Goal: Communication & Community: Answer question/provide support

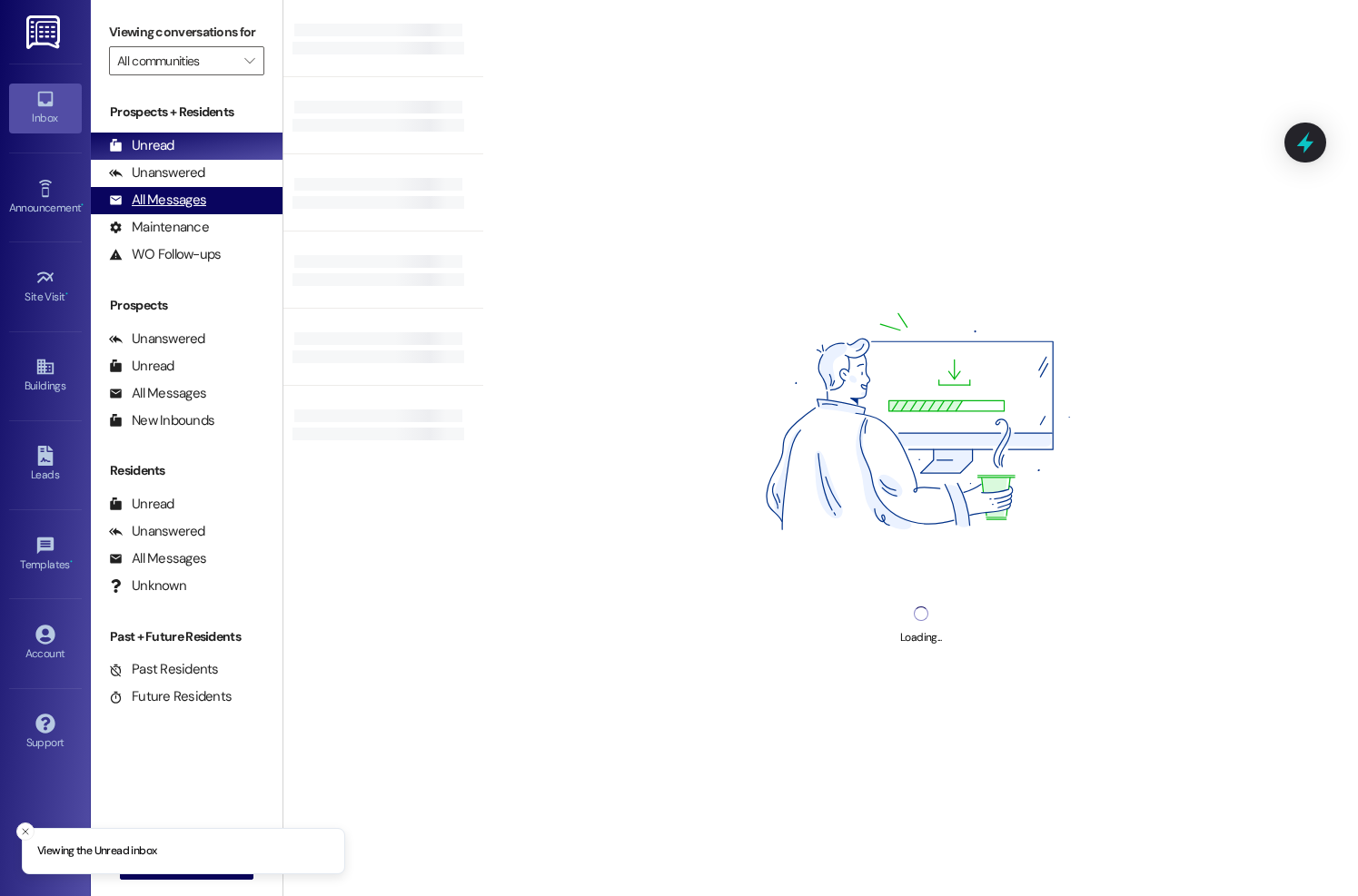
click at [159, 210] on div "All Messages" at bounding box center [157, 200] width 97 height 19
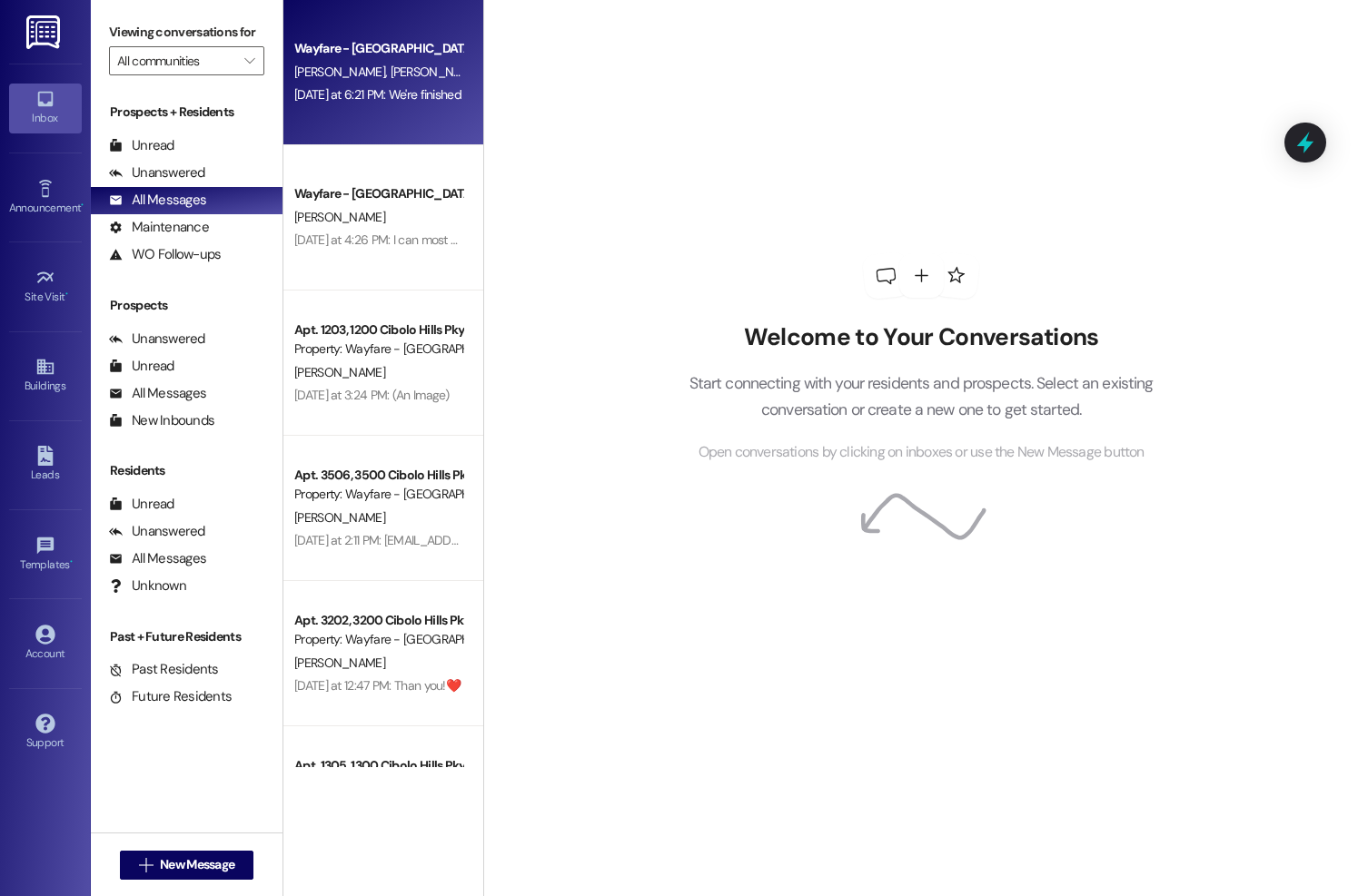
click at [398, 115] on div "Wayfare - [GEOGRAPHIC_DATA] [PERSON_NAME] [PERSON_NAME] [DATE] at 6:21 PM: We'r…" at bounding box center [383, 73] width 200 height 146
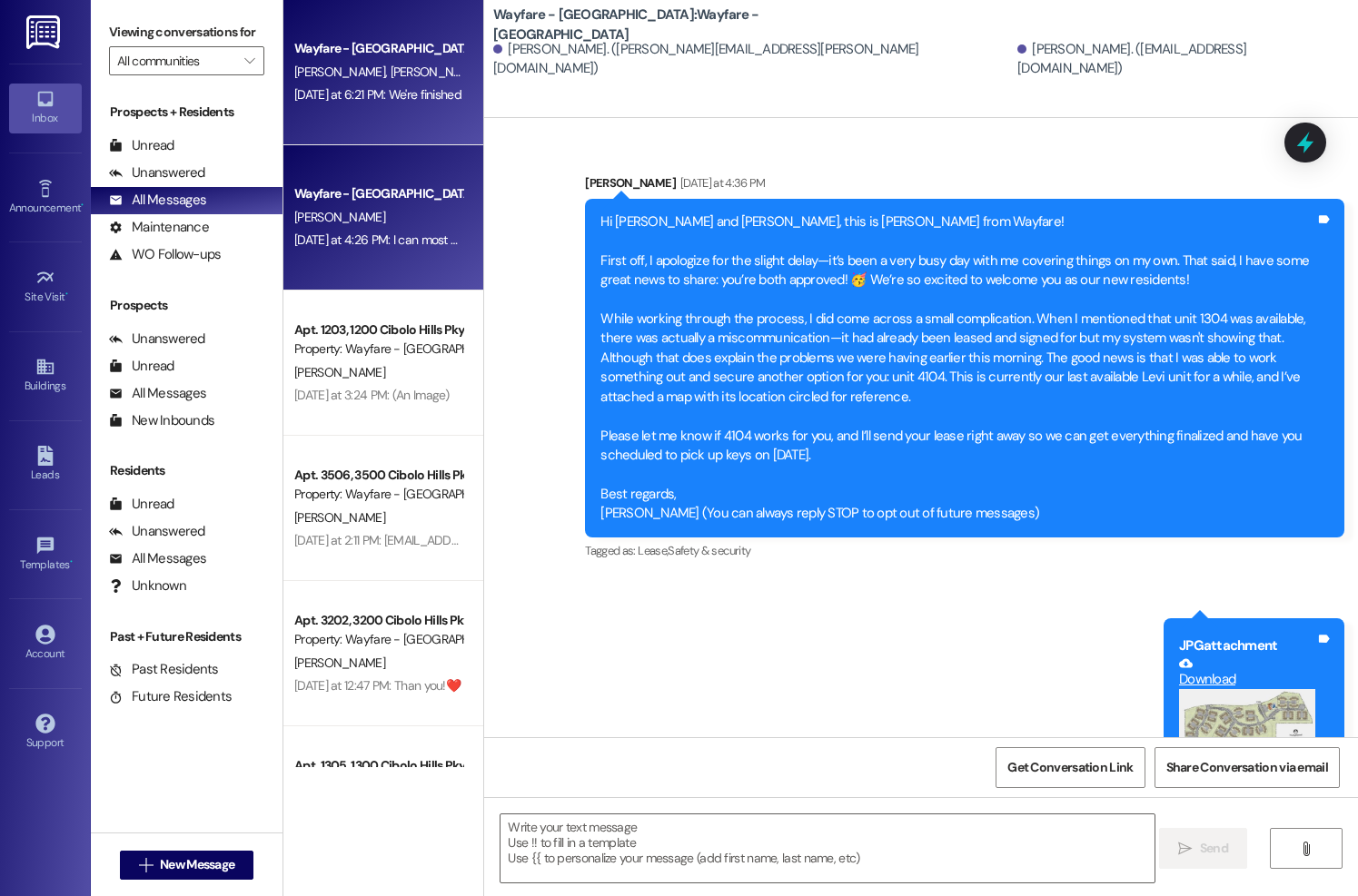
scroll to position [1486, 0]
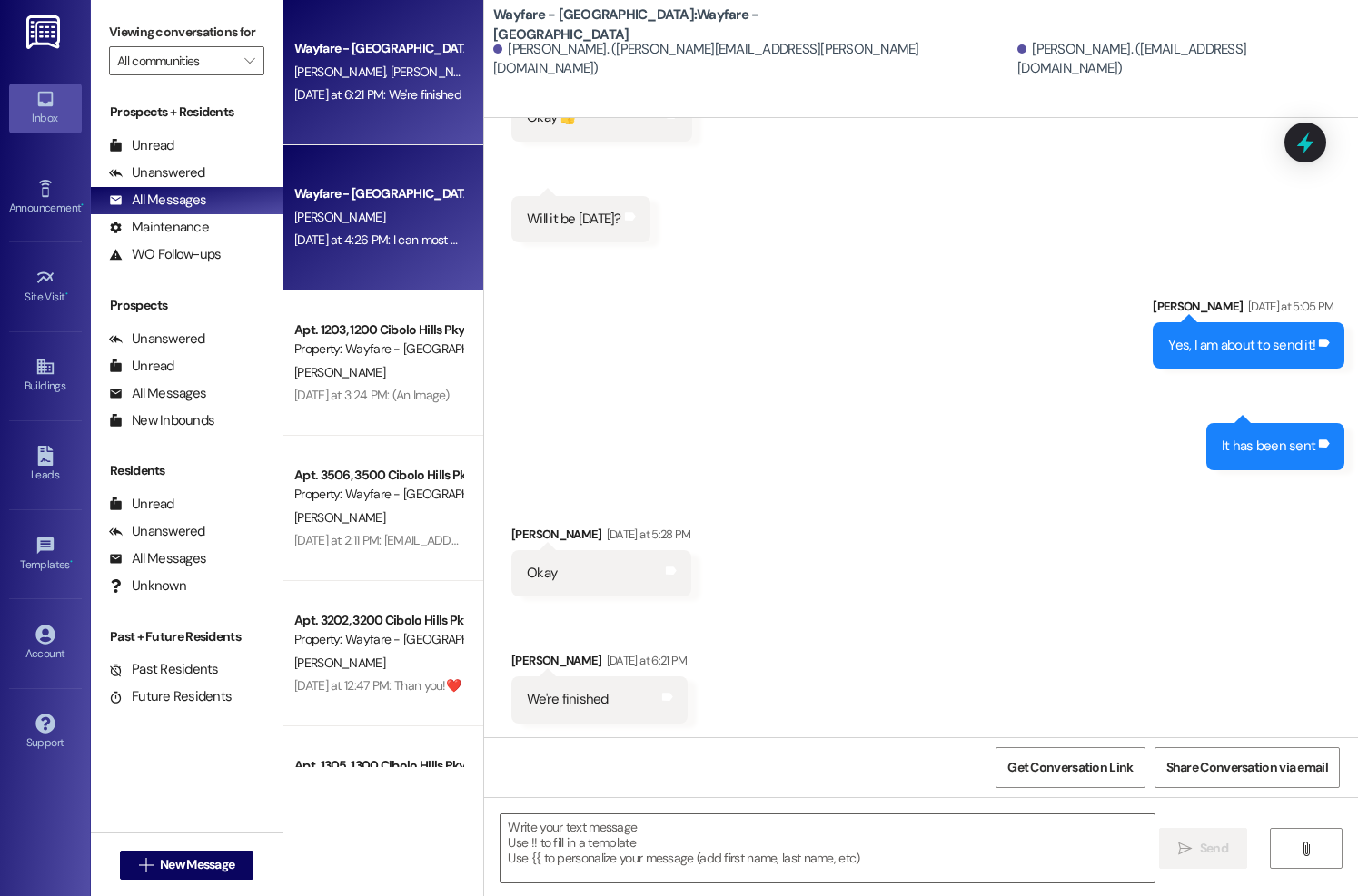
click at [428, 240] on div "Yesterday at 4:26 PM: I can most definitely make September 13th work! I am abou…" at bounding box center [605, 239] width 622 height 16
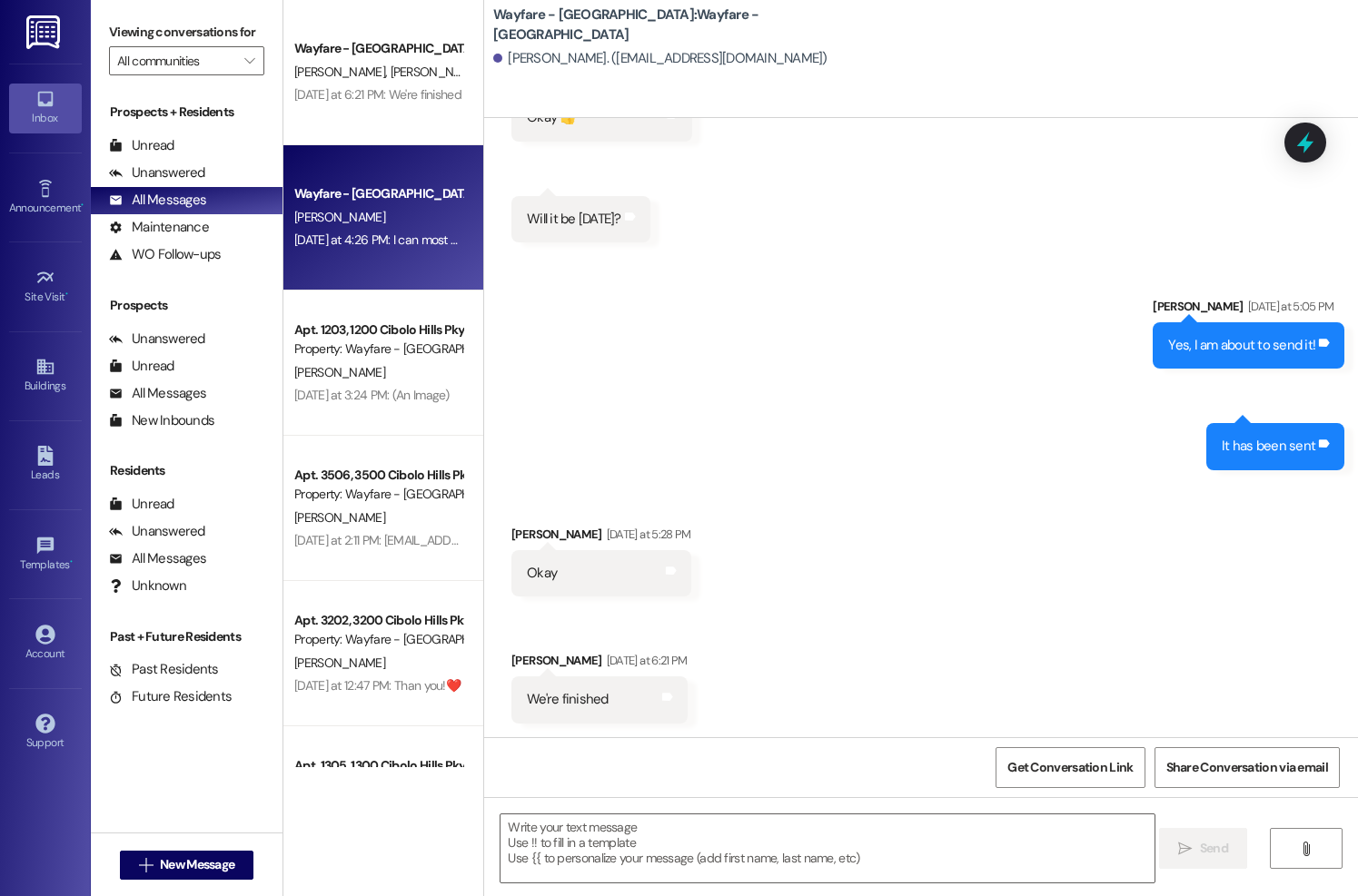
scroll to position [225, 0]
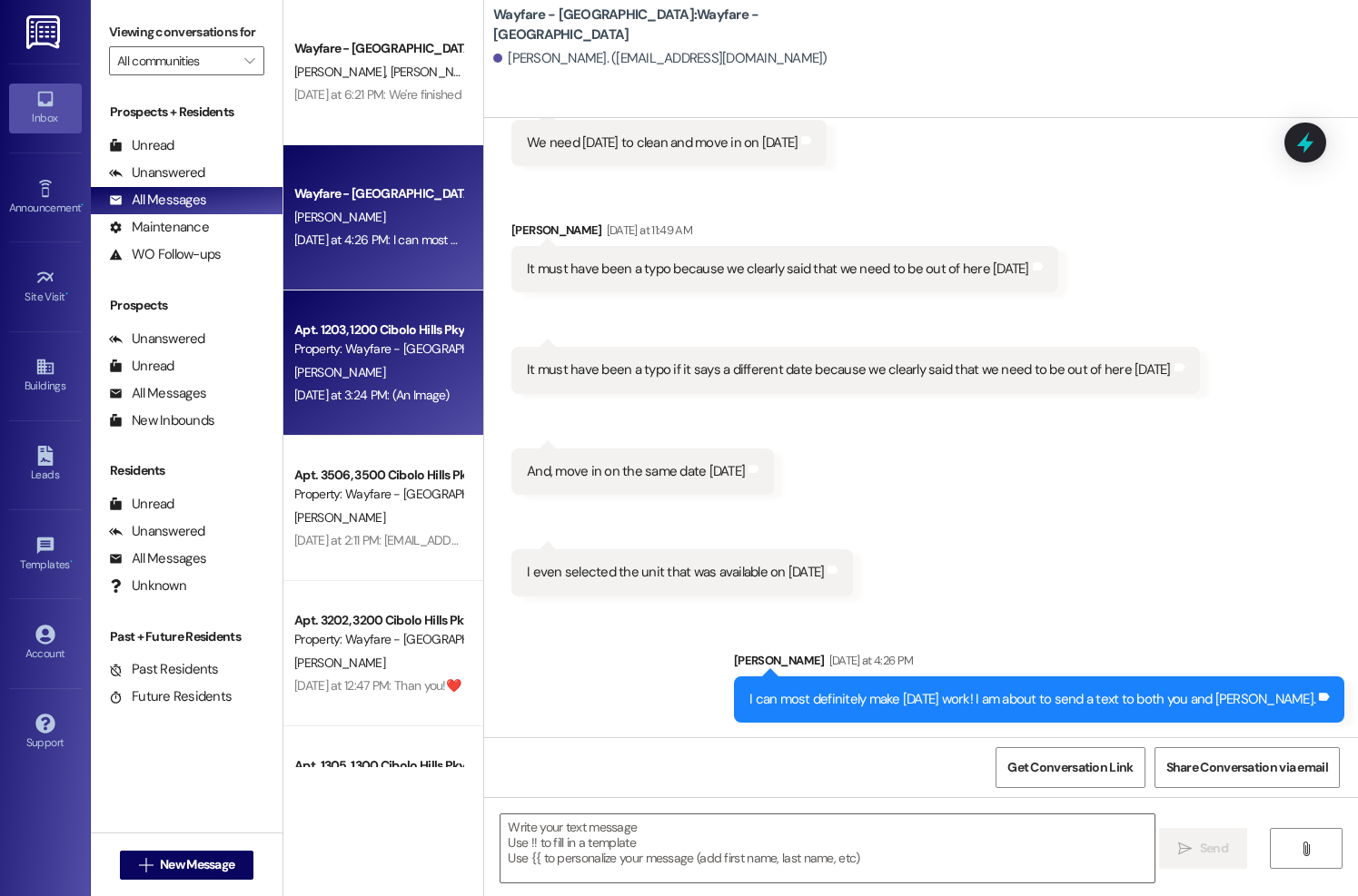
click at [410, 349] on div "Property: Wayfare - [GEOGRAPHIC_DATA]" at bounding box center [377, 349] width 168 height 19
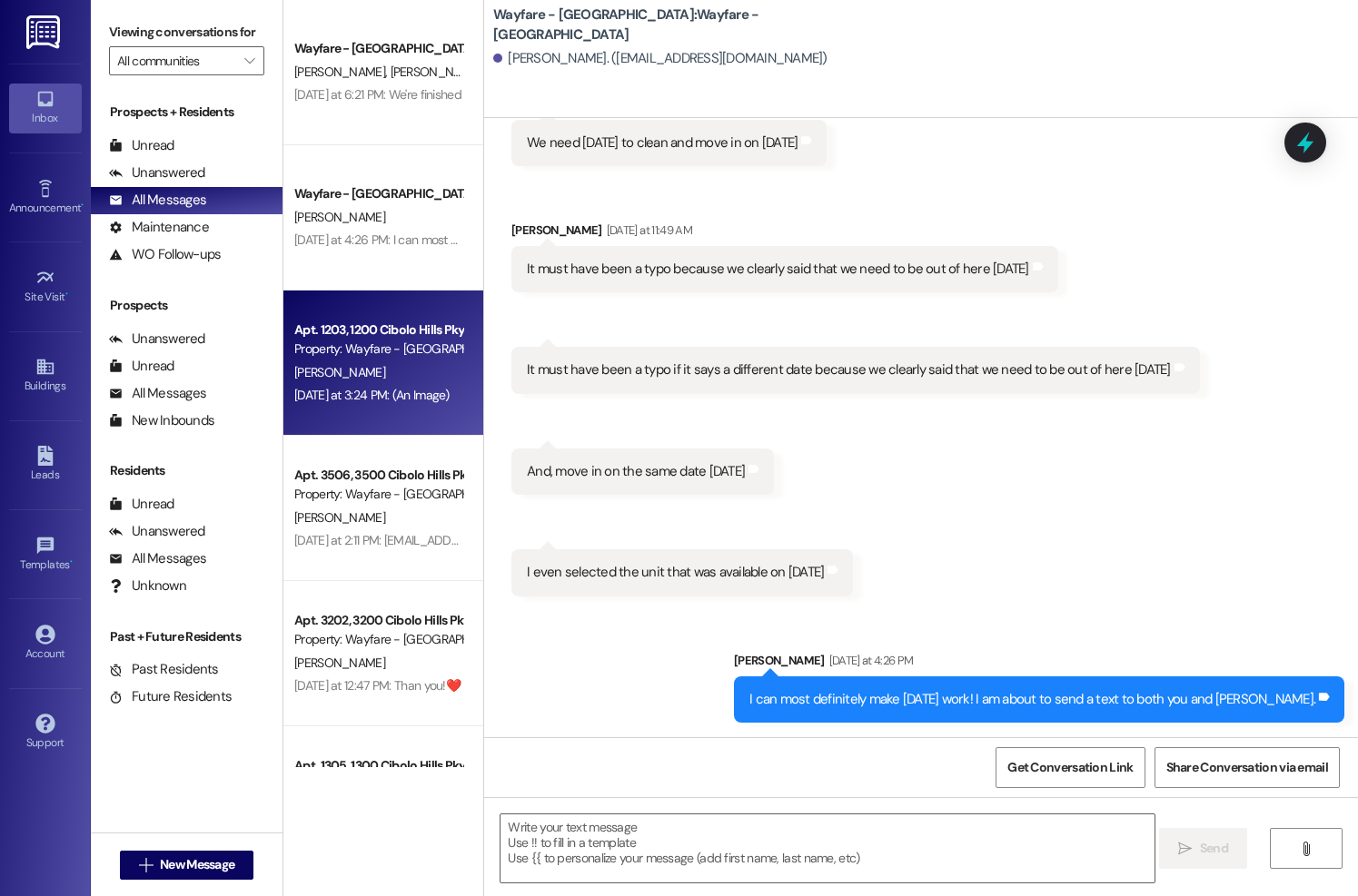
scroll to position [9543, 0]
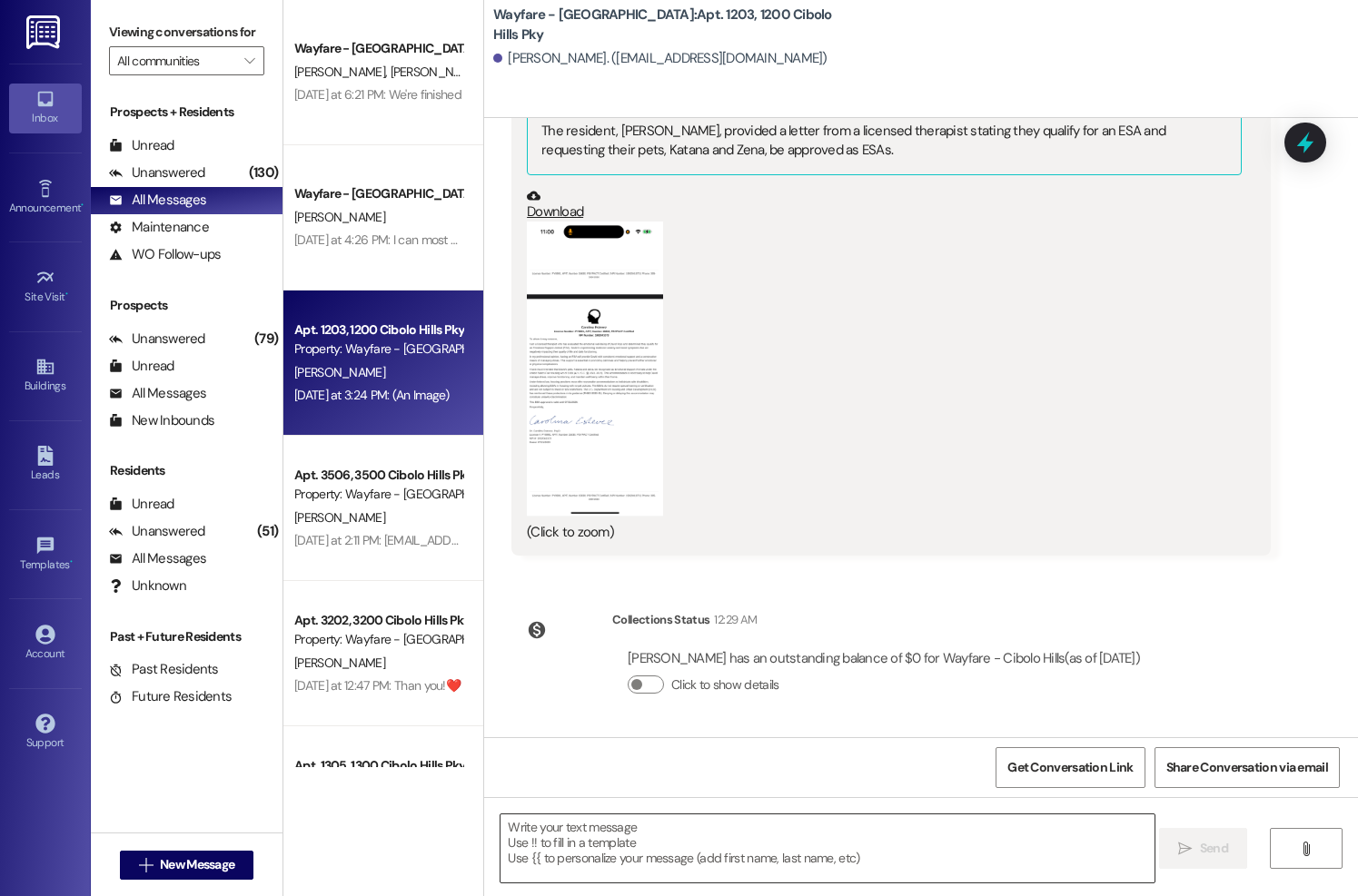
click at [581, 823] on textarea at bounding box center [827, 848] width 653 height 68
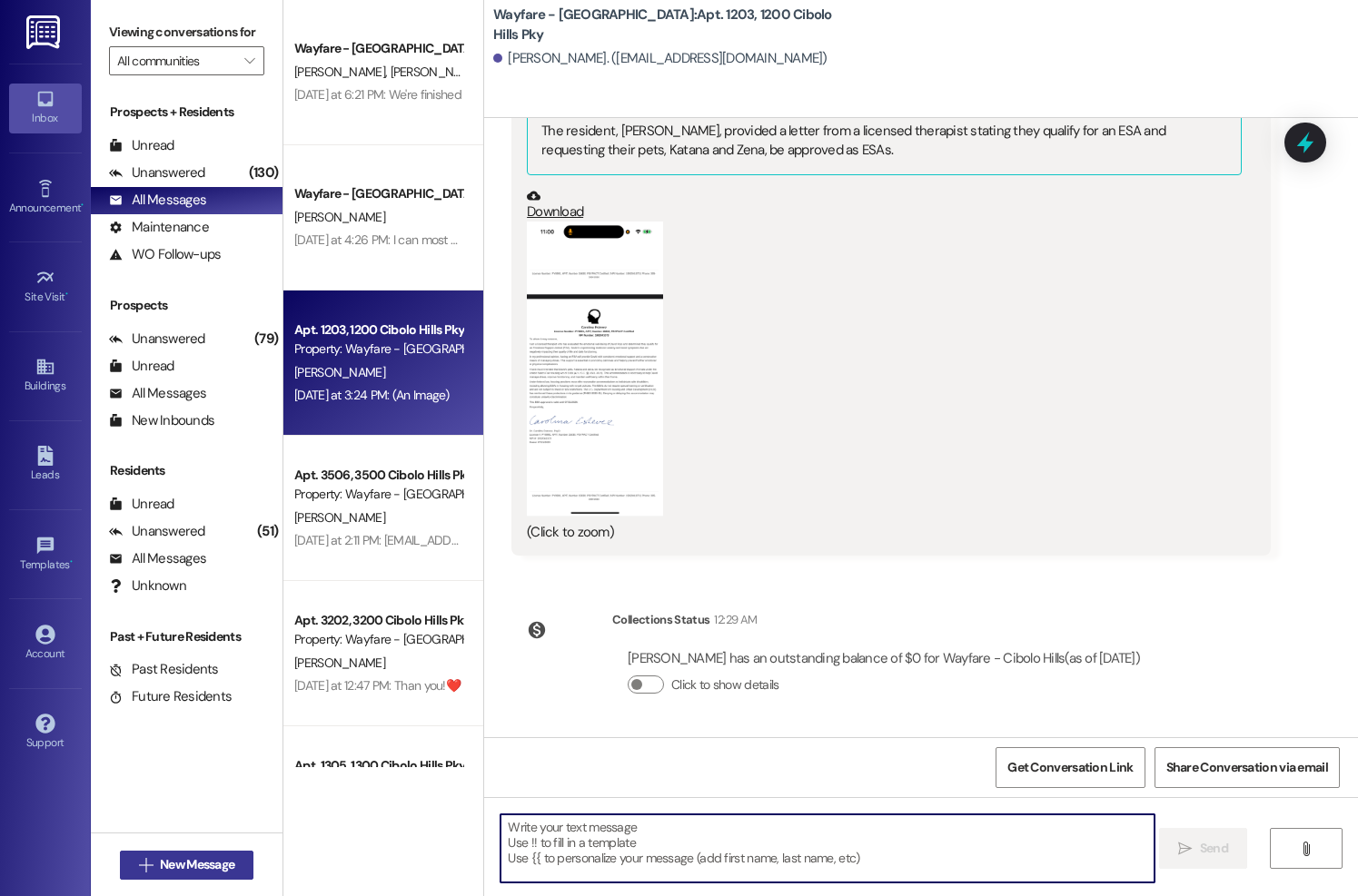
click at [175, 865] on span "New Message" at bounding box center [197, 864] width 75 height 19
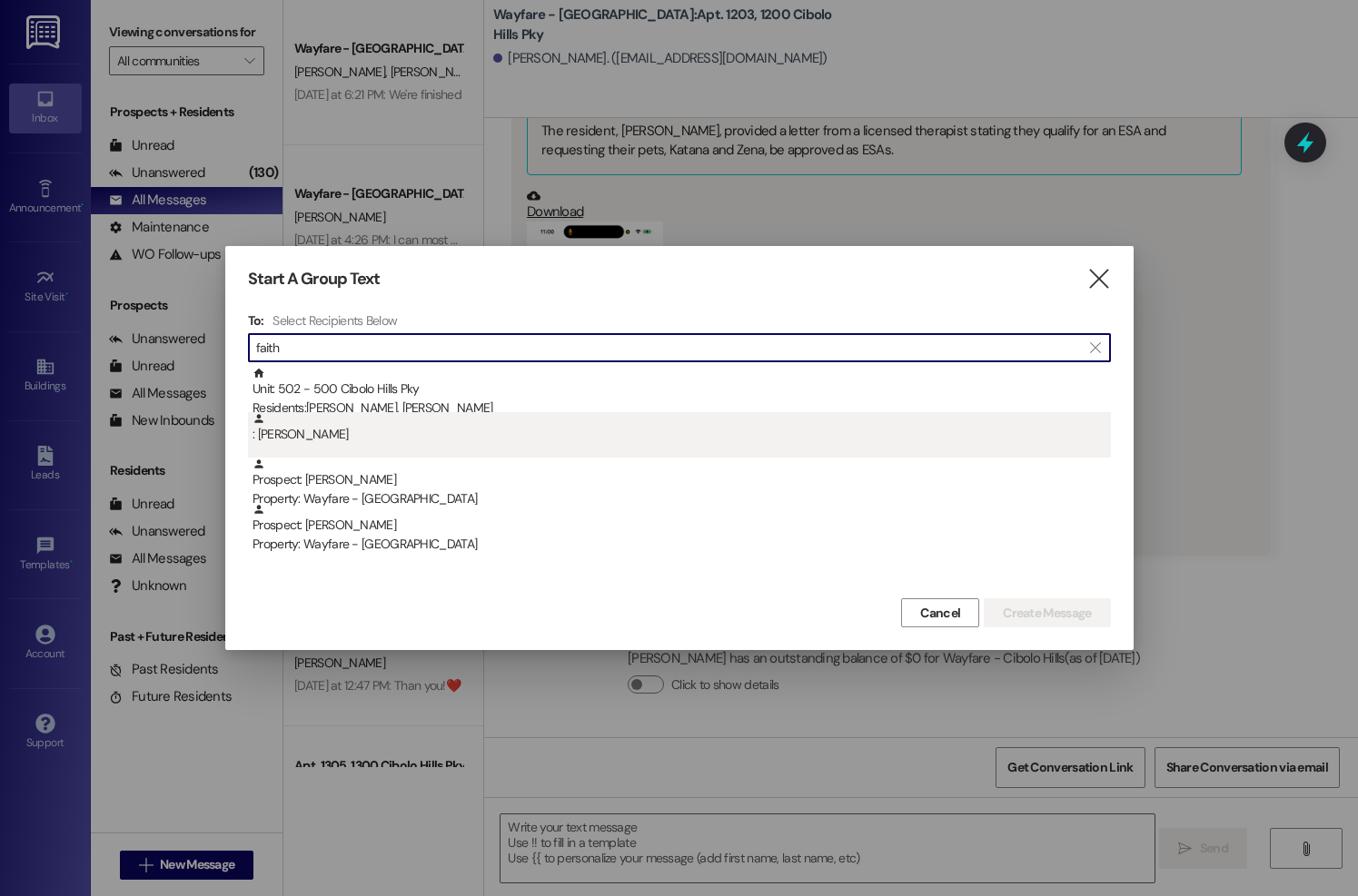
type input "faith"
click at [378, 421] on div ": Faith Bell" at bounding box center [682, 428] width 858 height 32
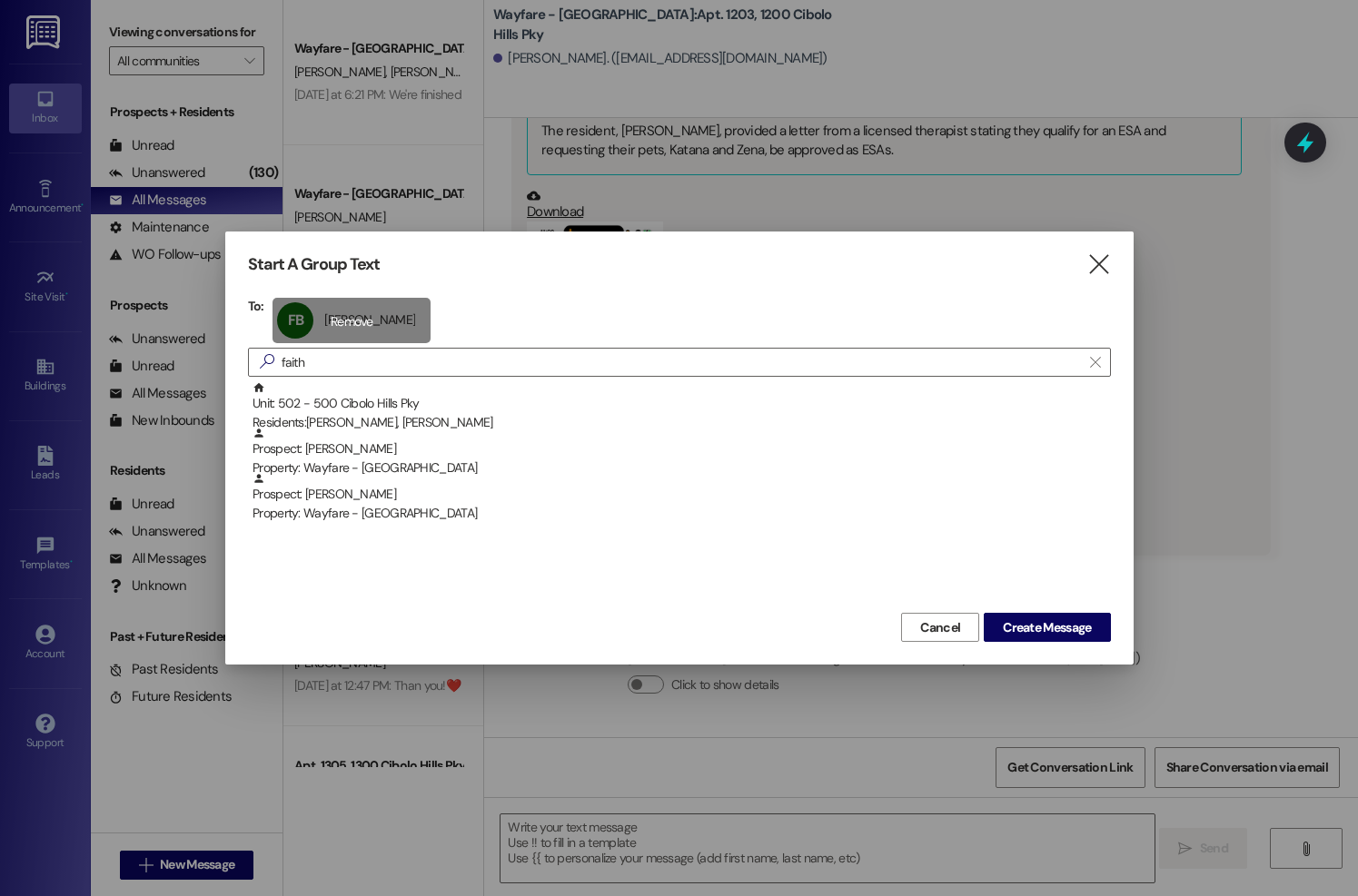
click at [347, 324] on div "FB Faith Bell Faith Bell click to remove" at bounding box center [351, 320] width 158 height 45
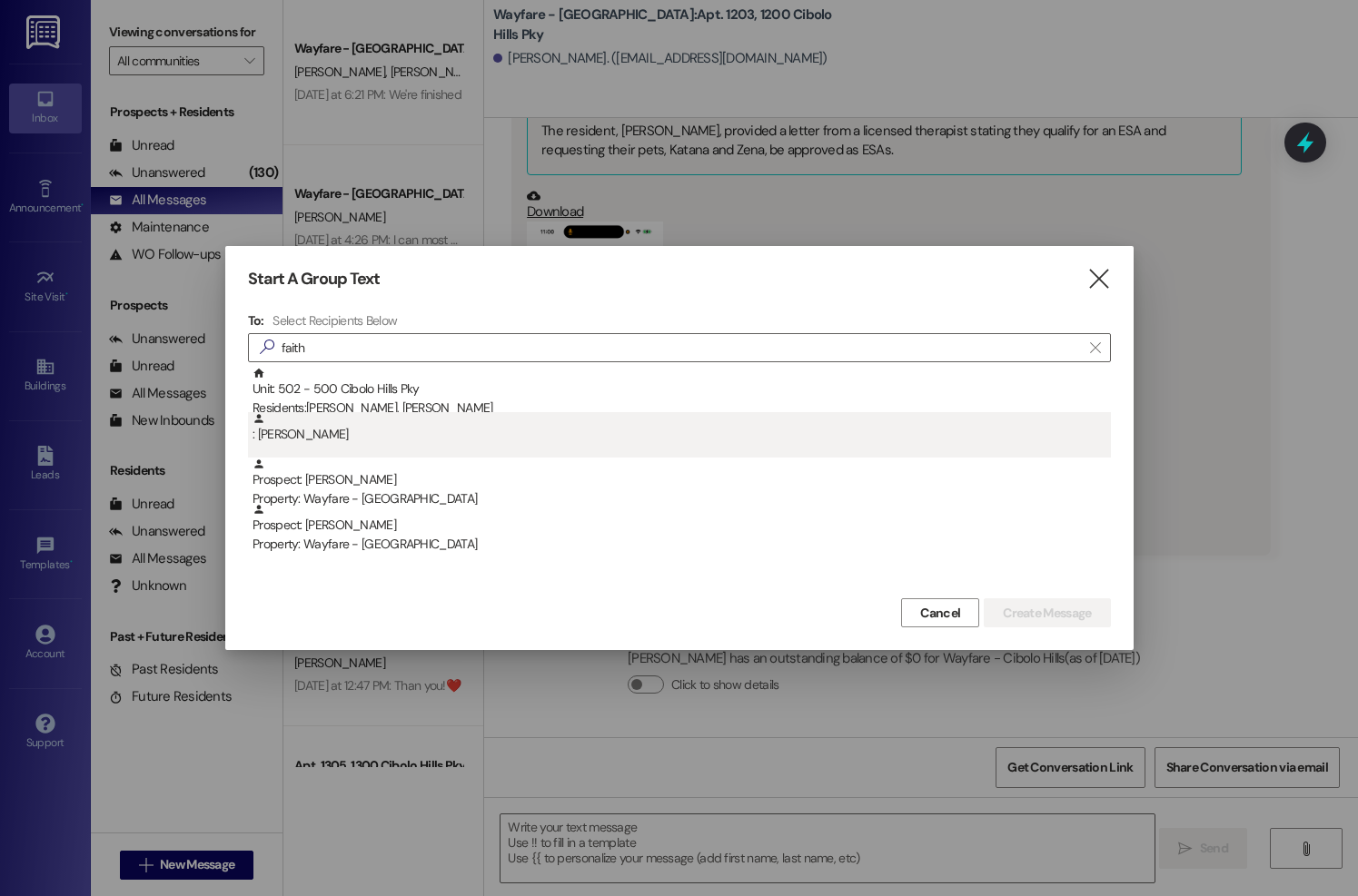
click at [334, 438] on div ": Faith Bell" at bounding box center [682, 428] width 858 height 32
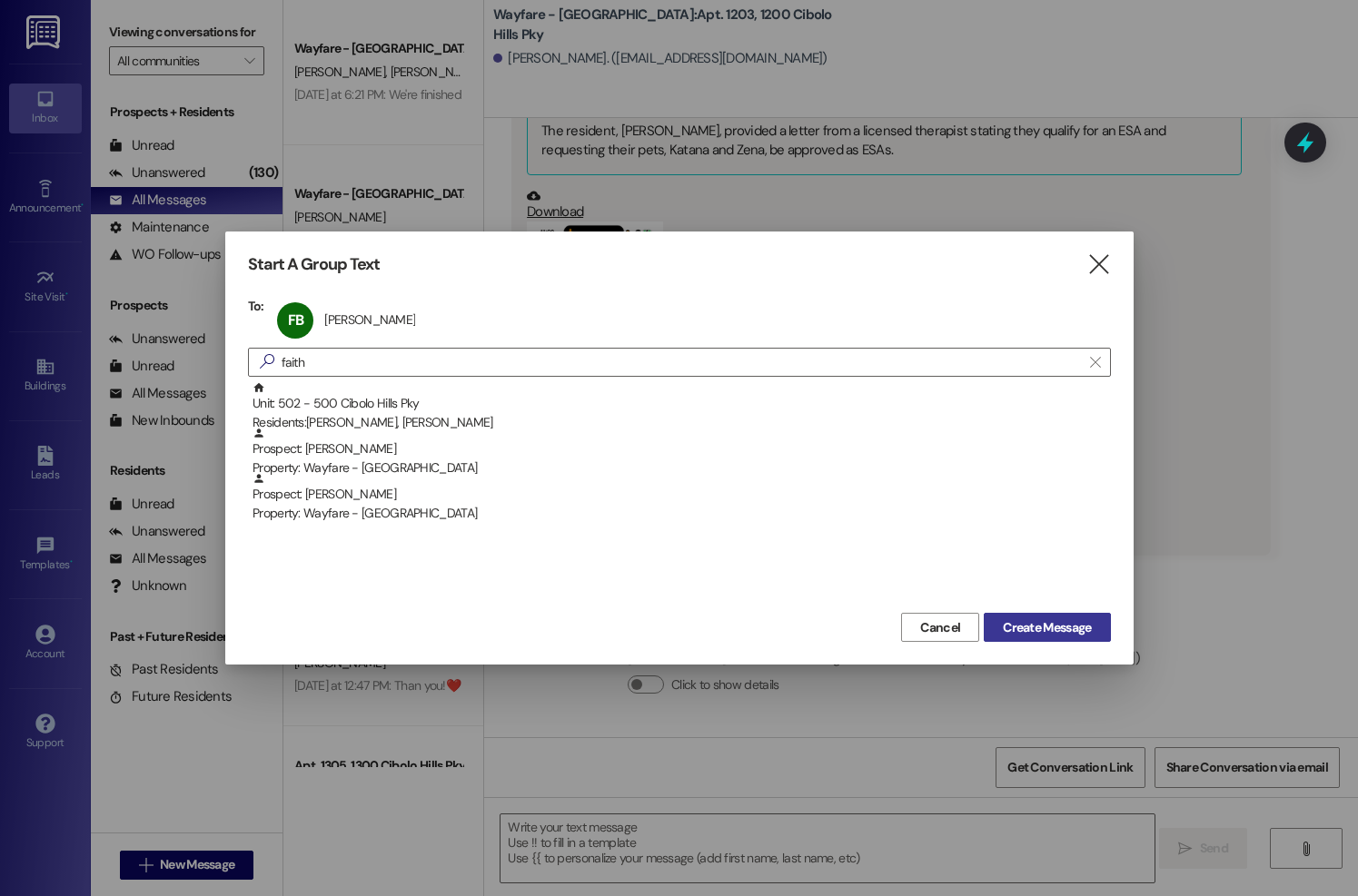
click at [1032, 627] on span "Create Message" at bounding box center [1047, 628] width 88 height 19
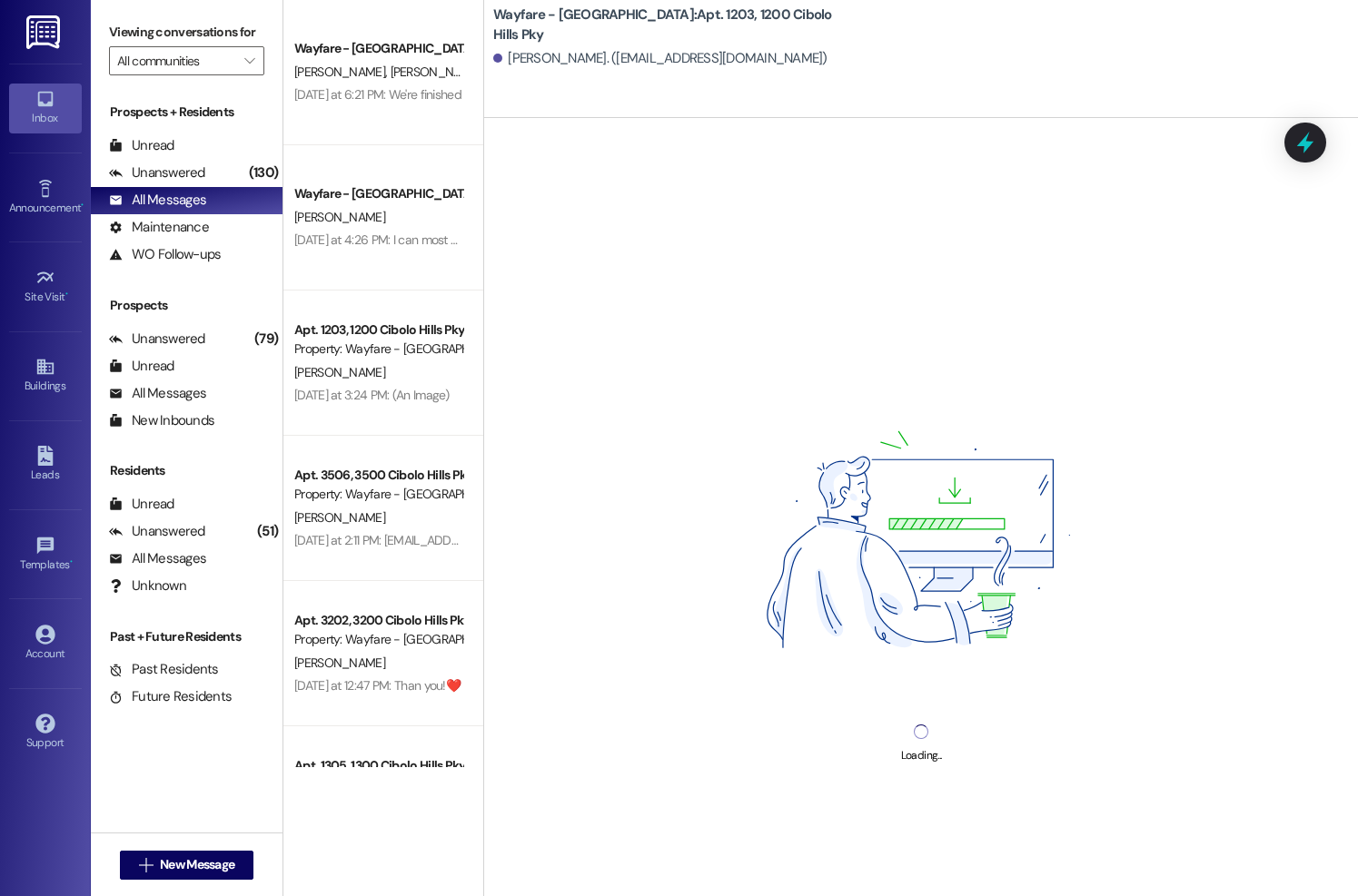
click at [913, 835] on div "Loading..." at bounding box center [920, 566] width 873 height 896
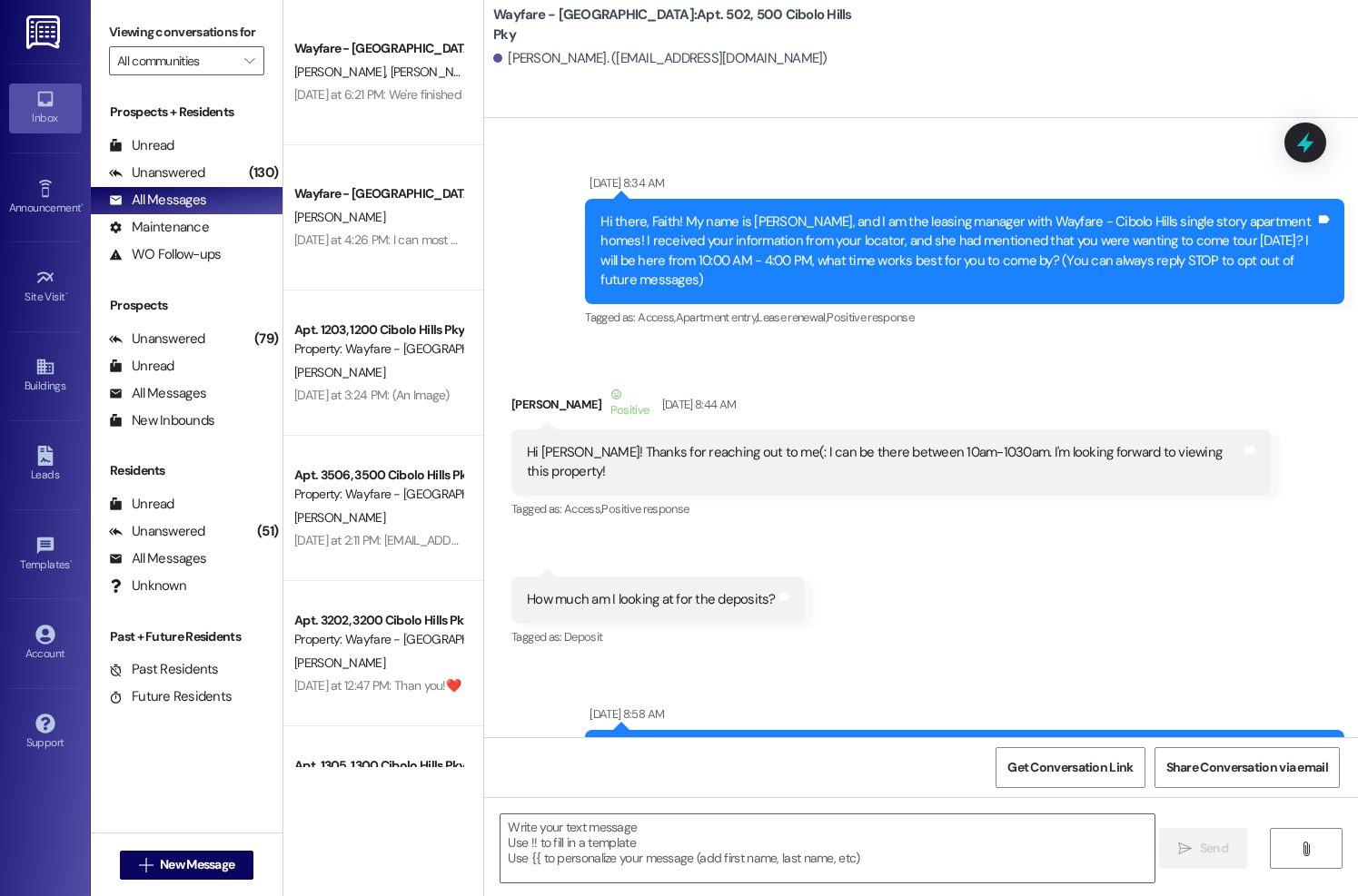
click at [881, 835] on textarea at bounding box center [827, 848] width 653 height 68
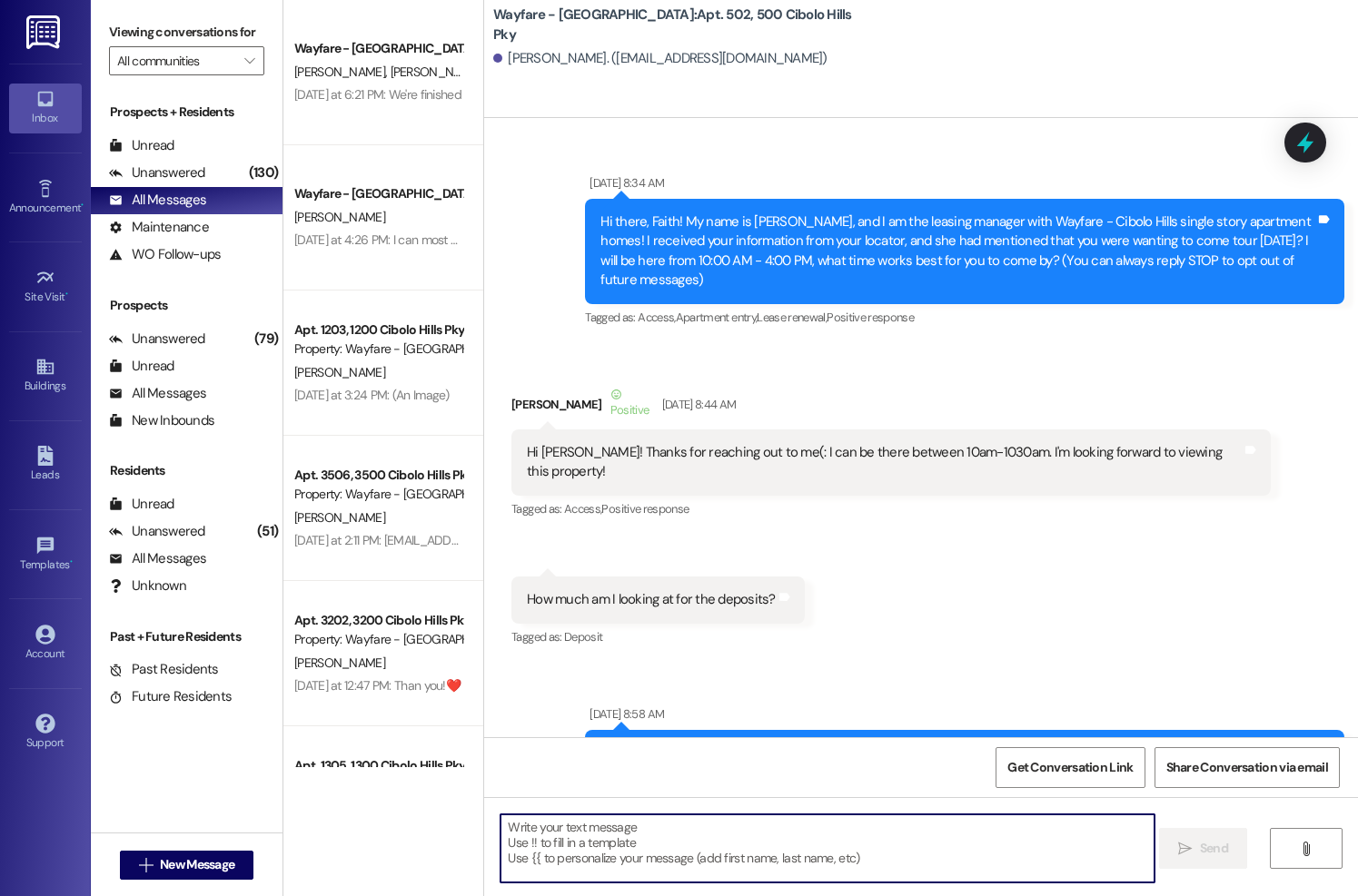
scroll to position [76328, 0]
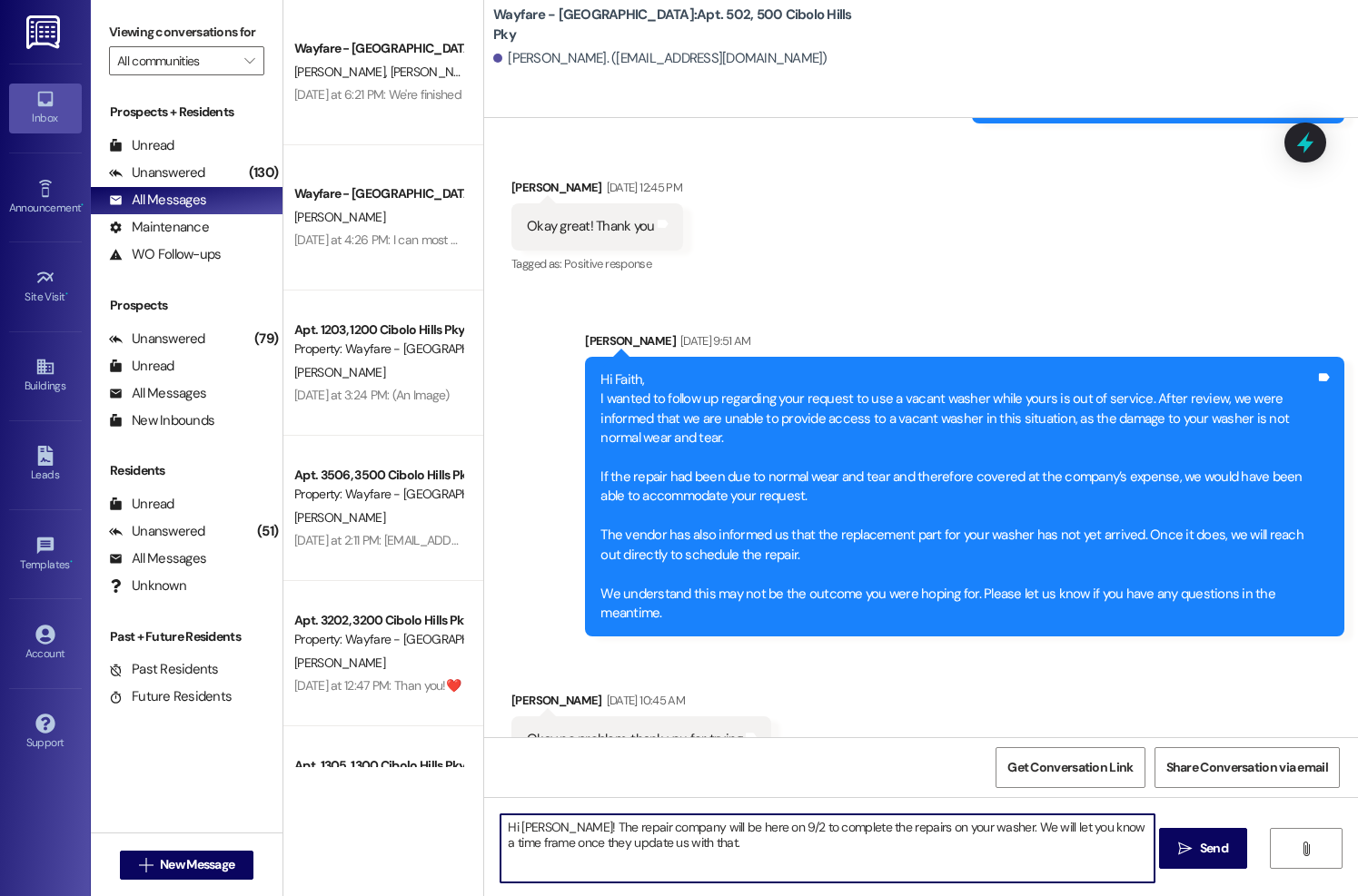
type textarea "Hi Faith! The repair company will be here on 9/2 to complete the repairs on you…"
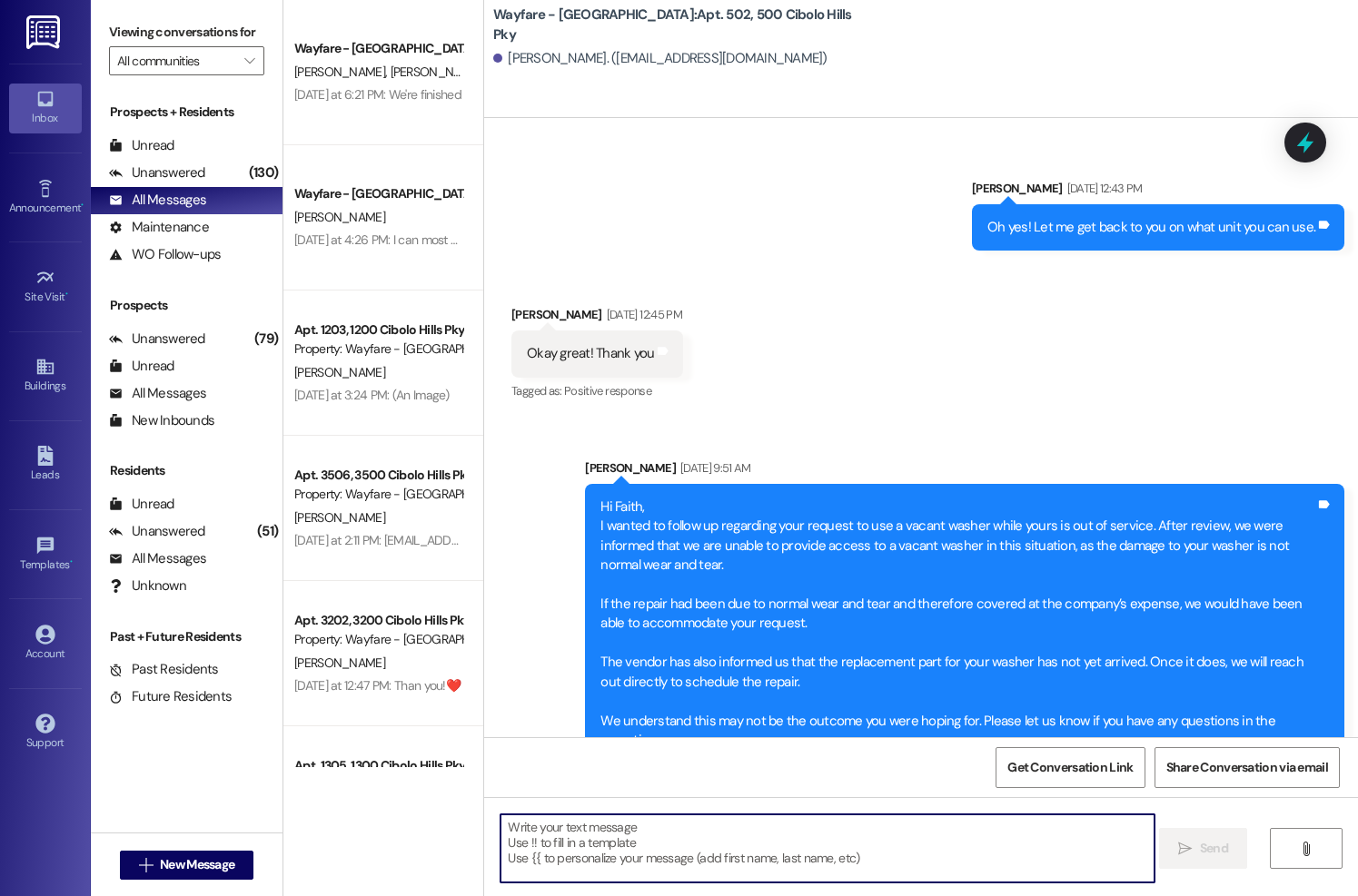
scroll to position [76474, 0]
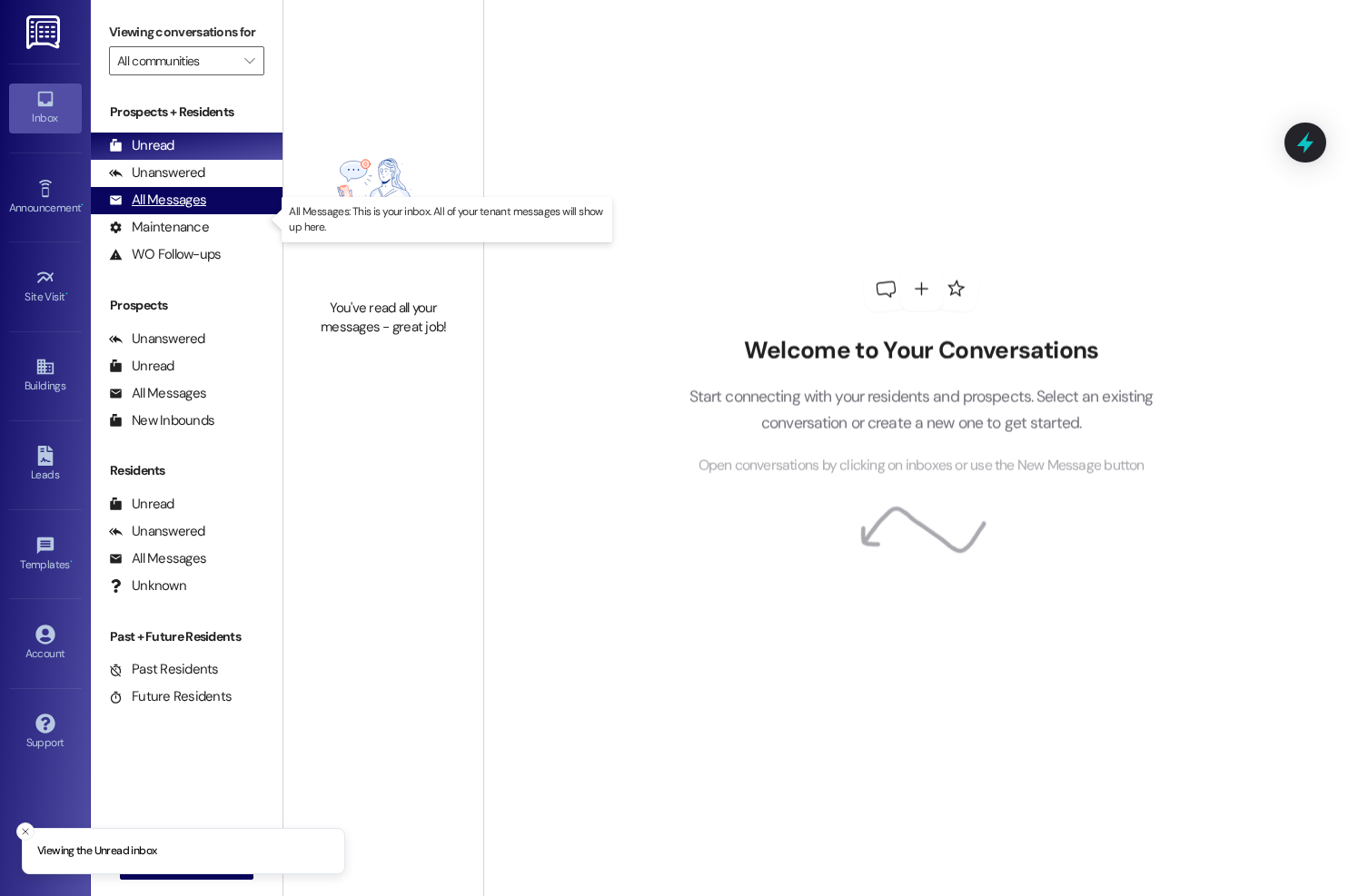
click at [180, 210] on div "All Messages" at bounding box center [157, 200] width 97 height 19
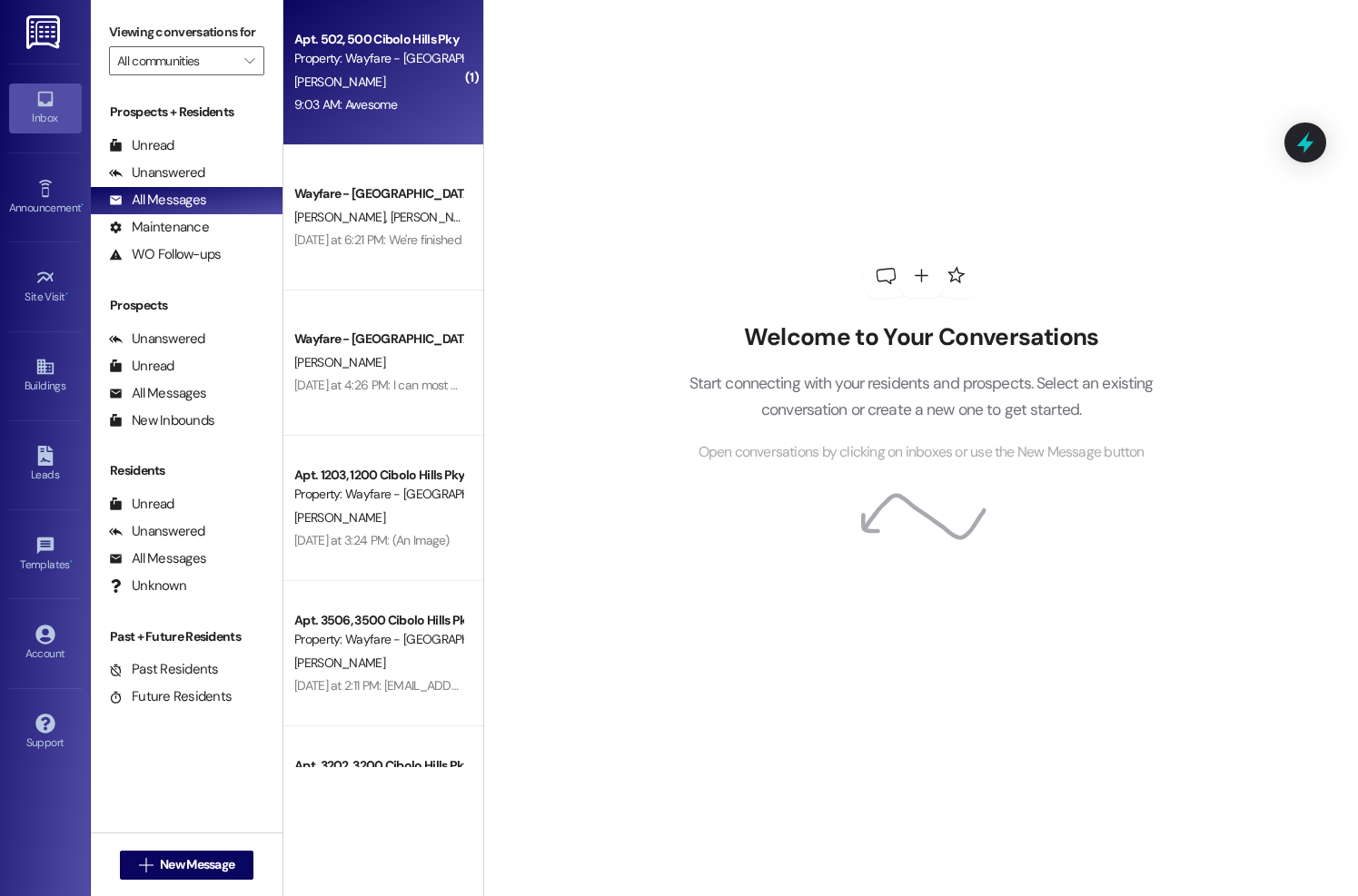
click at [379, 74] on div "F. Bell" at bounding box center [377, 82] width 171 height 23
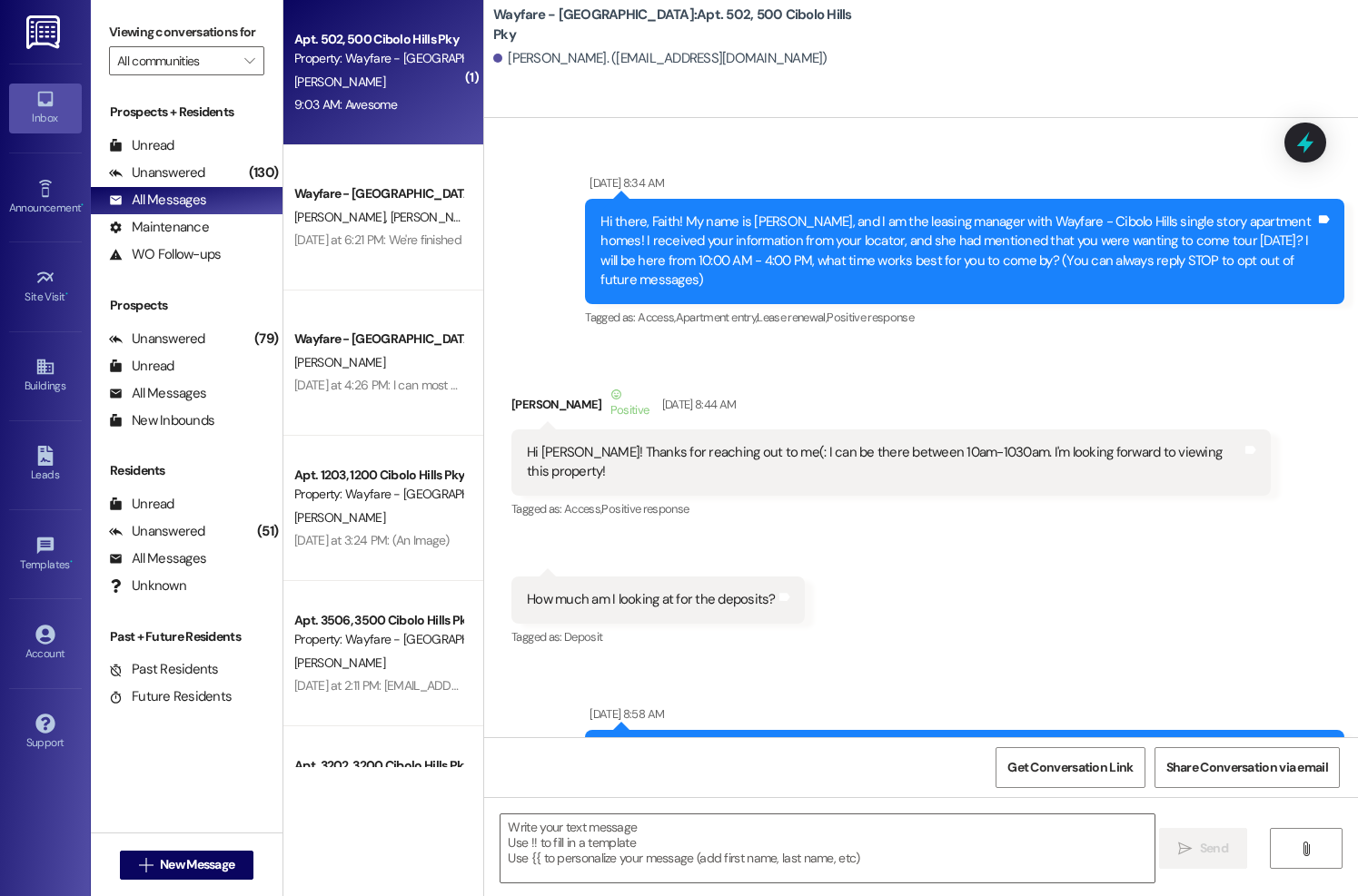
scroll to position [76627, 0]
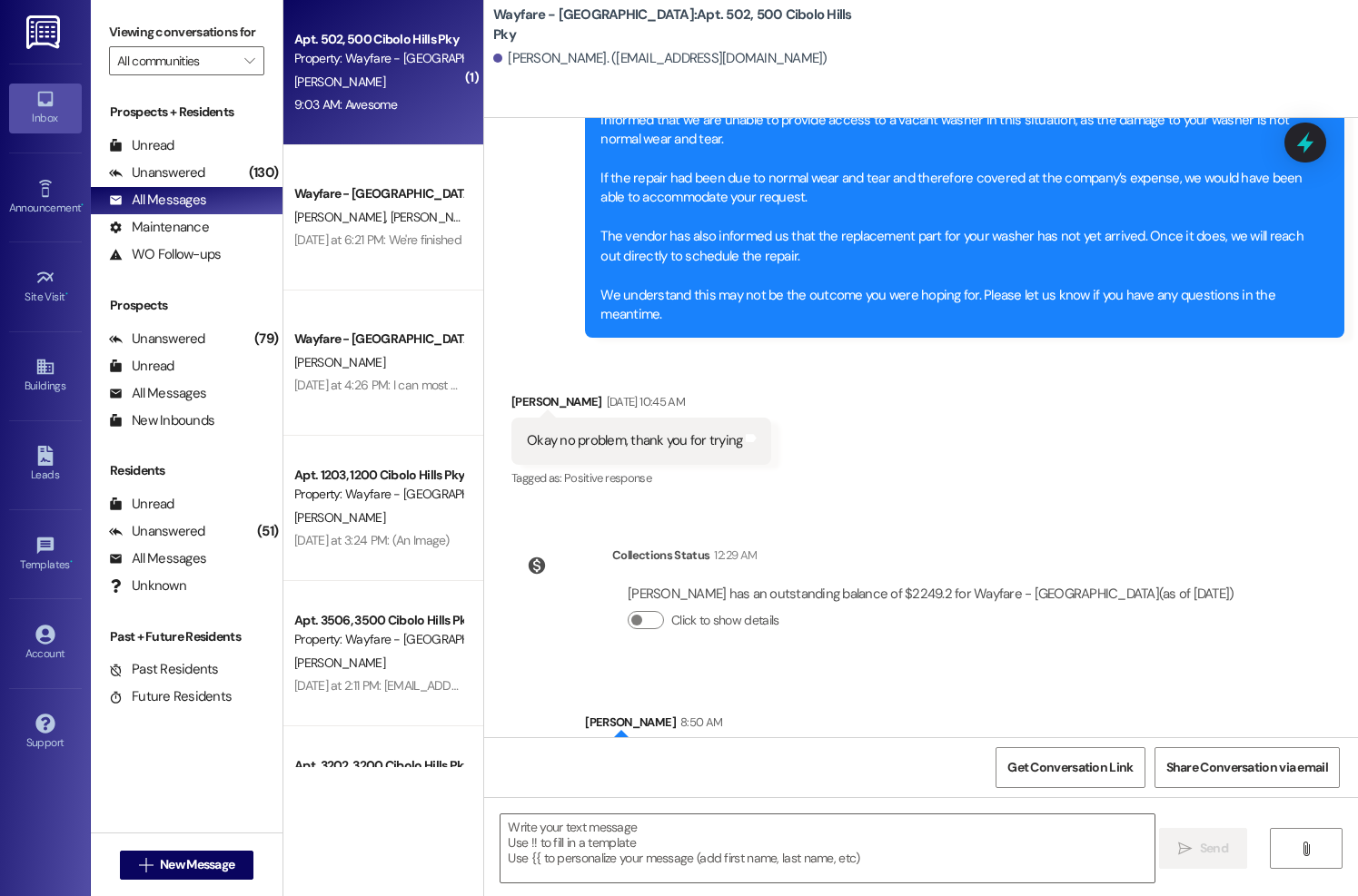
click at [179, 849] on div " New Message" at bounding box center [187, 864] width 134 height 45
click at [210, 856] on span "New Message" at bounding box center [197, 864] width 75 height 19
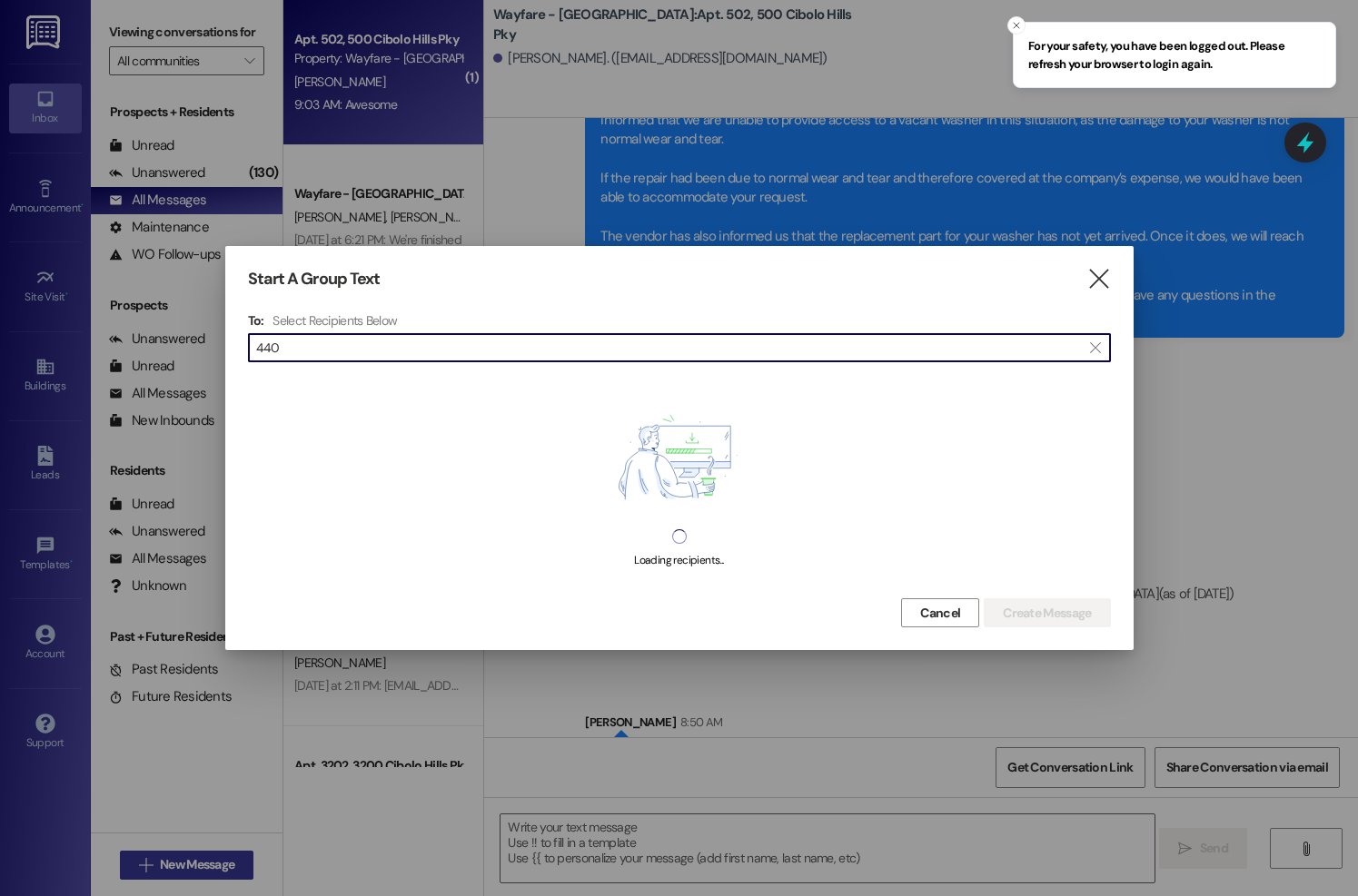
type input "4402"
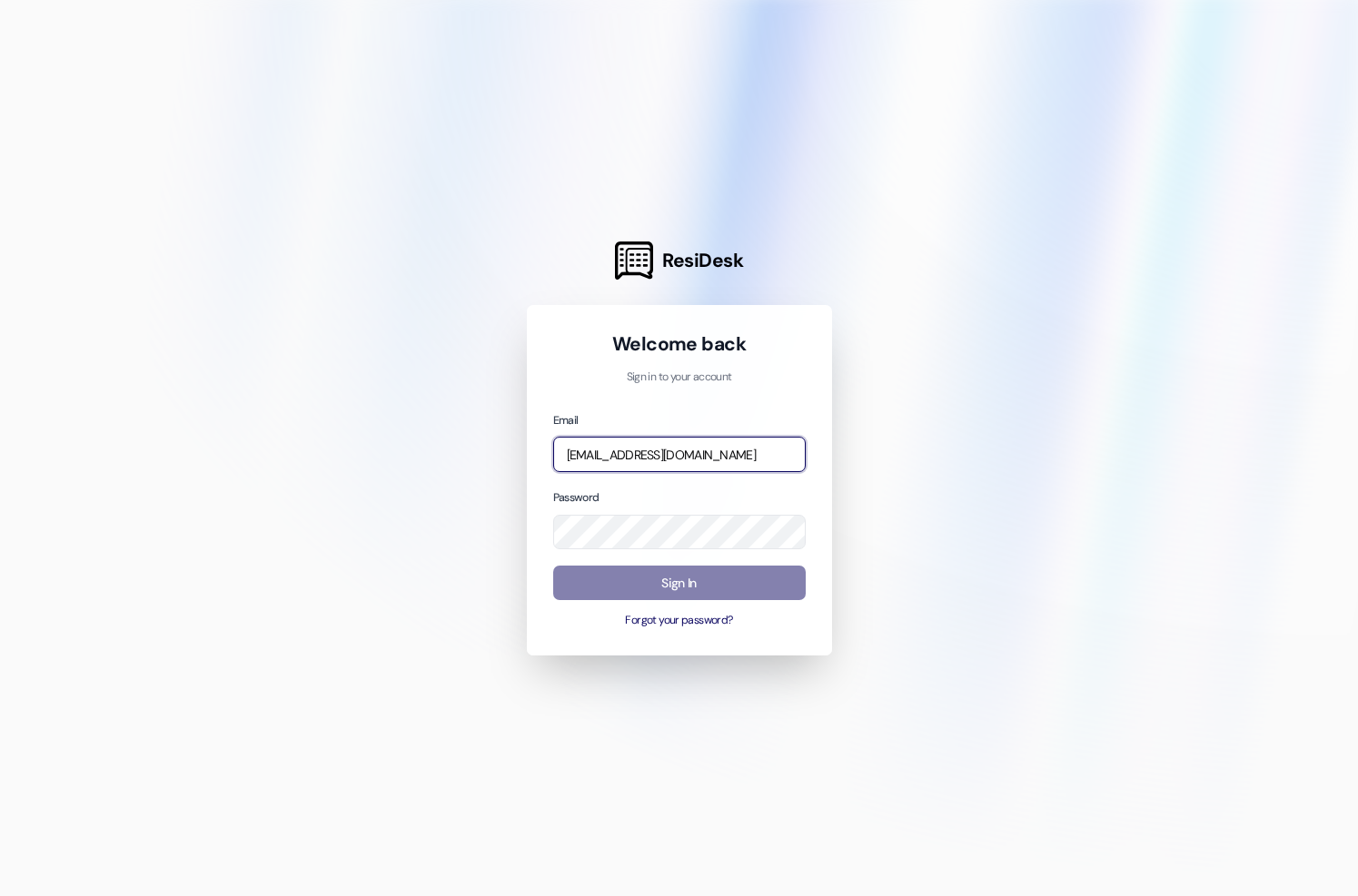
click at [718, 466] on input "[EMAIL_ADDRESS][DOMAIN_NAME]" at bounding box center [680, 454] width 253 height 35
type input "[EMAIL_ADDRESS][DOMAIN_NAME]"
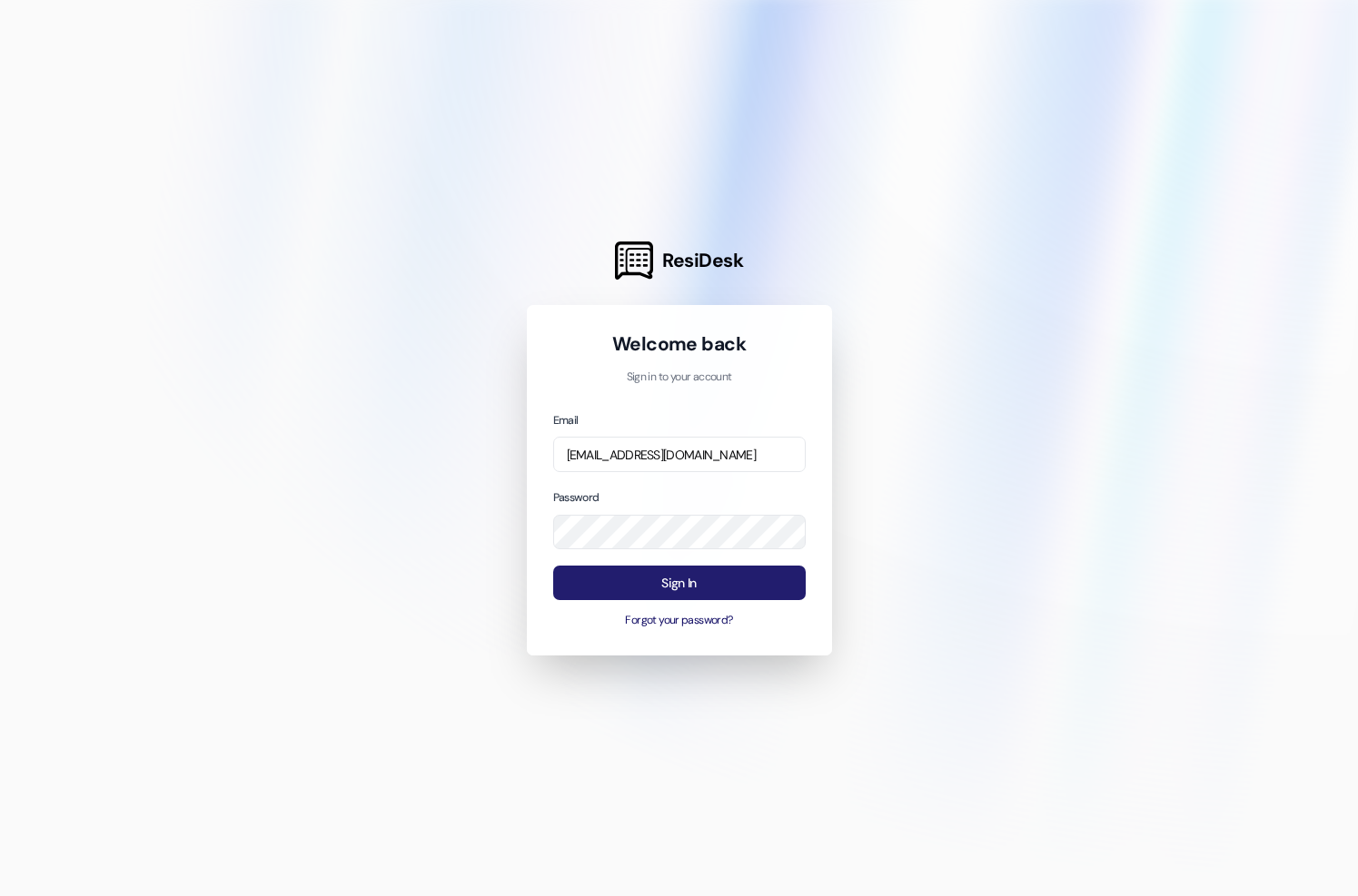
click at [711, 577] on button "Sign In" at bounding box center [680, 583] width 253 height 35
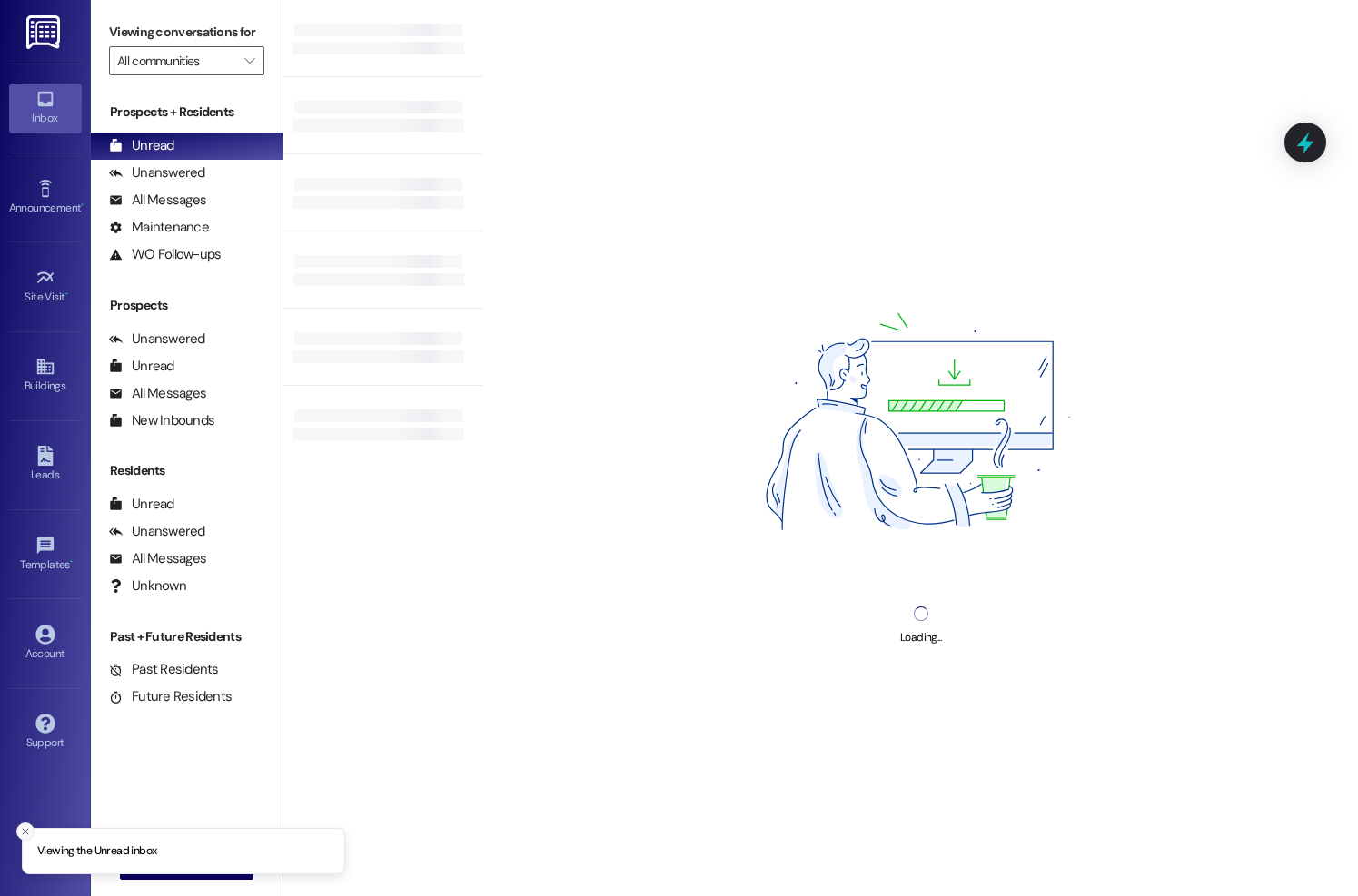
click at [26, 830] on line "Close toast" at bounding box center [26, 832] width 6 height 6
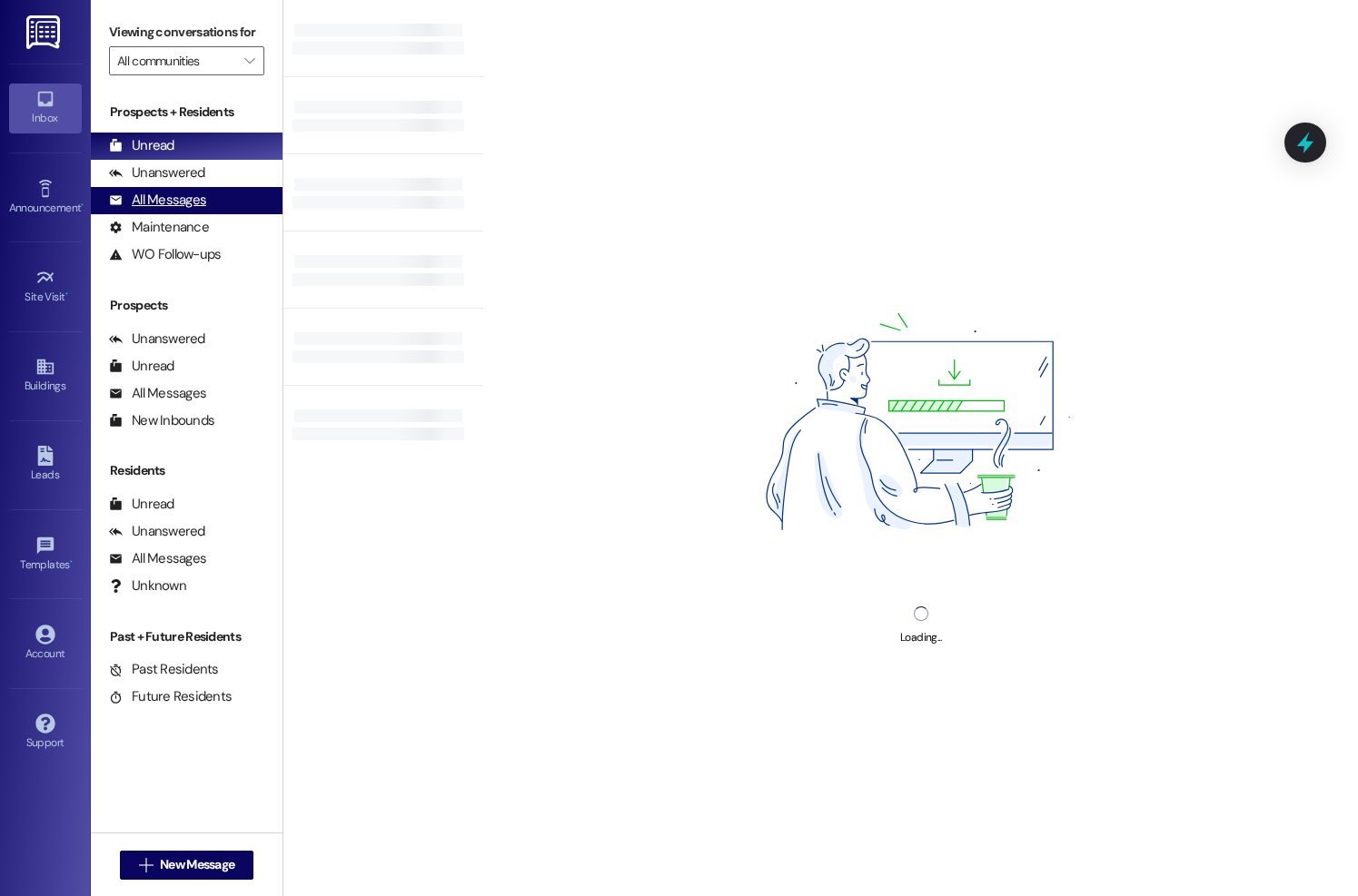
click at [140, 210] on div "All Messages" at bounding box center [157, 200] width 97 height 19
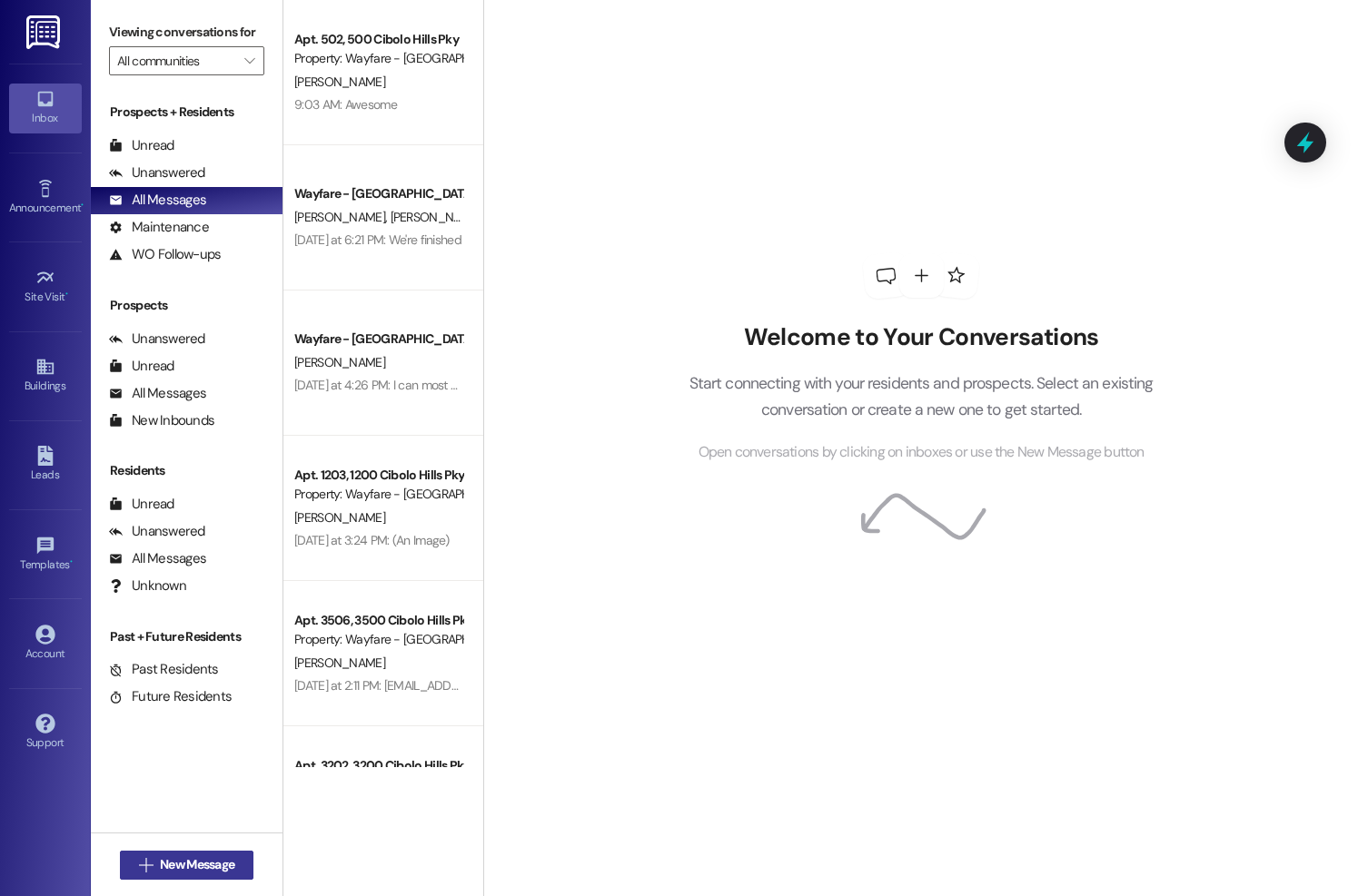
click at [185, 870] on span "New Message" at bounding box center [197, 864] width 75 height 19
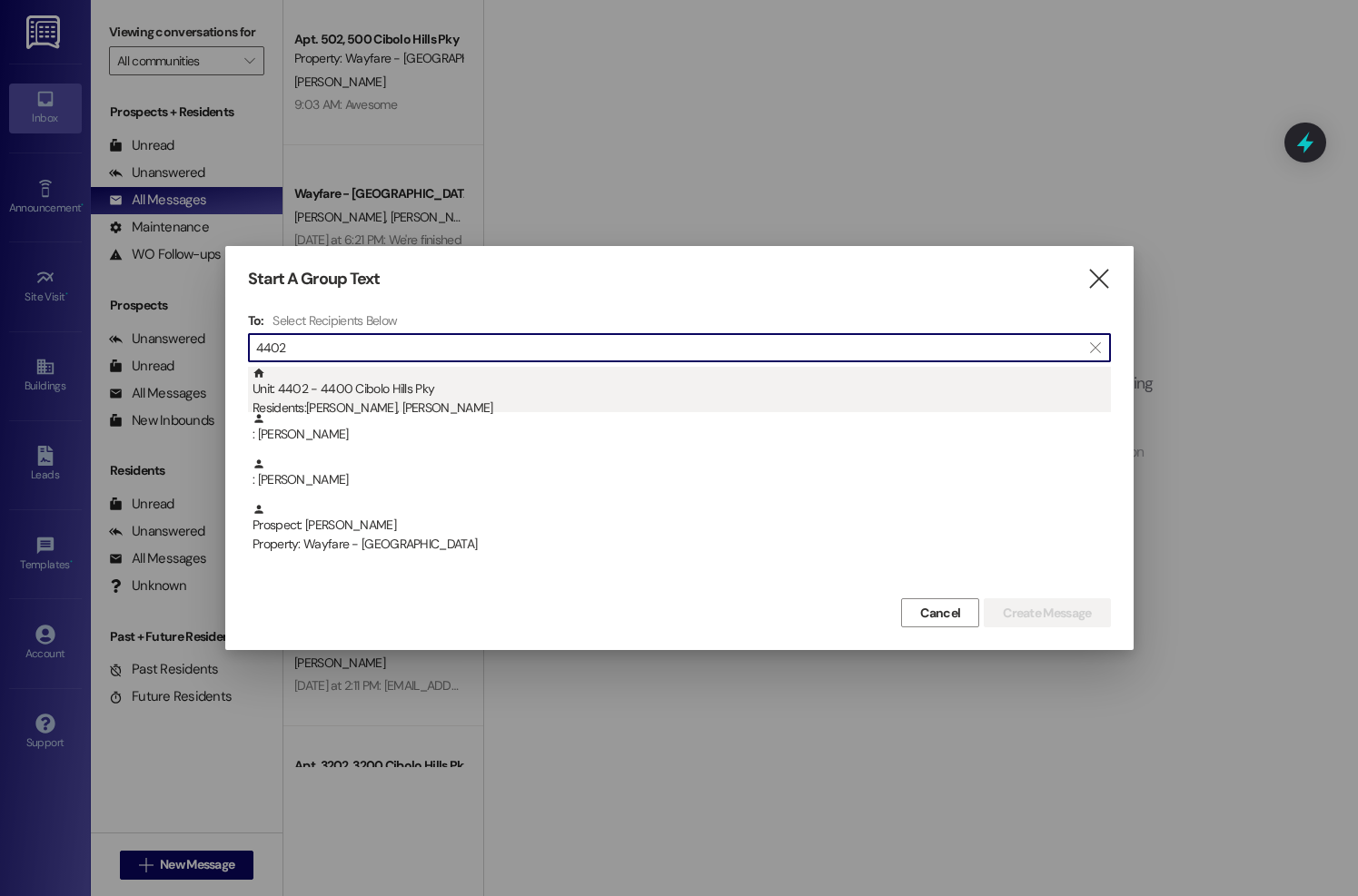
type input "4402"
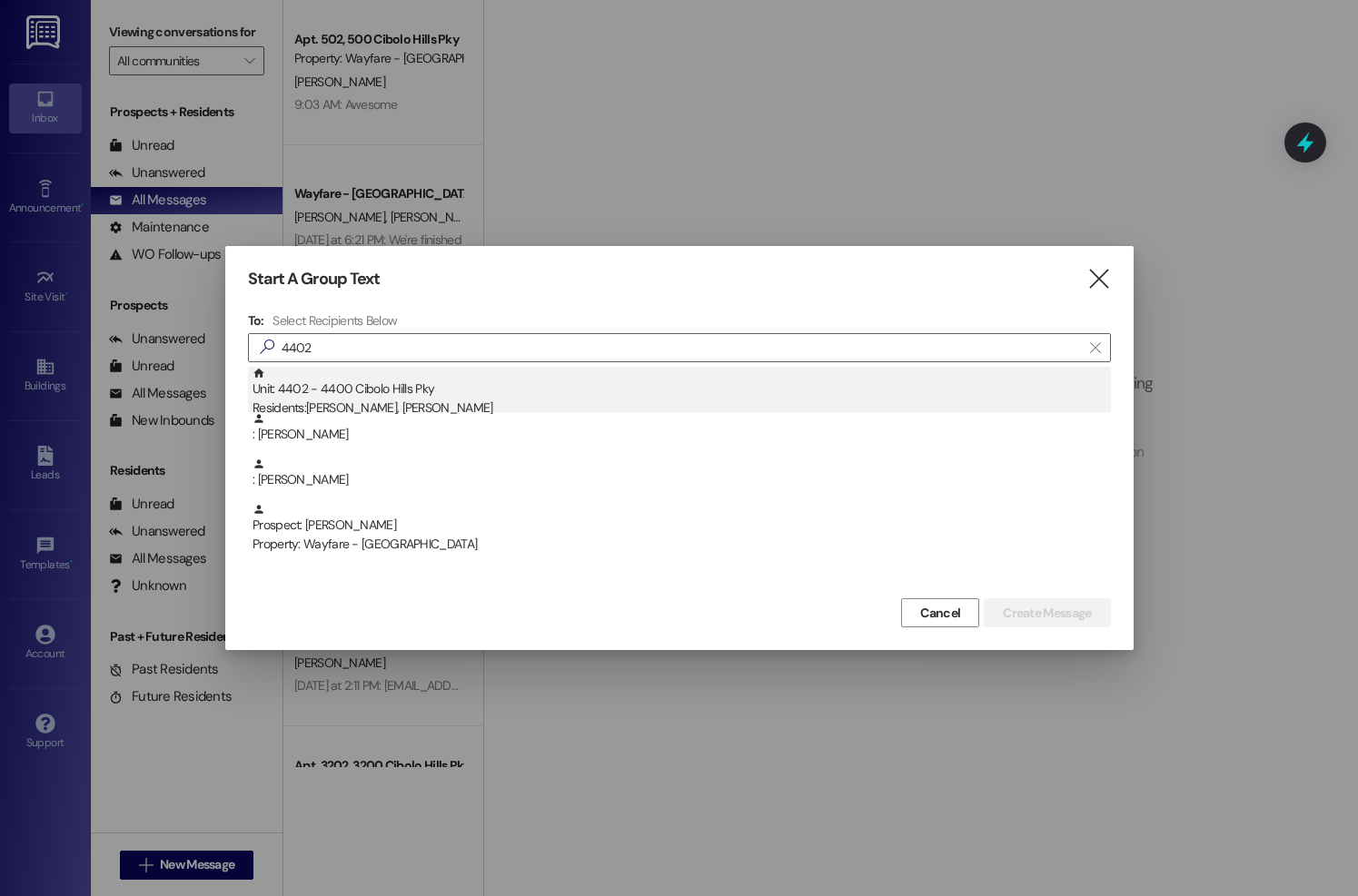
click at [405, 409] on div "Residents: [PERSON_NAME], [PERSON_NAME]" at bounding box center [682, 408] width 858 height 19
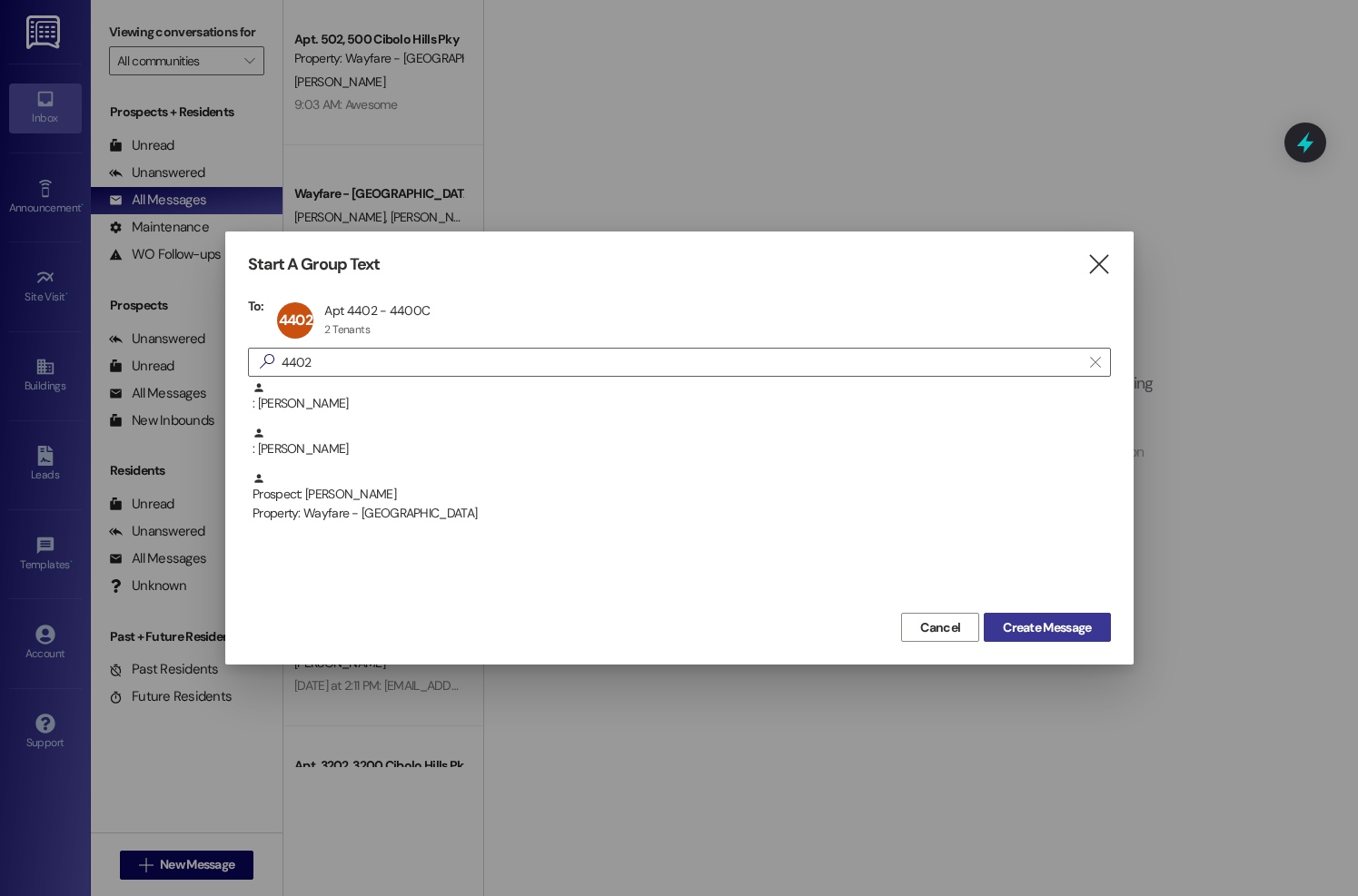
click at [1030, 637] on button "Create Message" at bounding box center [1047, 627] width 126 height 29
click at [1047, 621] on span "Create Message" at bounding box center [1047, 628] width 88 height 19
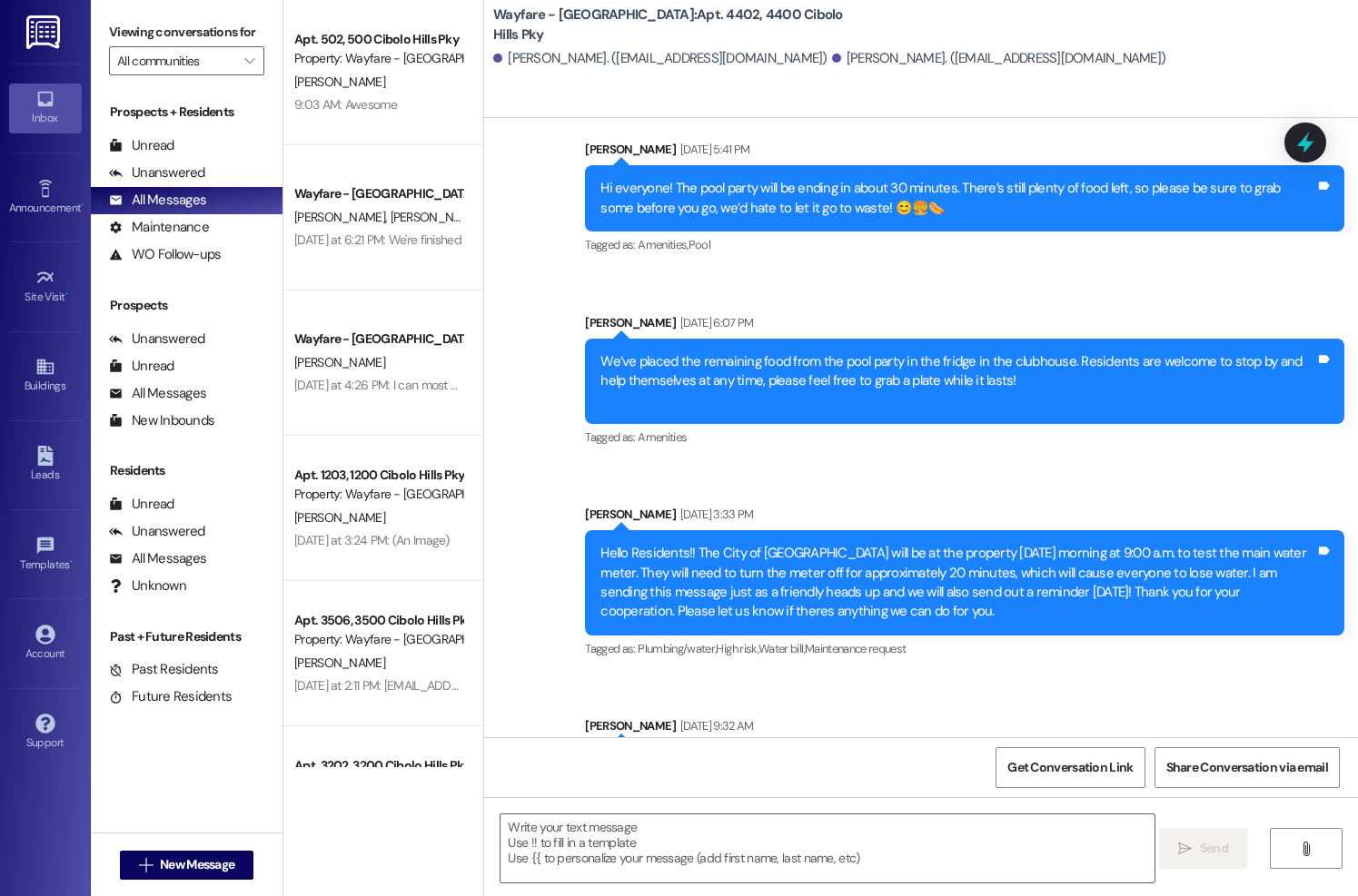
scroll to position [53166, 0]
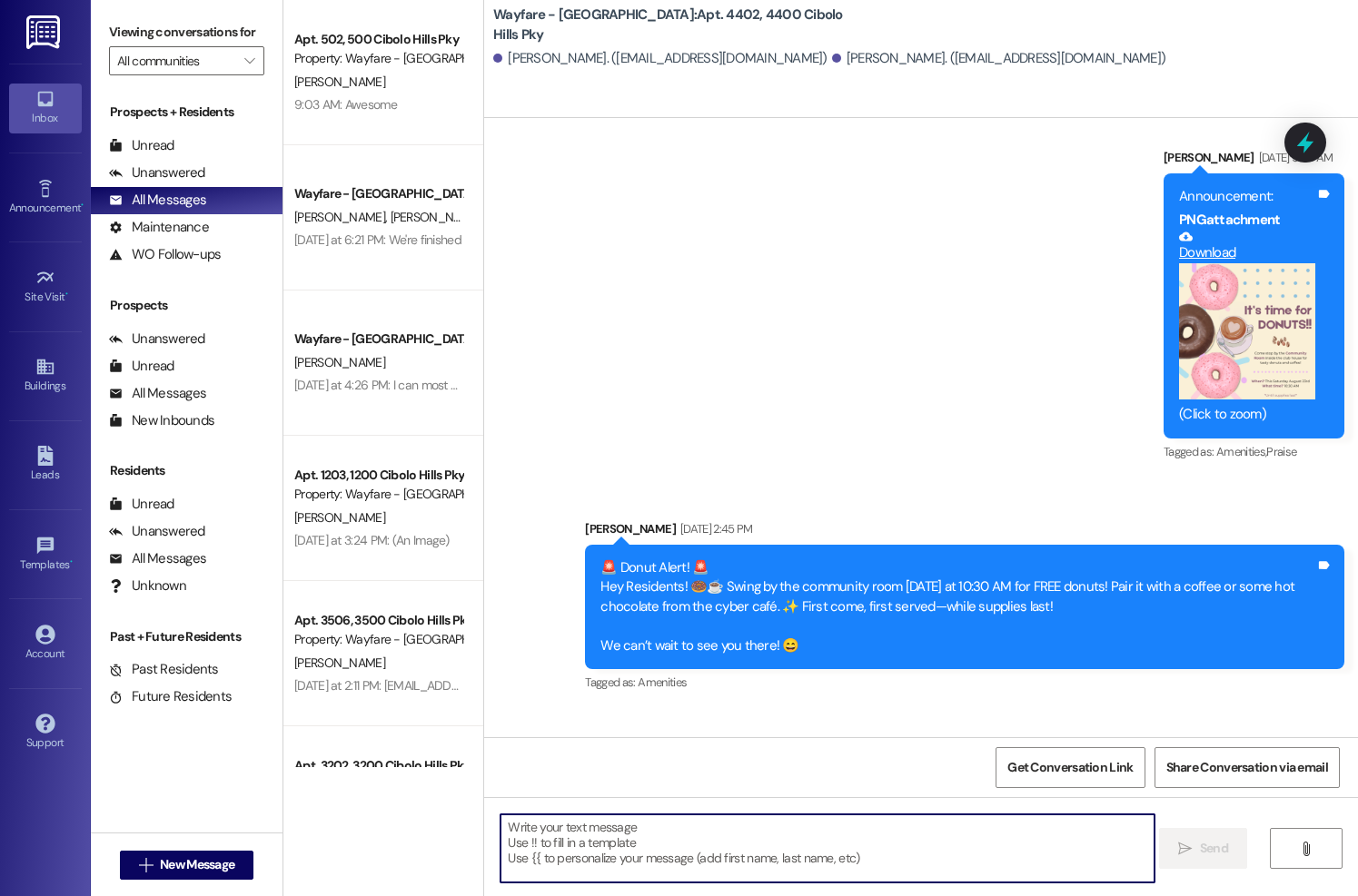
click at [627, 851] on textarea at bounding box center [827, 848] width 653 height 68
paste textarea "Hi there, I’m reaching out regarding your scheduled key return on [DATE], which…"
type textarea "Hi there, I’m reaching out regarding your scheduled key return on [DATE], which…"
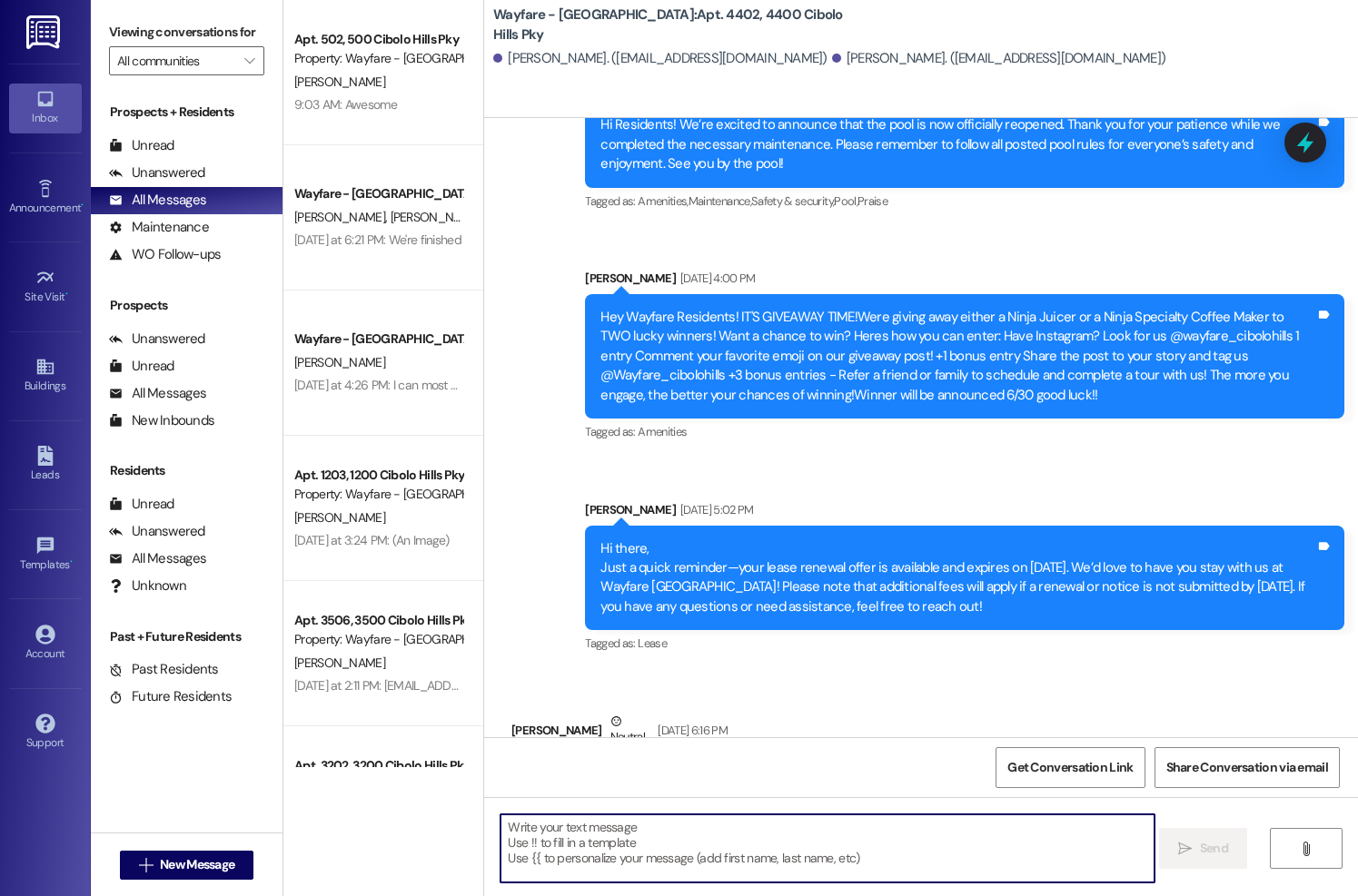
scroll to position [49877, 0]
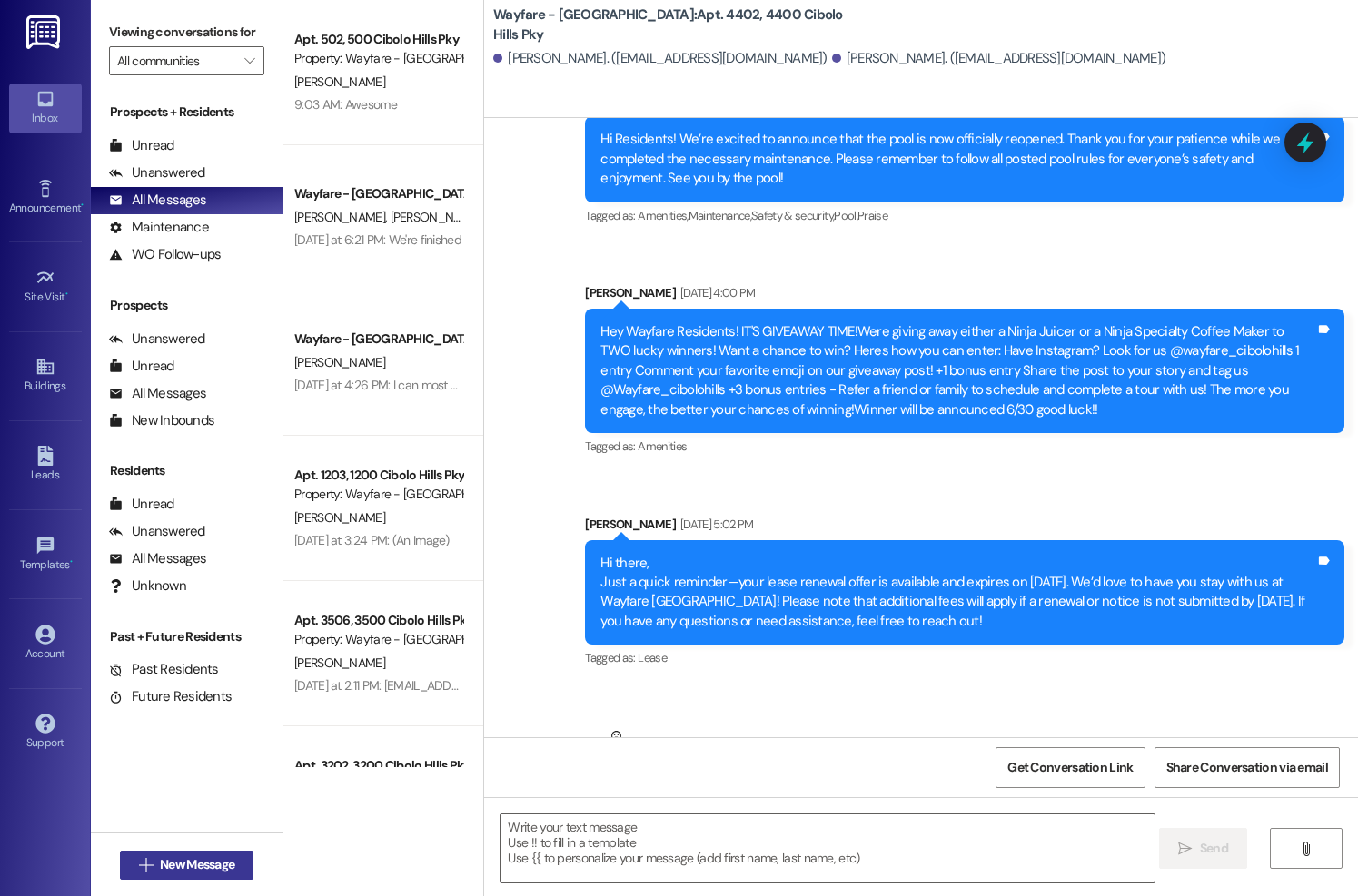
click at [161, 862] on span "New Message" at bounding box center [197, 864] width 75 height 19
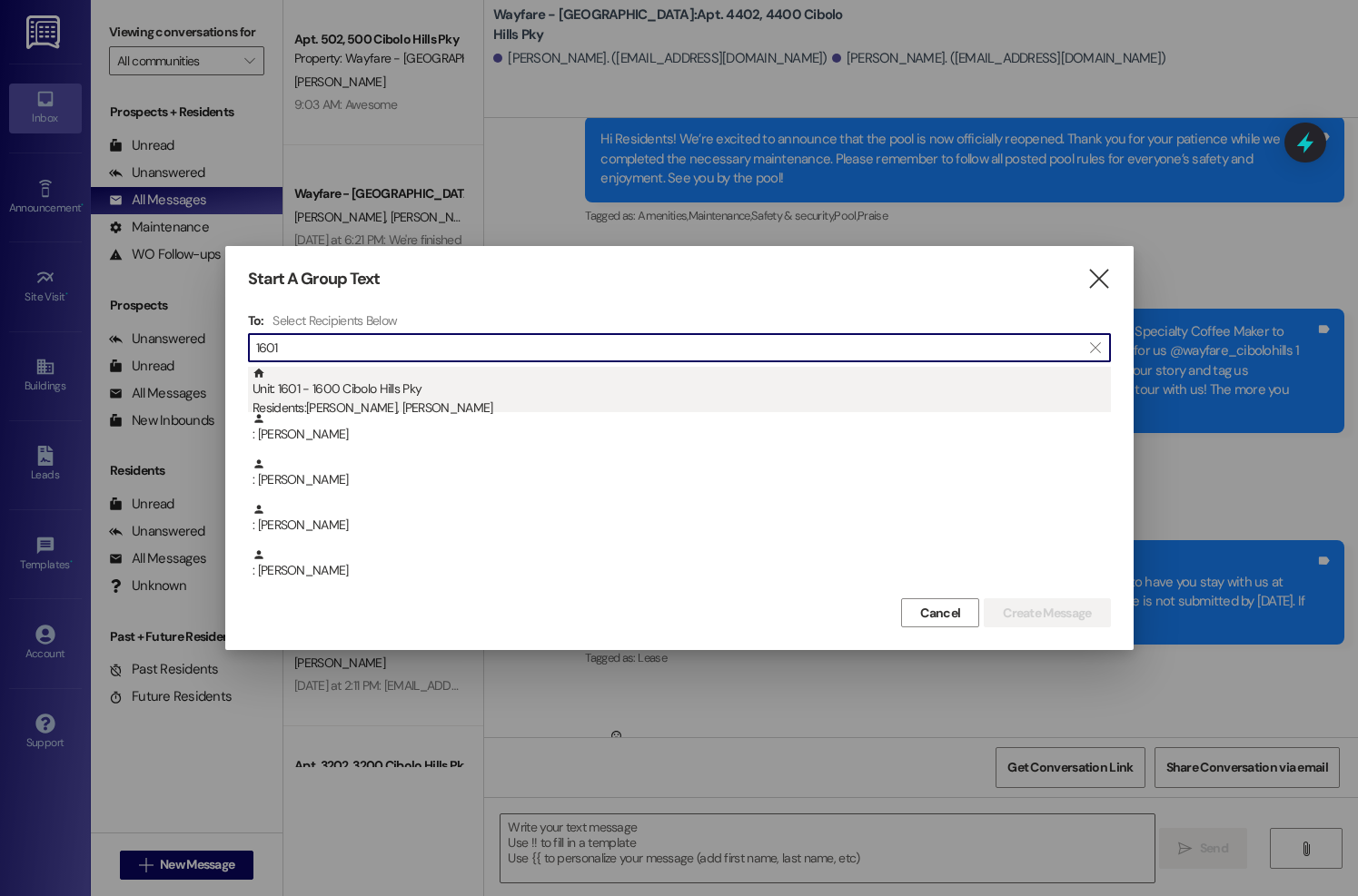
type input "1601"
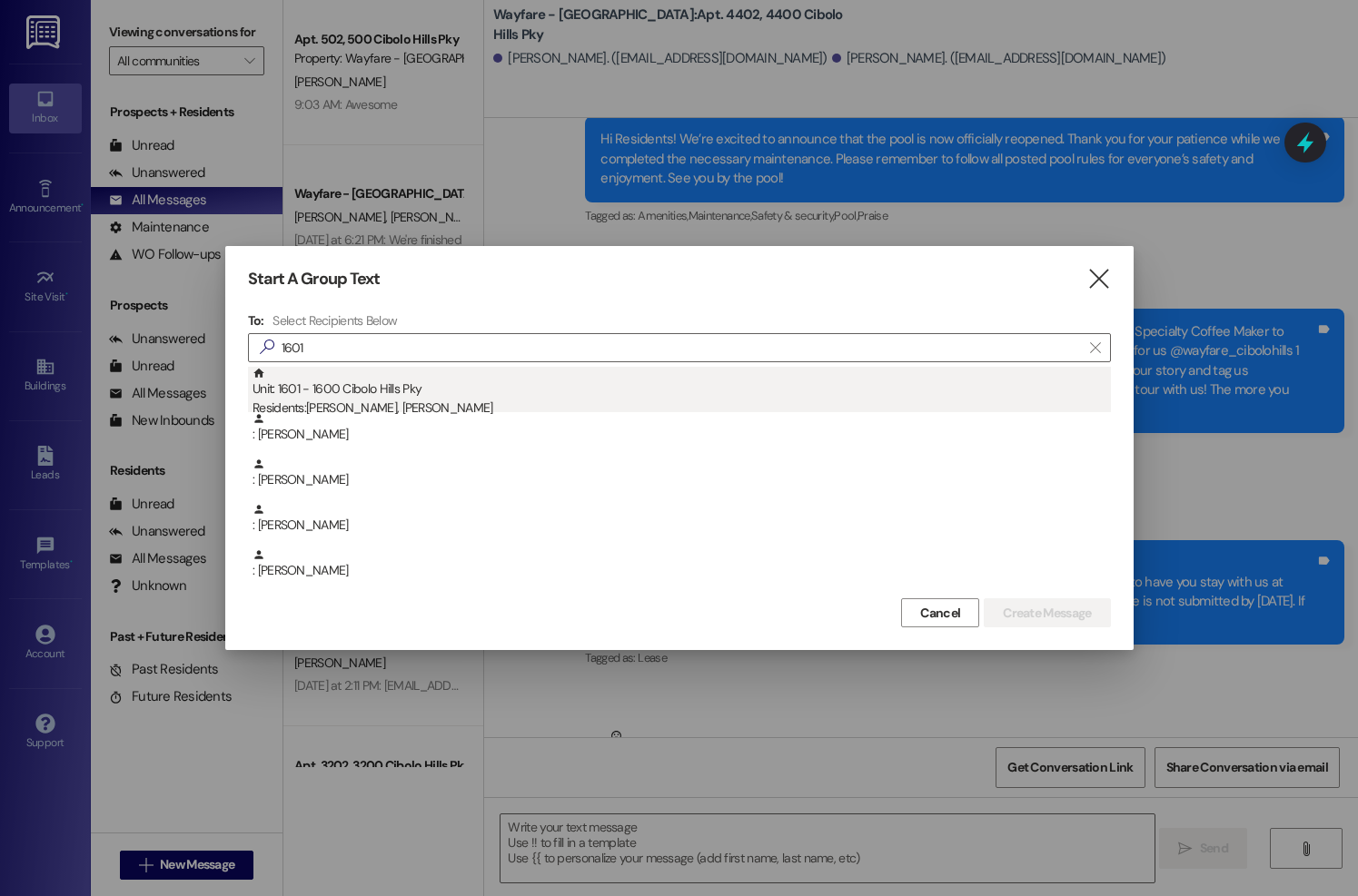
click at [375, 398] on div "Residents: [PERSON_NAME], [PERSON_NAME]" at bounding box center [682, 408] width 858 height 19
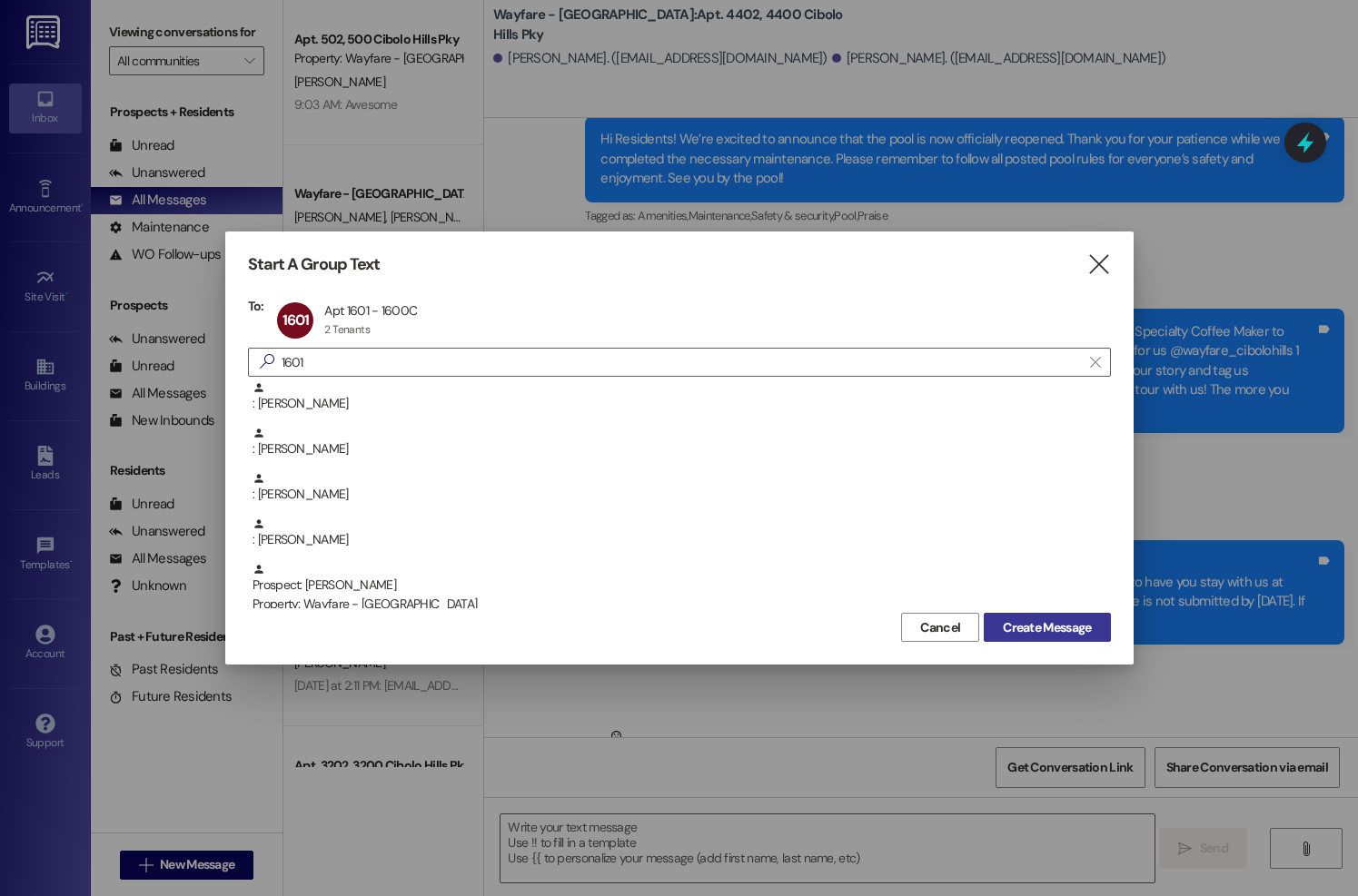
click at [999, 622] on span "Create Message" at bounding box center [1047, 628] width 96 height 19
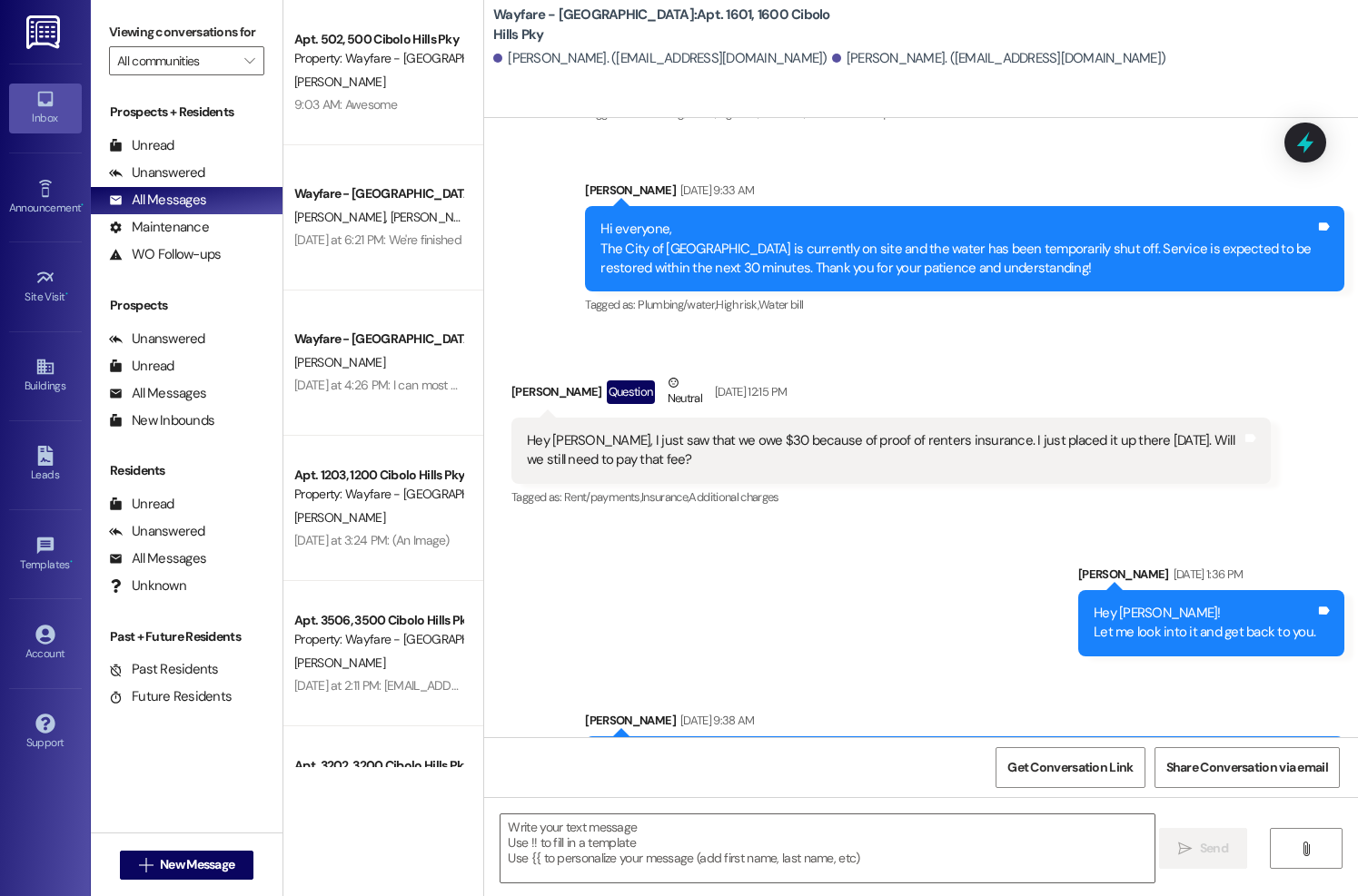
scroll to position [29588, 0]
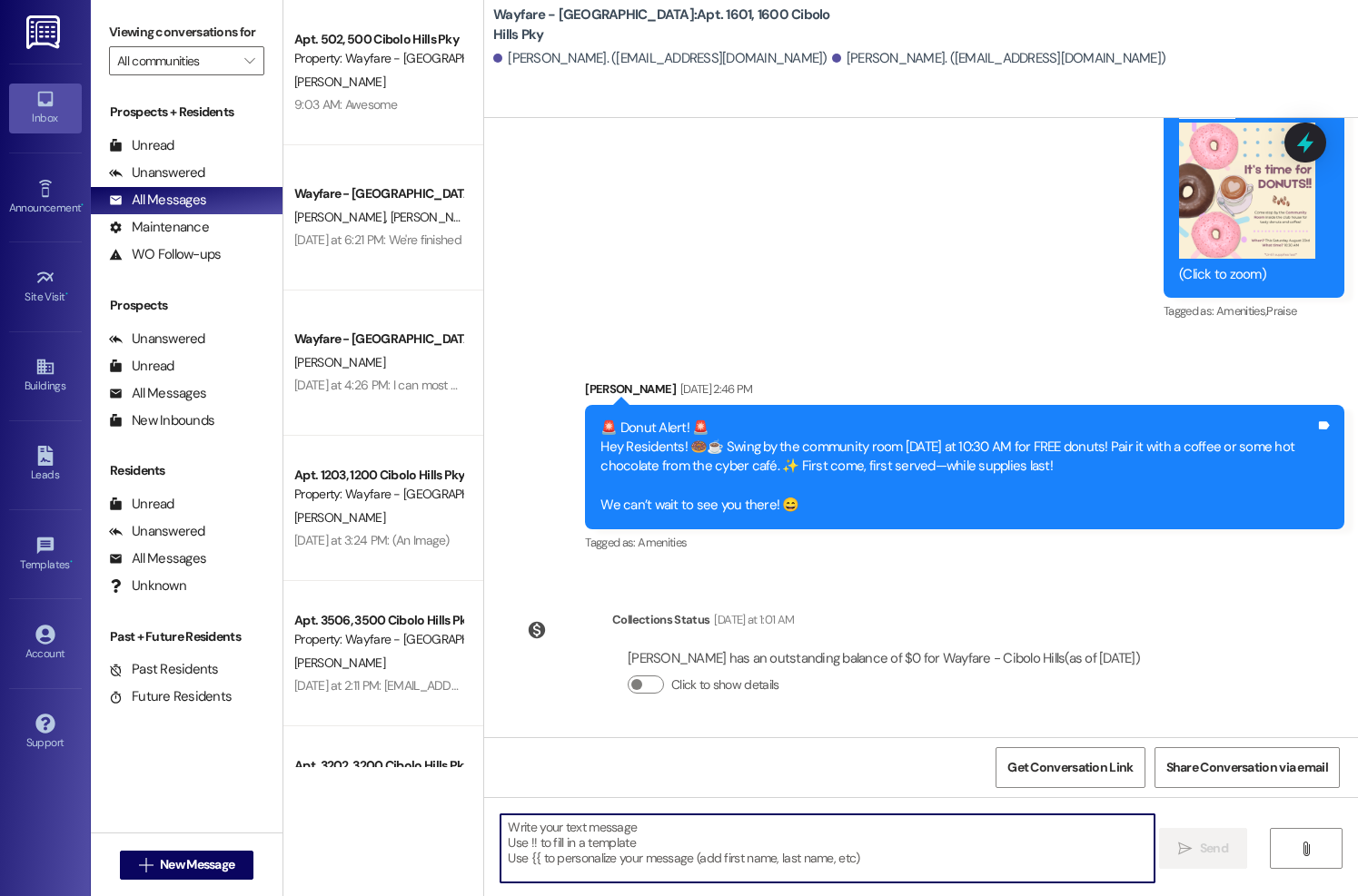
click at [765, 850] on textarea at bounding box center [827, 848] width 653 height 68
paste textarea "Hi there, I’m reaching out regarding your scheduled key return on [DATE], which…"
type textarea "Hi there, I’m reaching out regarding your scheduled key return on [DATE], which…"
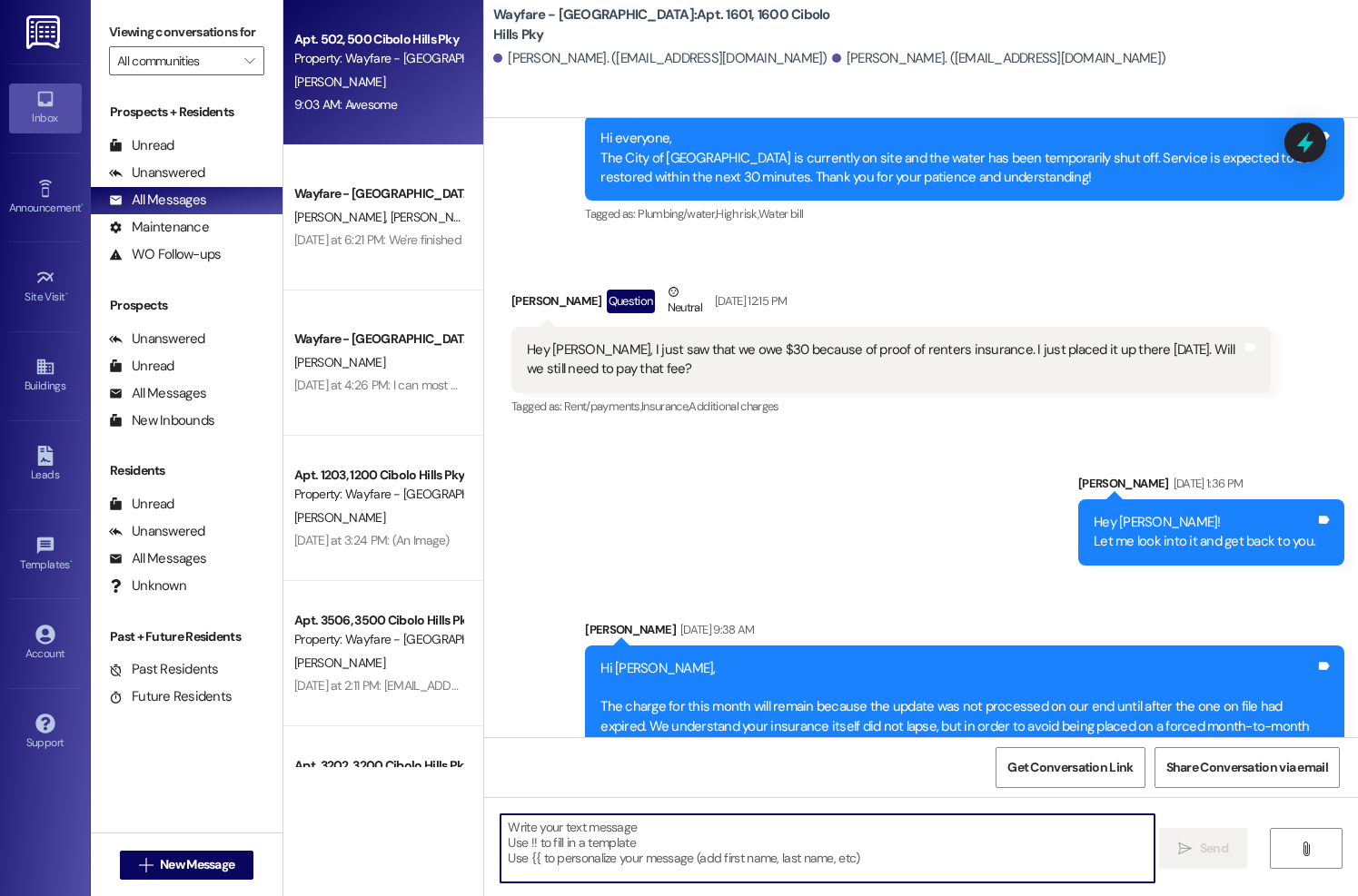
scroll to position [28440, 0]
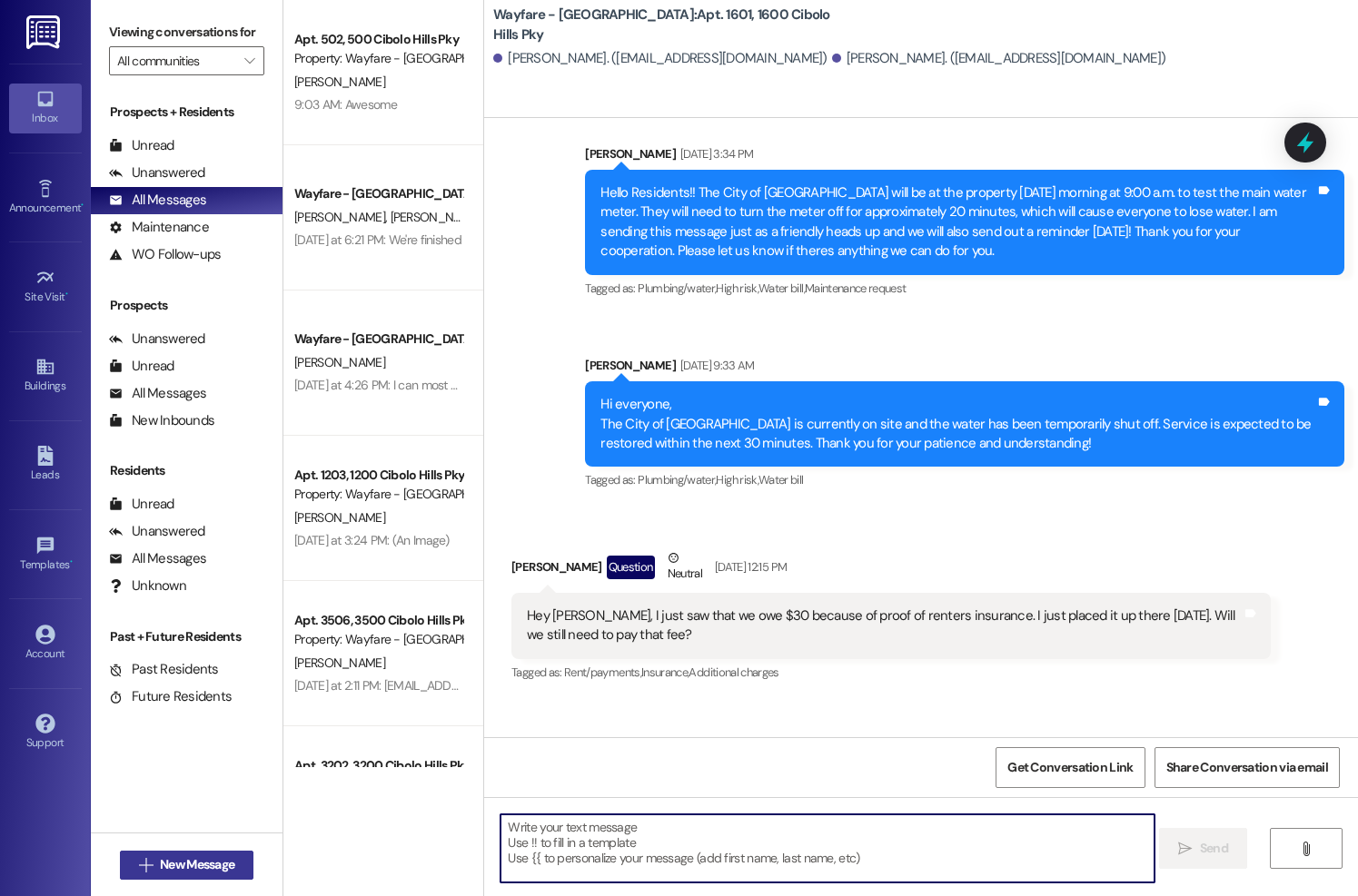
click at [163, 865] on span "New Message" at bounding box center [197, 864] width 75 height 19
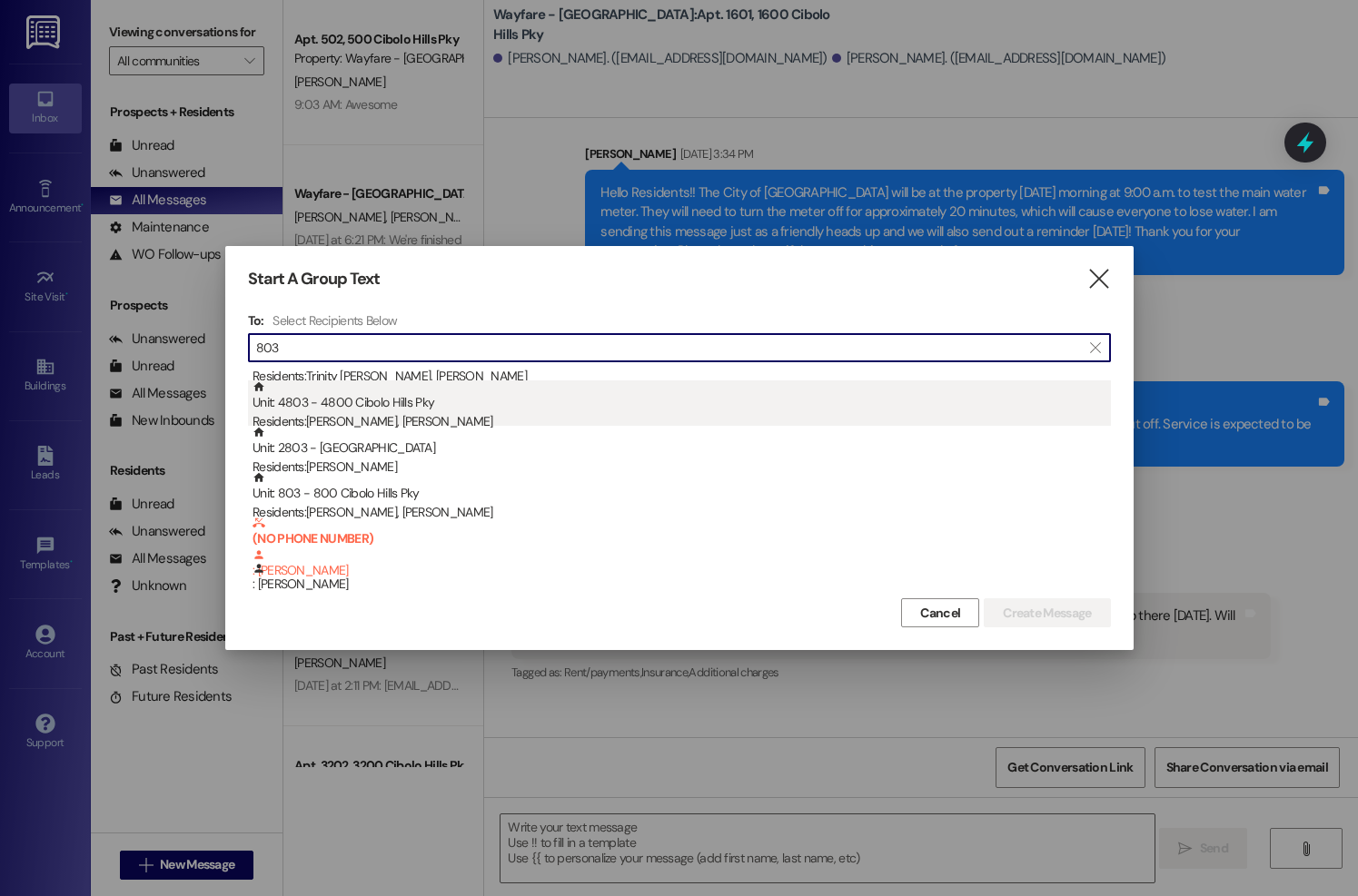
scroll to position [77, 0]
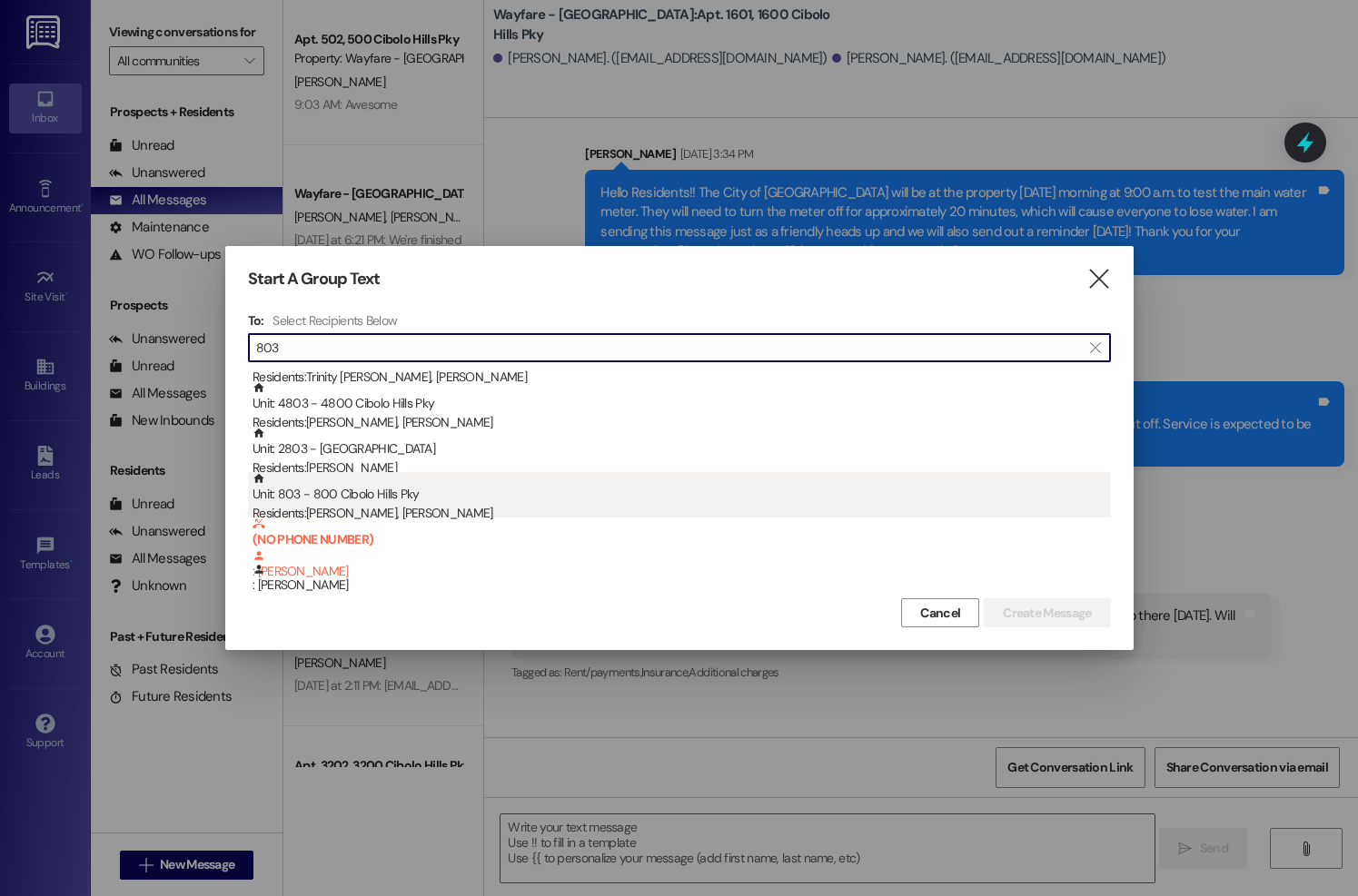
type input "803"
click at [422, 504] on div "Residents: [PERSON_NAME], [PERSON_NAME]" at bounding box center [682, 513] width 858 height 19
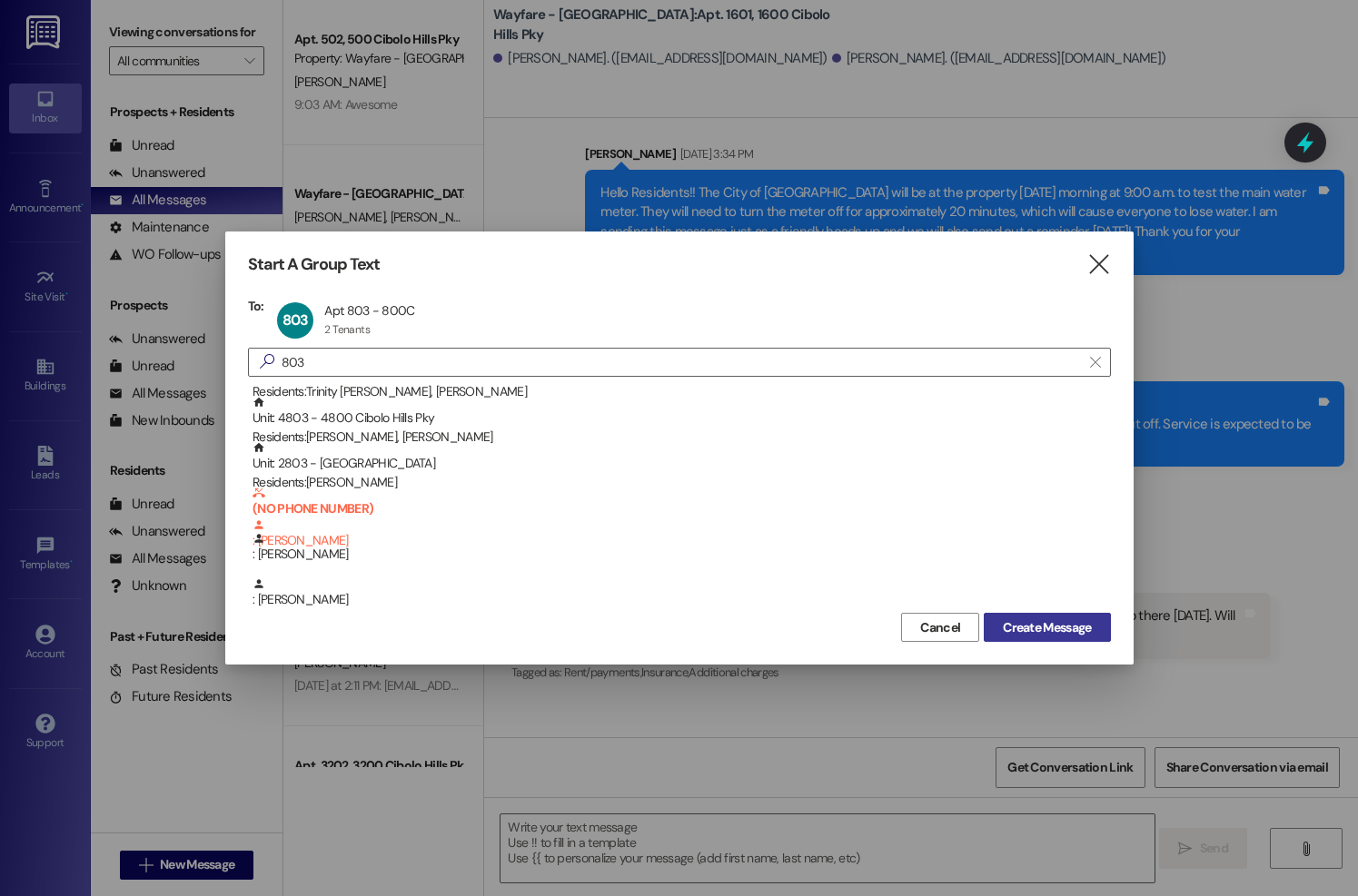
click at [1001, 616] on button "Create Message" at bounding box center [1047, 627] width 126 height 29
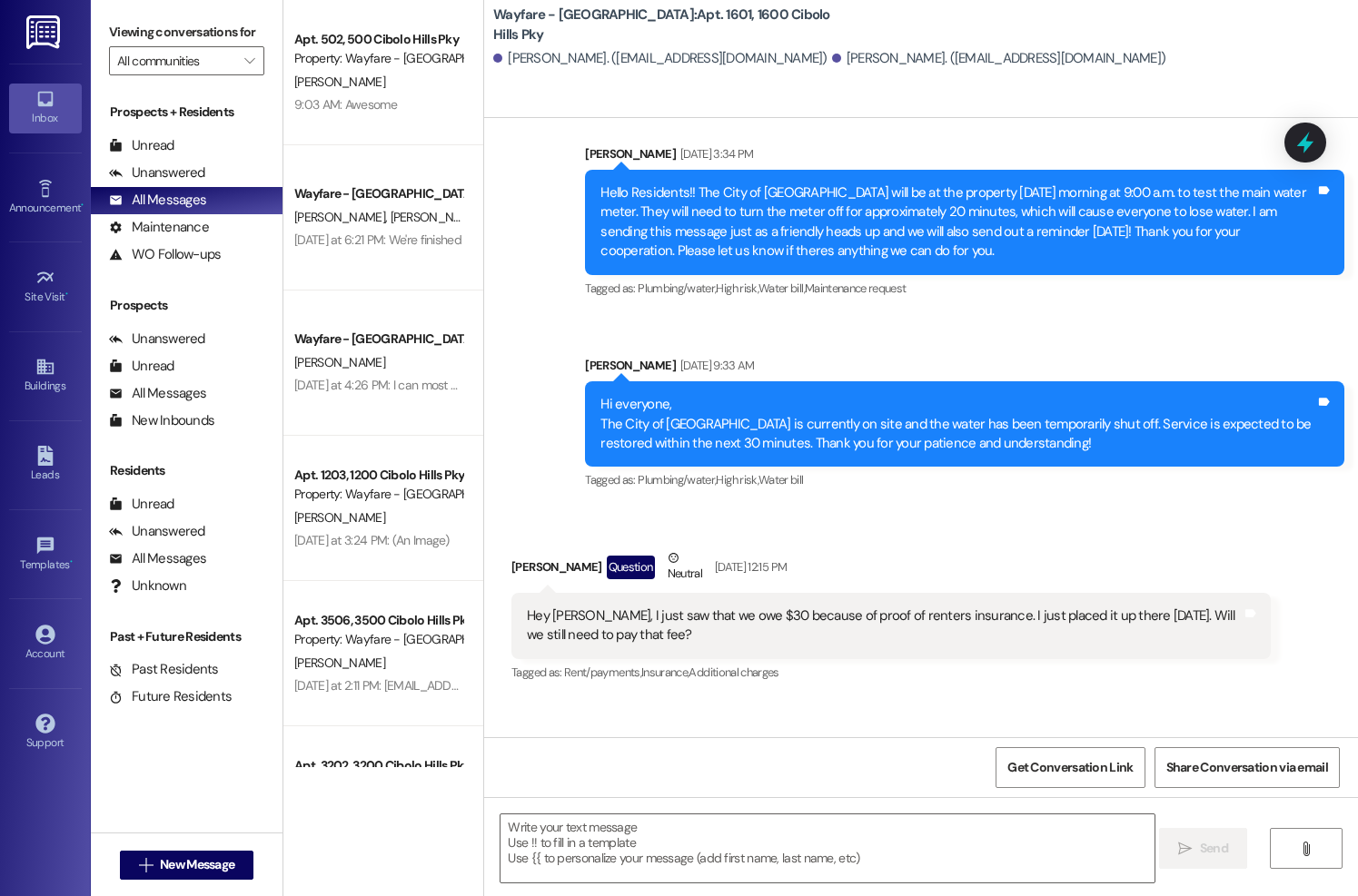
click at [1039, 634] on div "Hey [PERSON_NAME], I just saw that we owe $30 because of proof of renters insur…" at bounding box center [891, 625] width 759 height 66
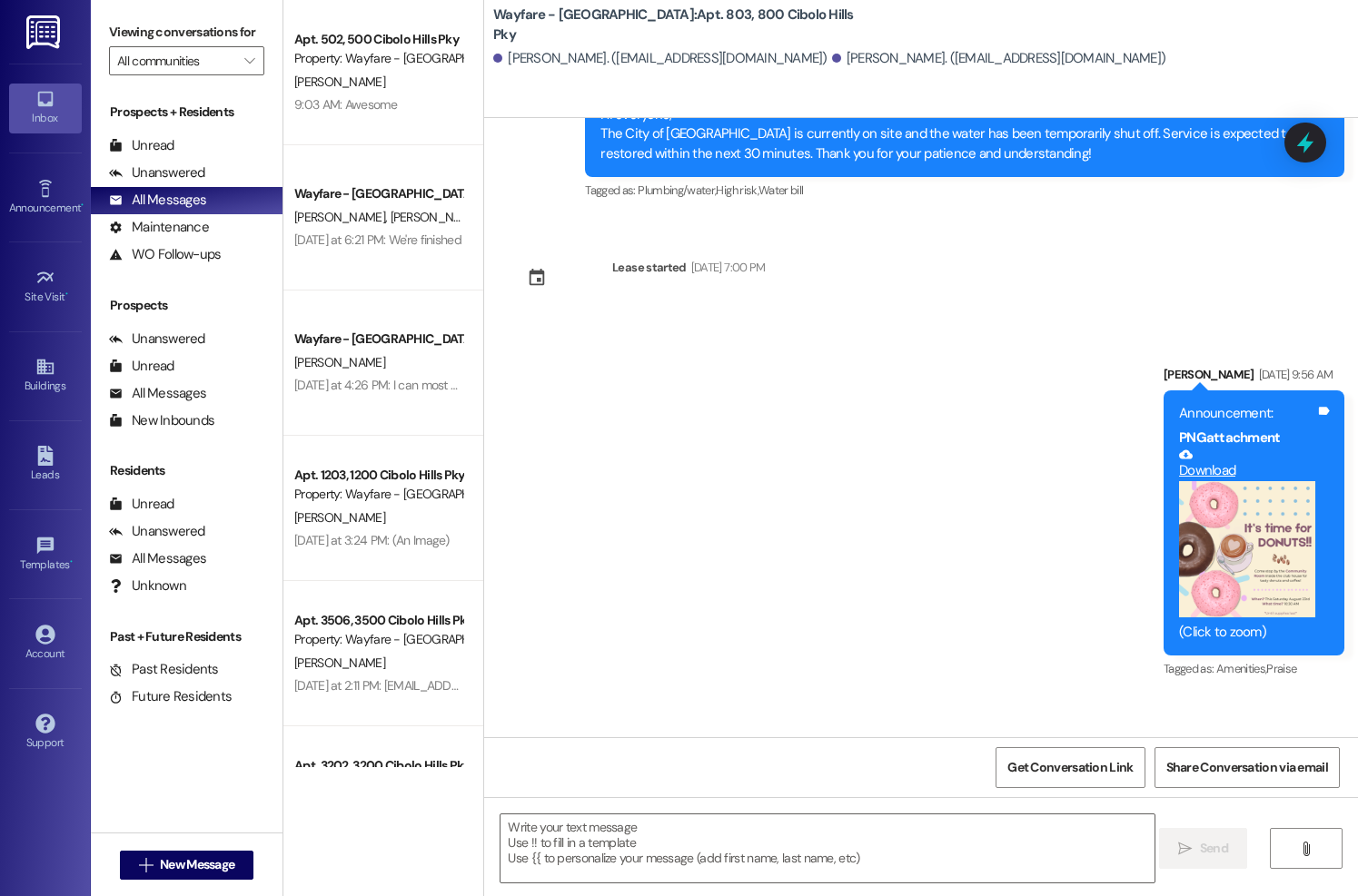
scroll to position [25007, 0]
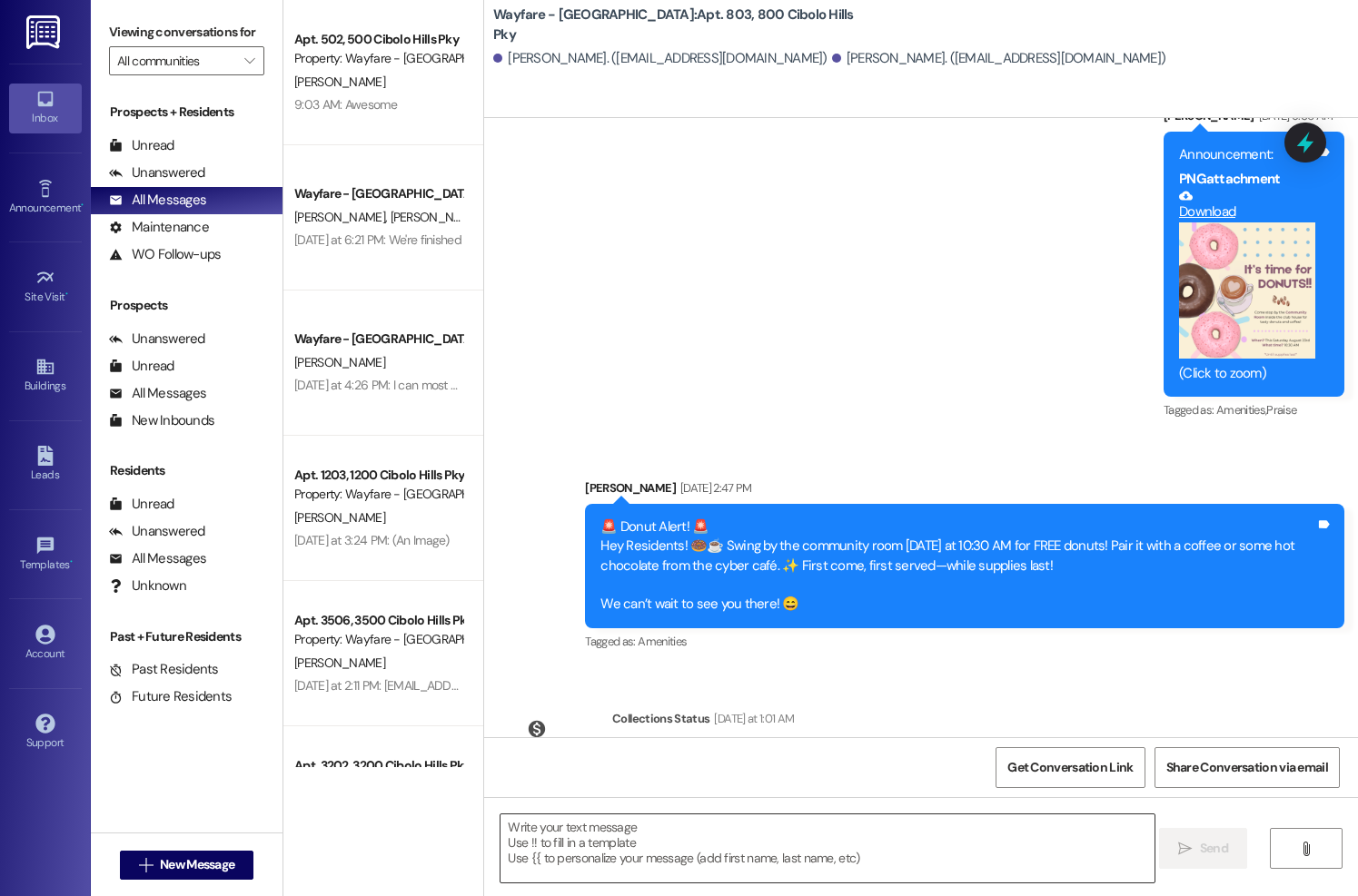
click at [621, 844] on textarea at bounding box center [827, 848] width 653 height 68
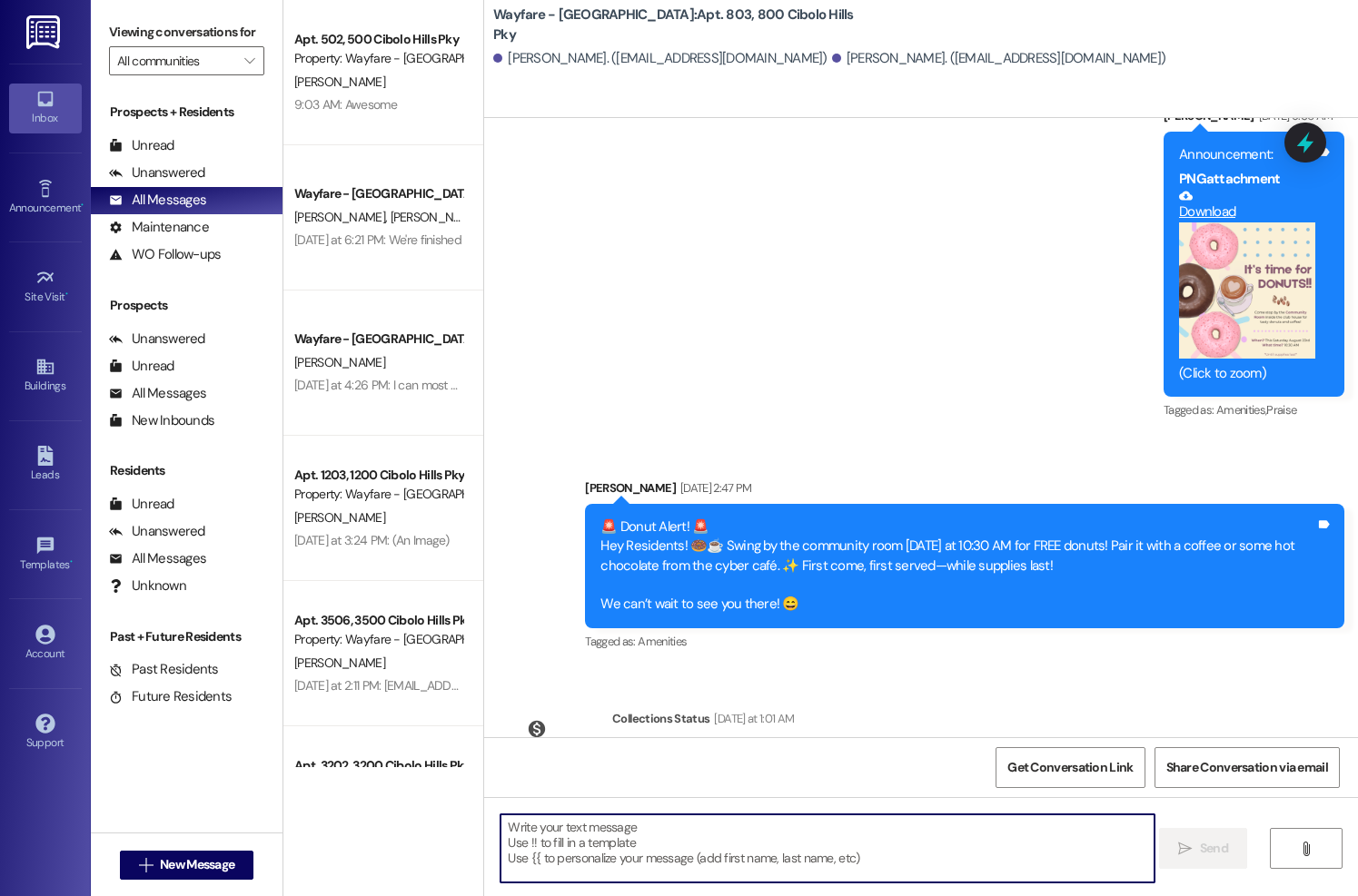
paste textarea "Hi there, I’m reaching out regarding your scheduled key return on [DATE], which…"
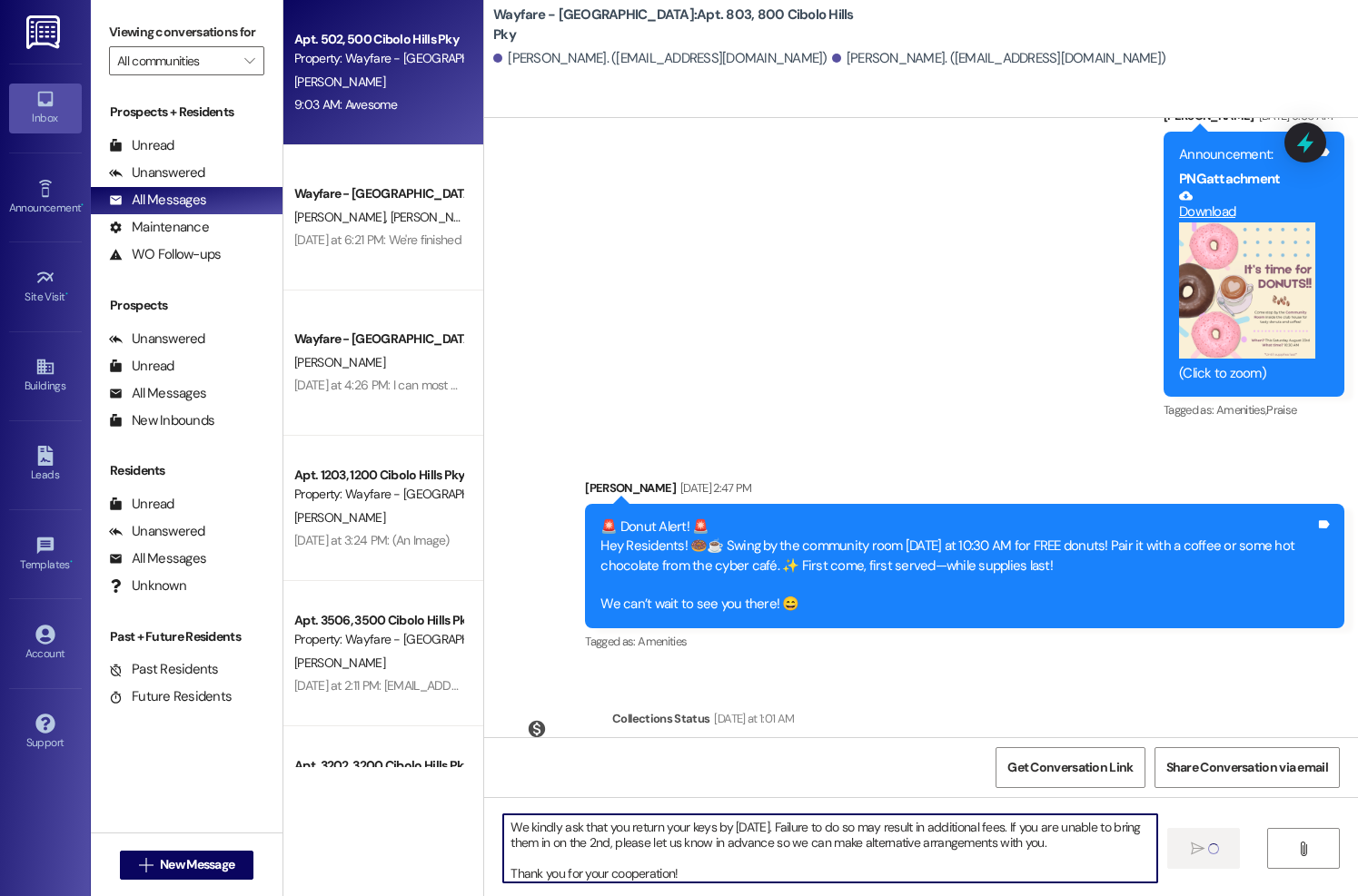
type textarea "Hi there, I’m reaching out regarding your scheduled key return on [DATE], which…"
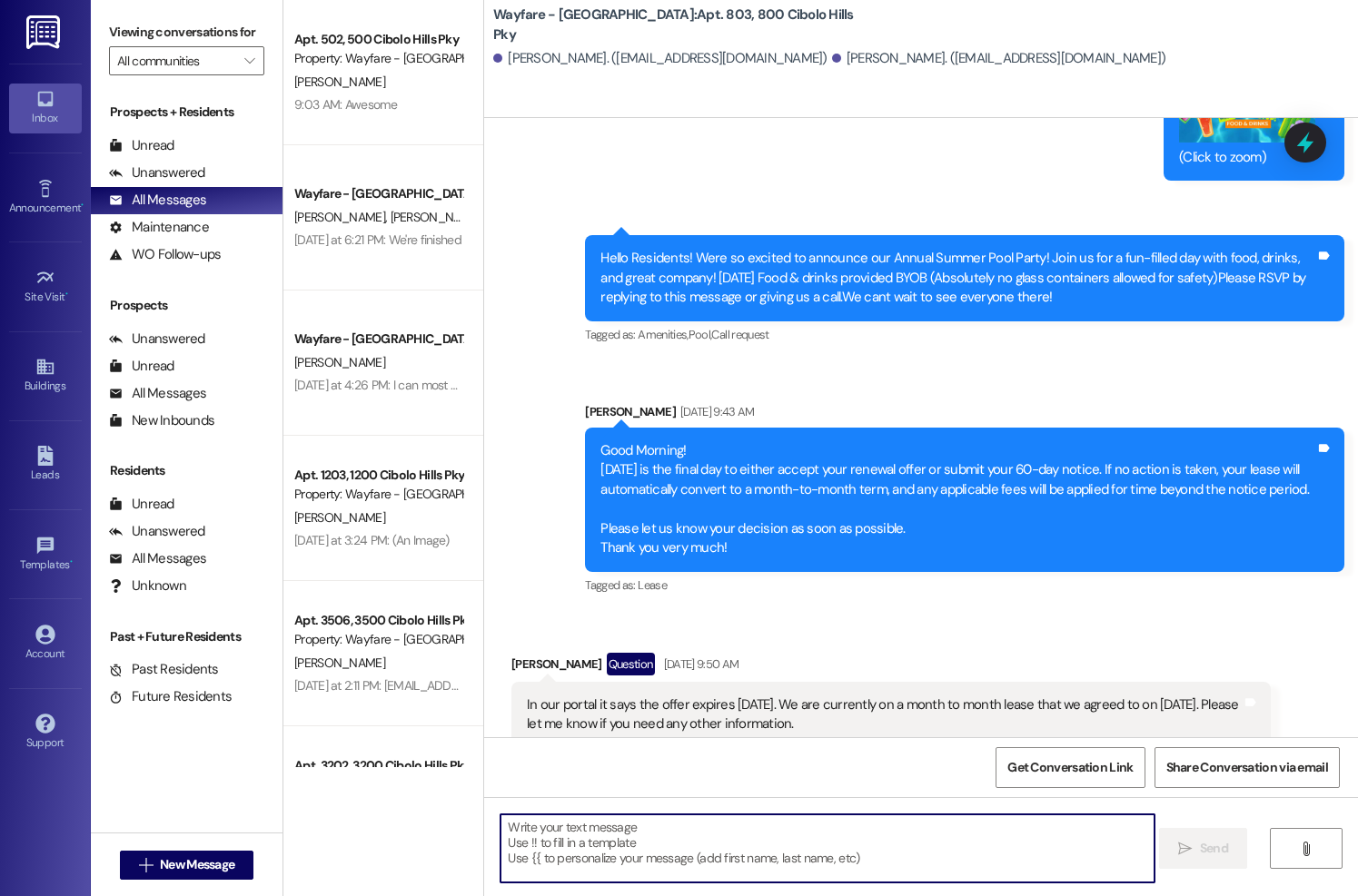
scroll to position [22294, 0]
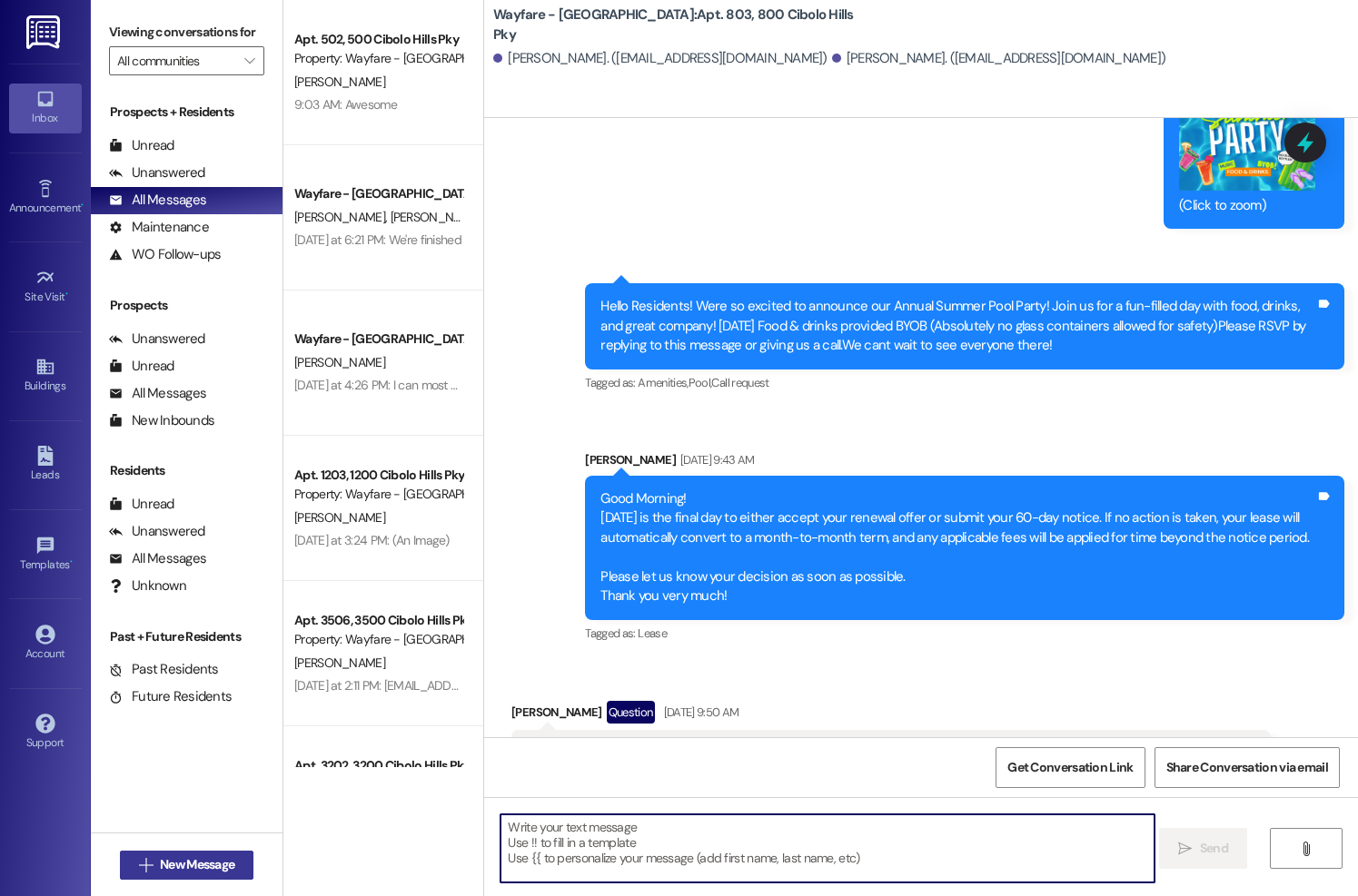
click at [162, 867] on span "New Message" at bounding box center [197, 864] width 75 height 19
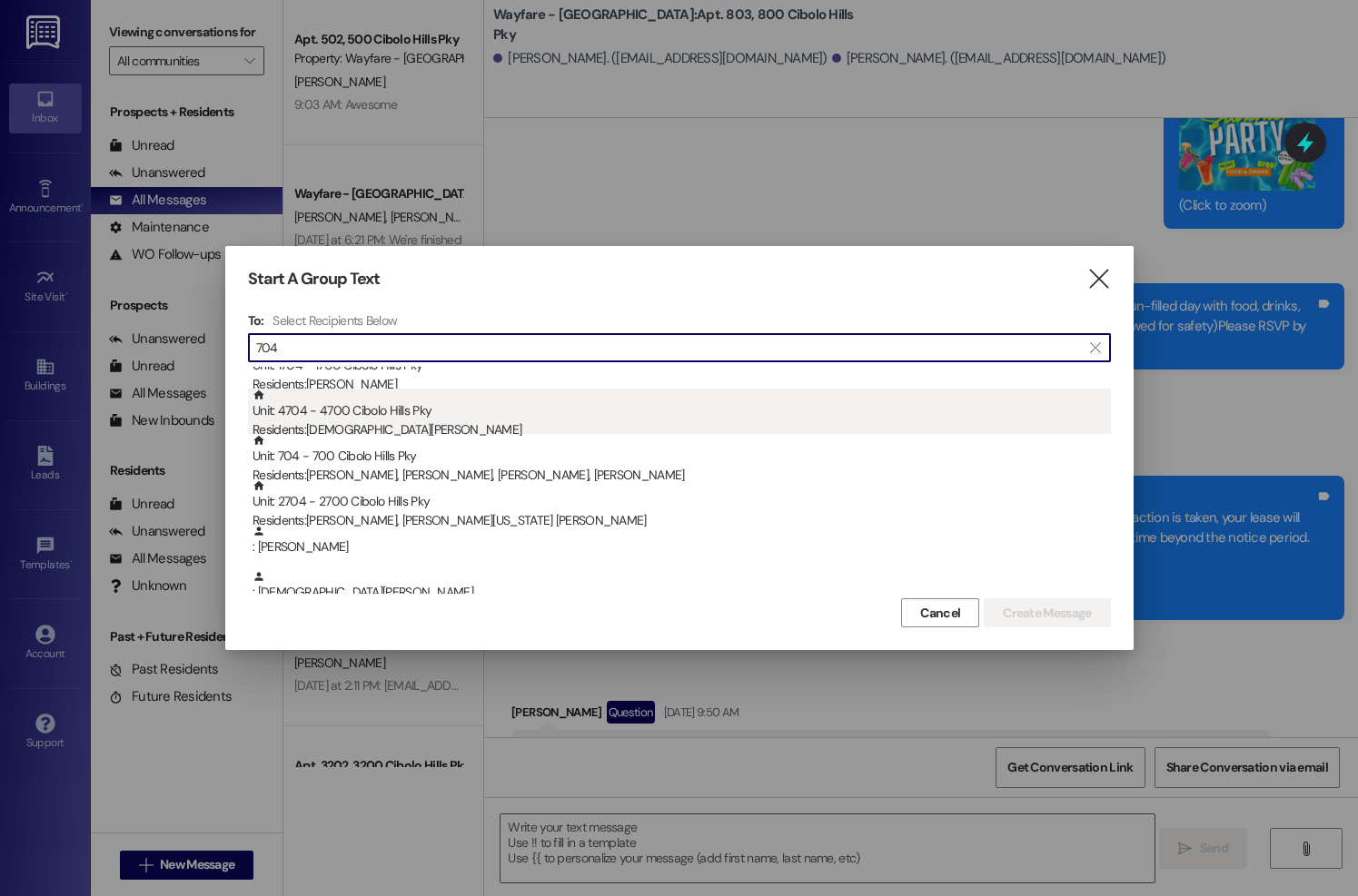
scroll to position [31, 0]
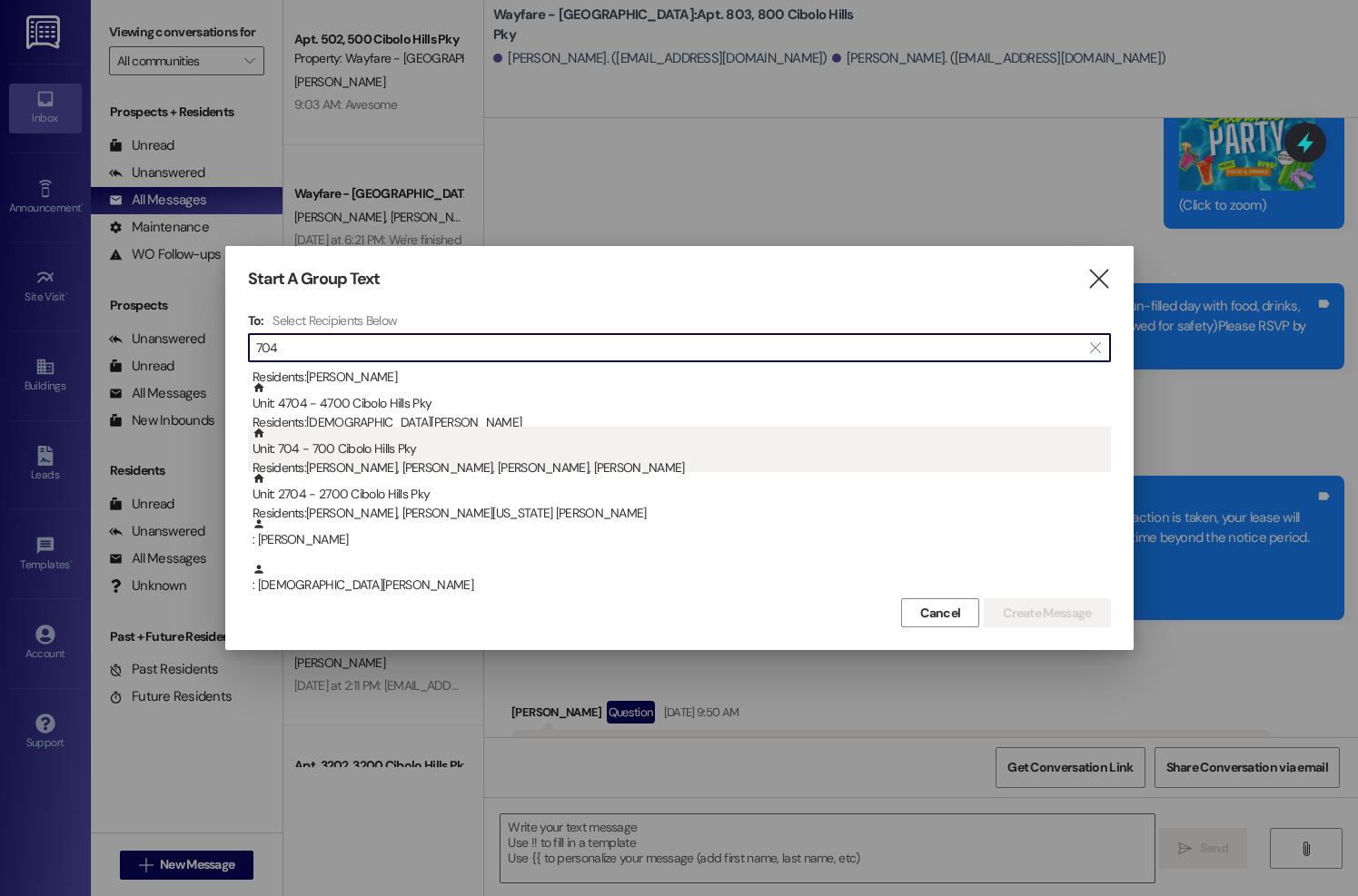
type input "704"
click at [555, 461] on div "Residents: [PERSON_NAME], [PERSON_NAME], [PERSON_NAME], [PERSON_NAME]" at bounding box center [682, 468] width 858 height 19
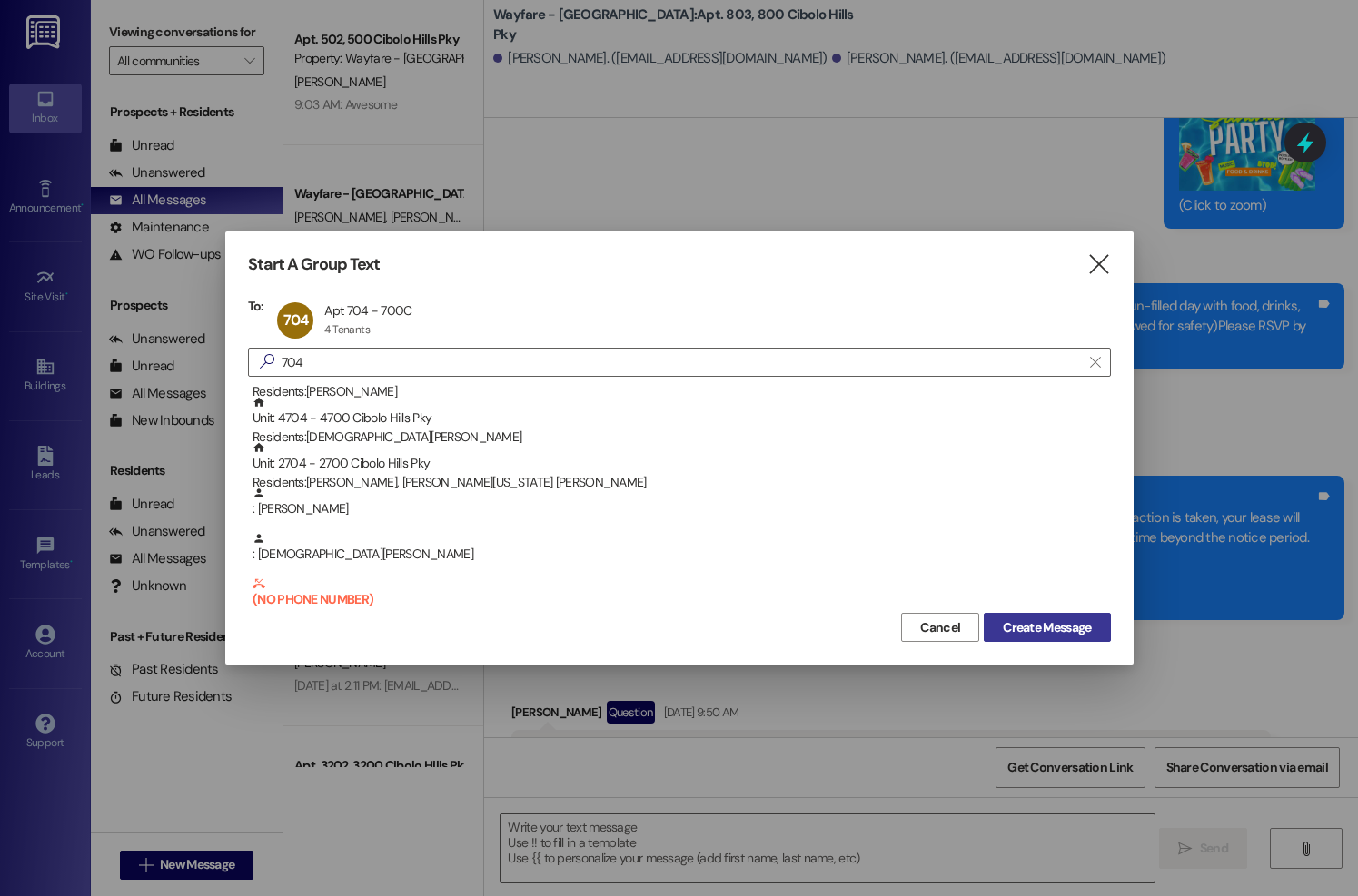
click at [1033, 631] on span "Create Message" at bounding box center [1047, 628] width 88 height 19
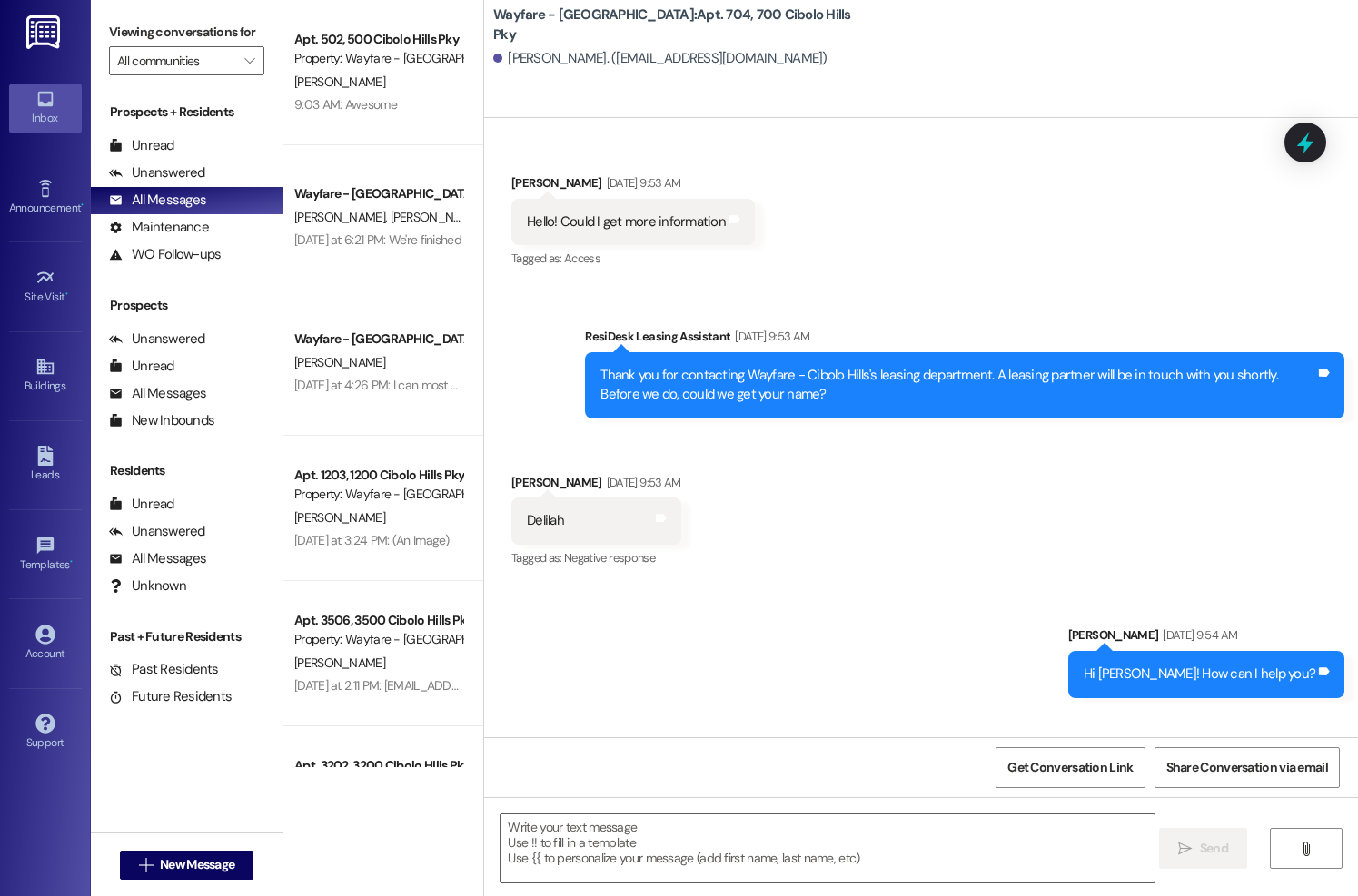
scroll to position [53030, 0]
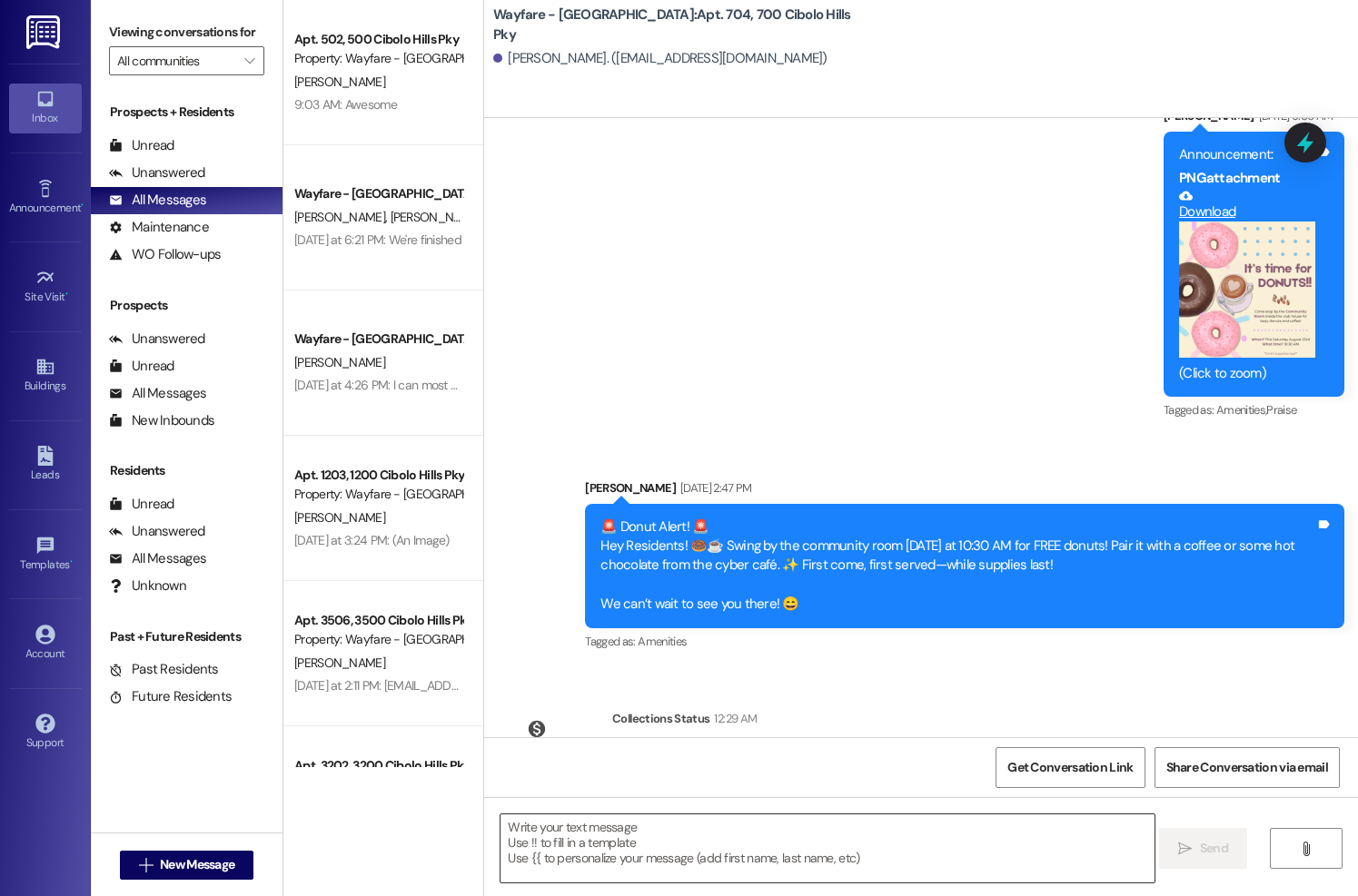
click at [762, 823] on textarea at bounding box center [827, 848] width 653 height 68
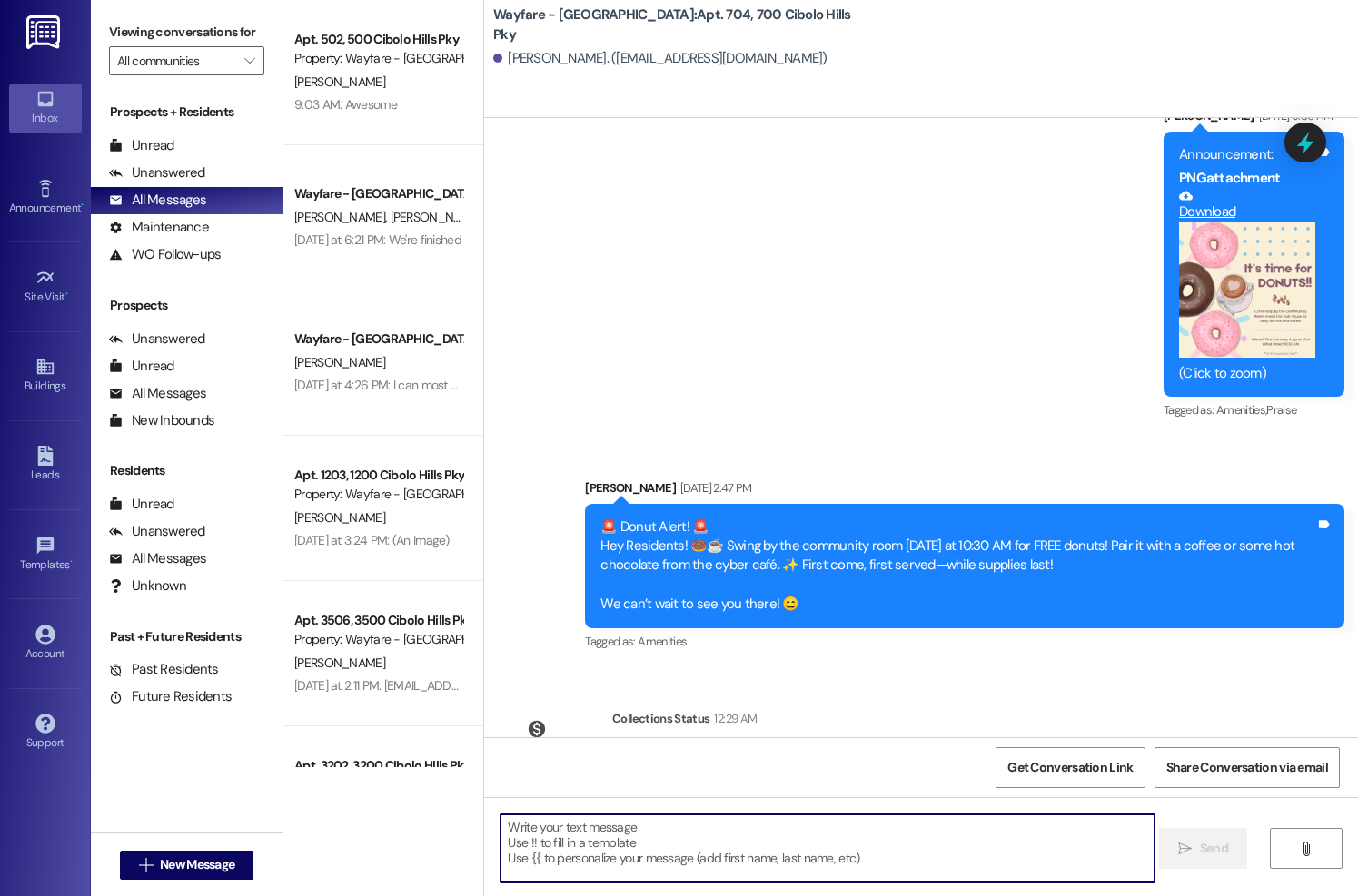
paste textarea "Hi there, I’m reaching out regarding your scheduled key return on [DATE], which…"
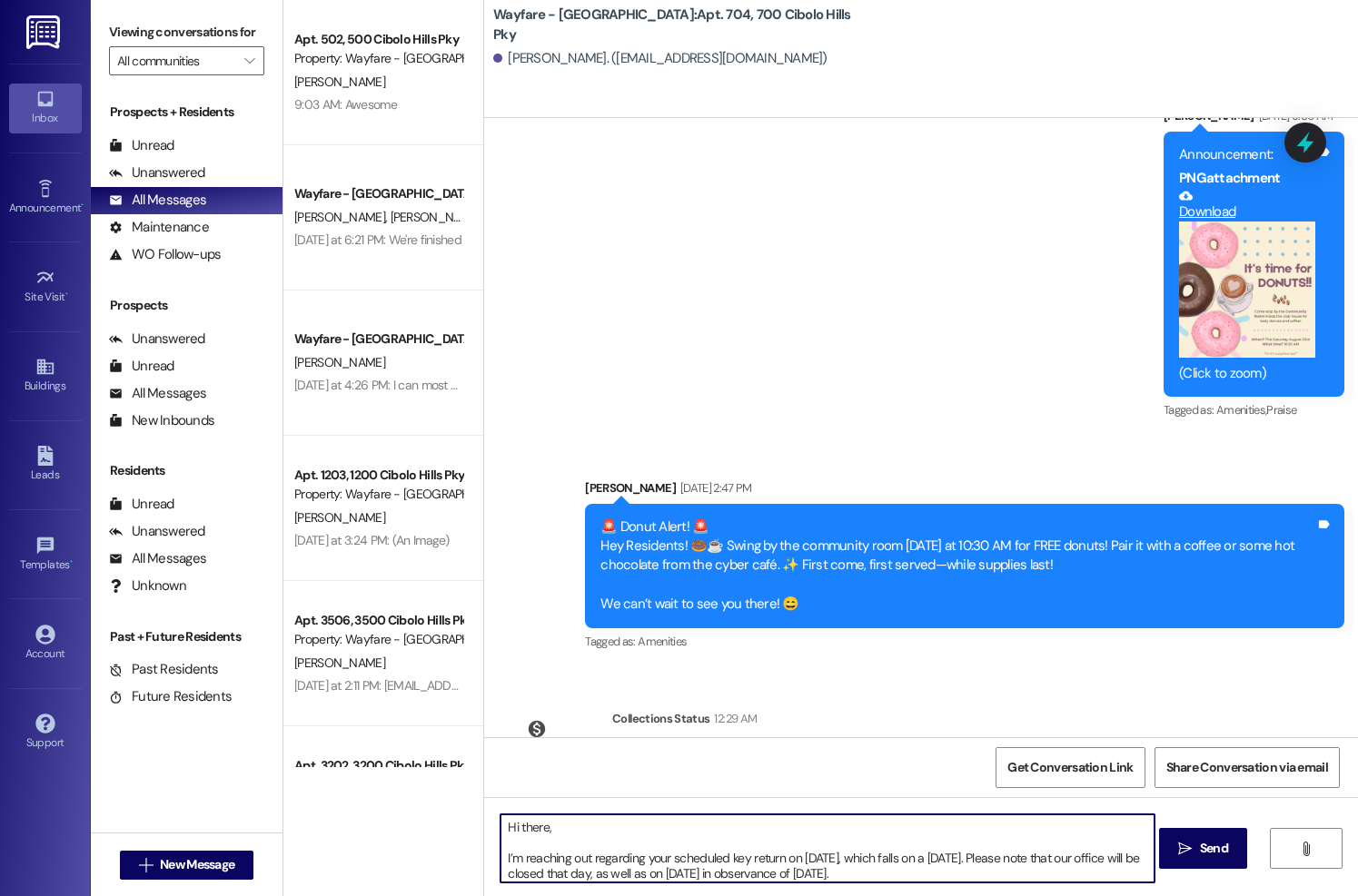
scroll to position [81, 0]
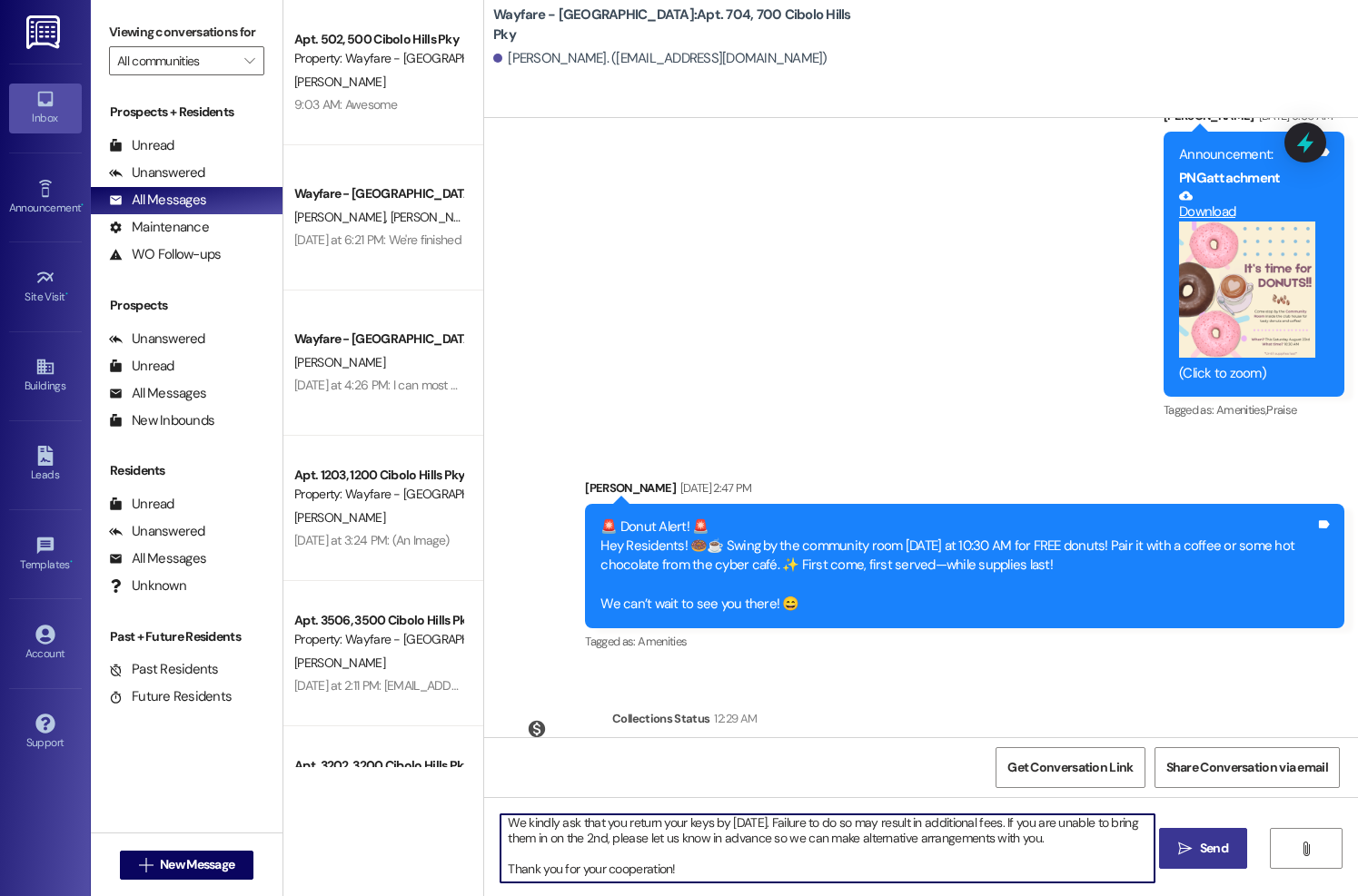
type textarea "Hi there, I’m reaching out regarding your scheduled key return on [DATE], which…"
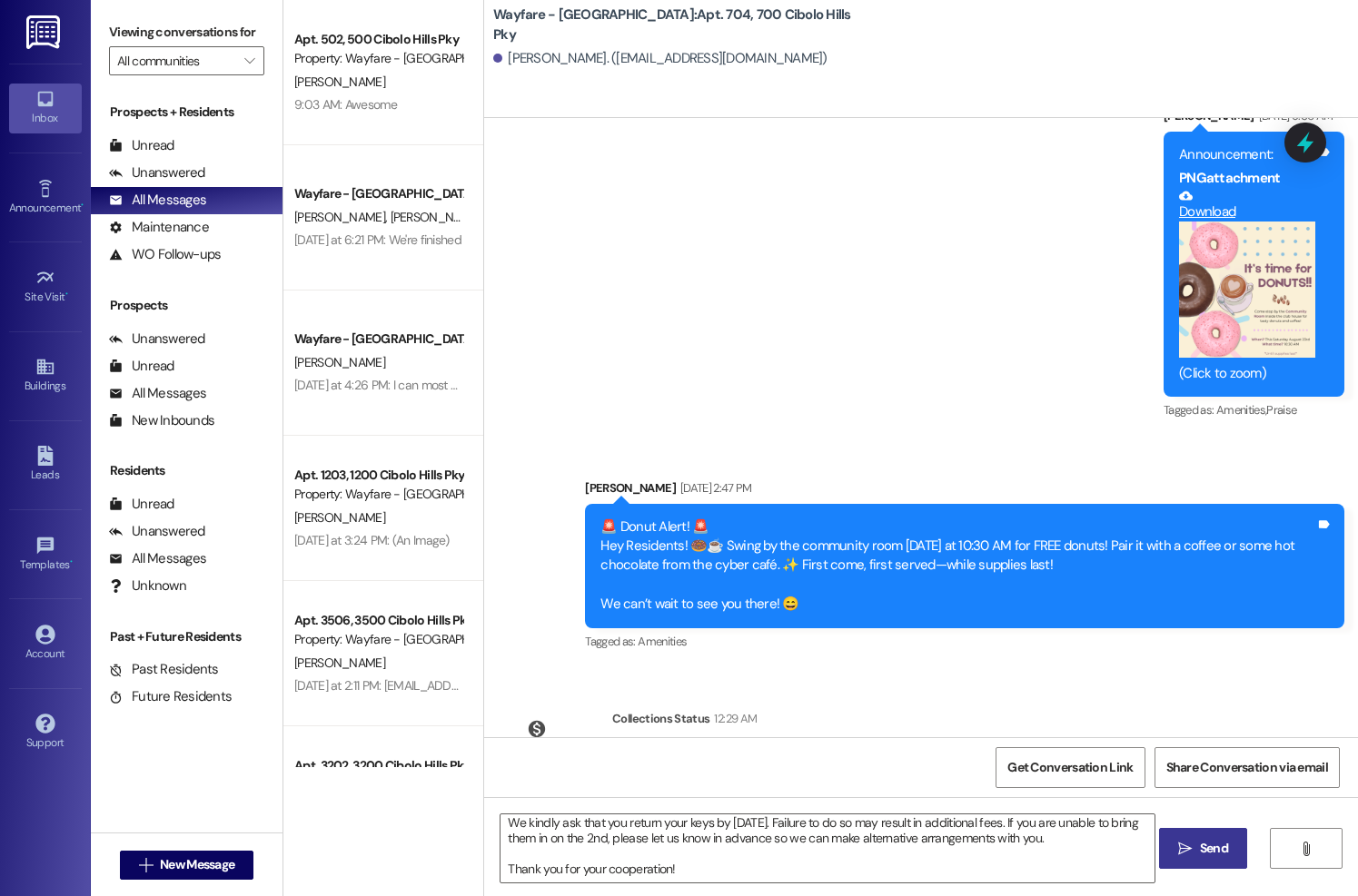
click at [1188, 851] on icon "" at bounding box center [1185, 848] width 13 height 14
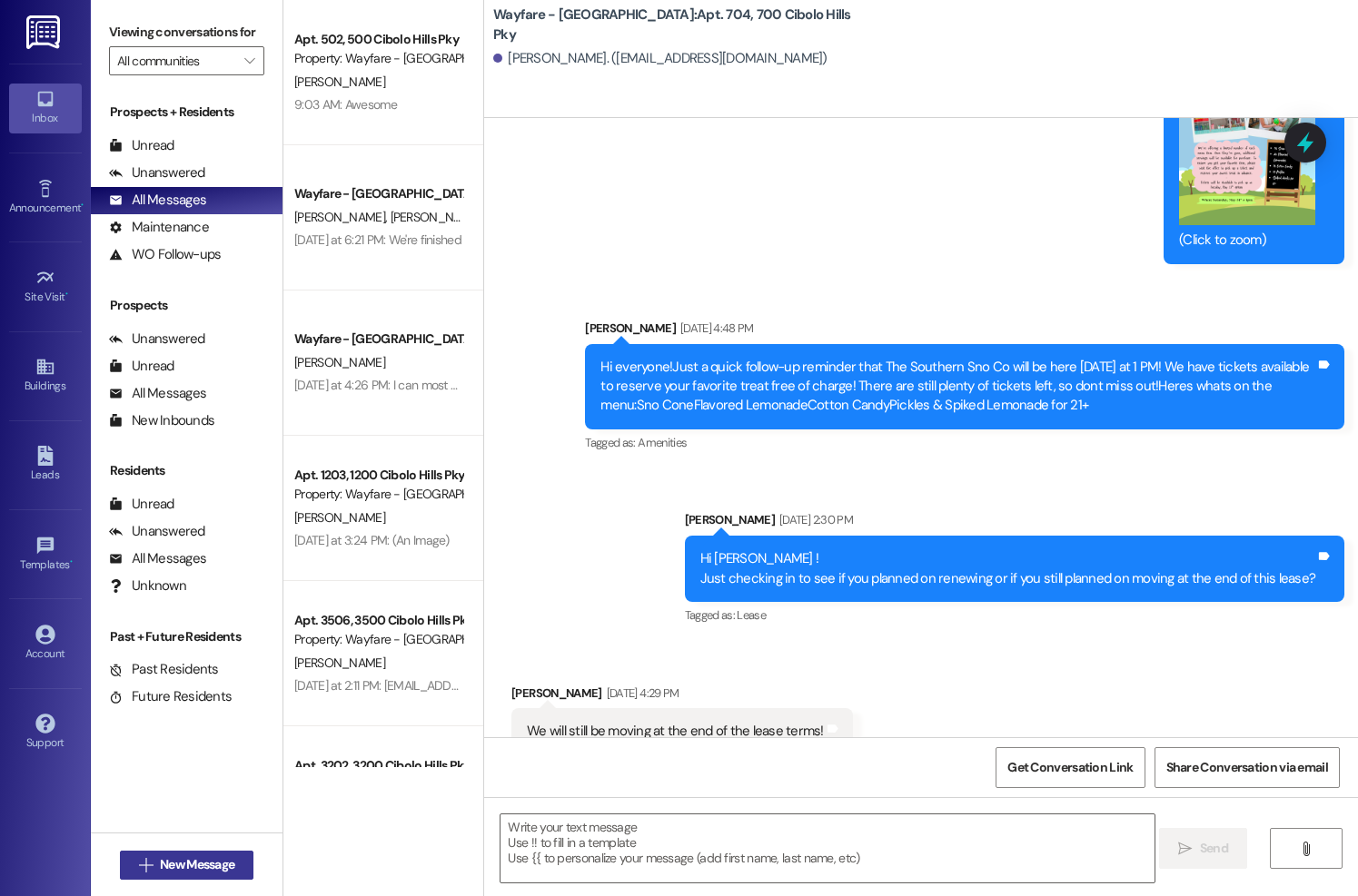
scroll to position [48981, 0]
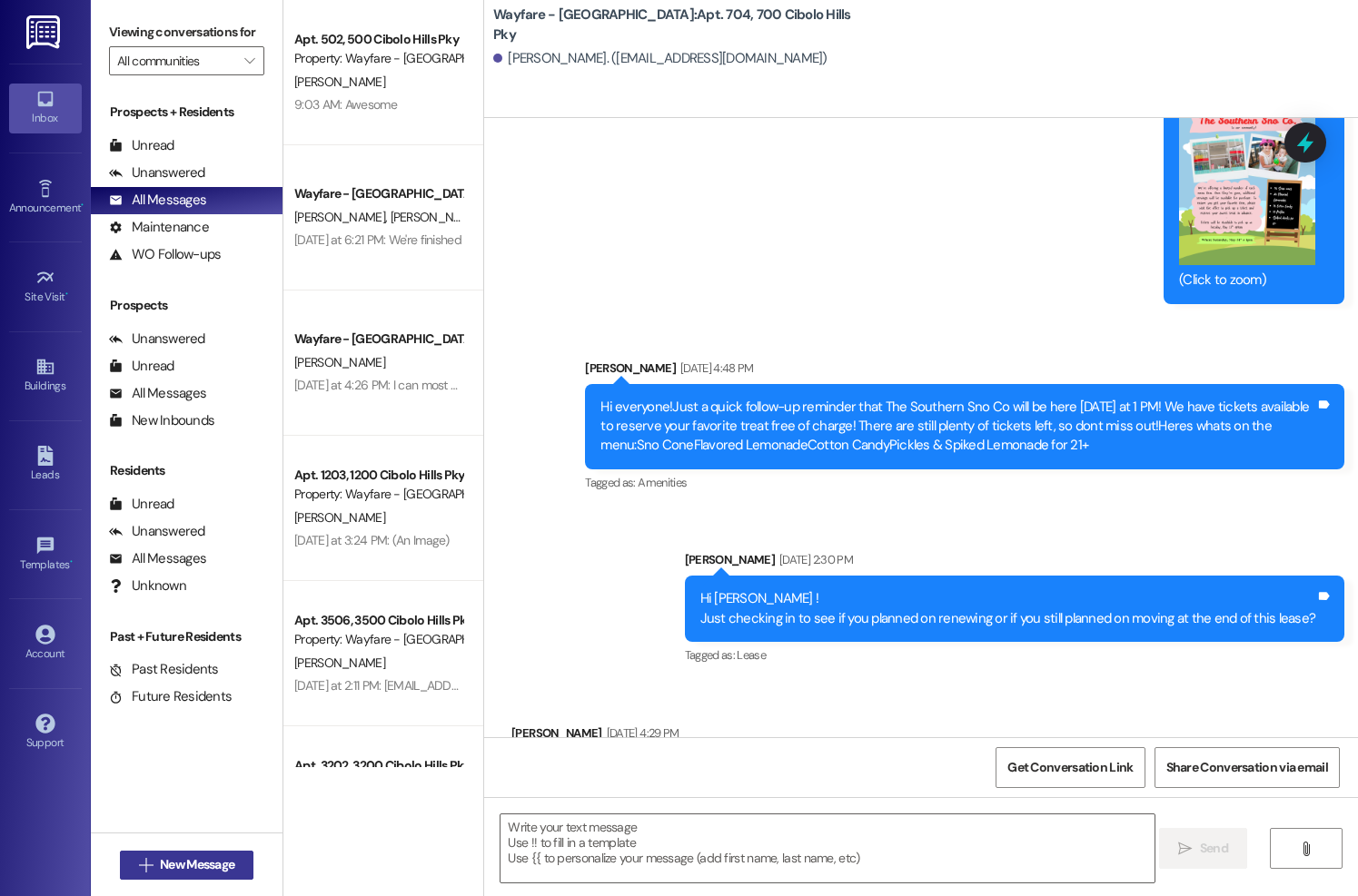
click at [230, 864] on span "New Message" at bounding box center [197, 864] width 75 height 19
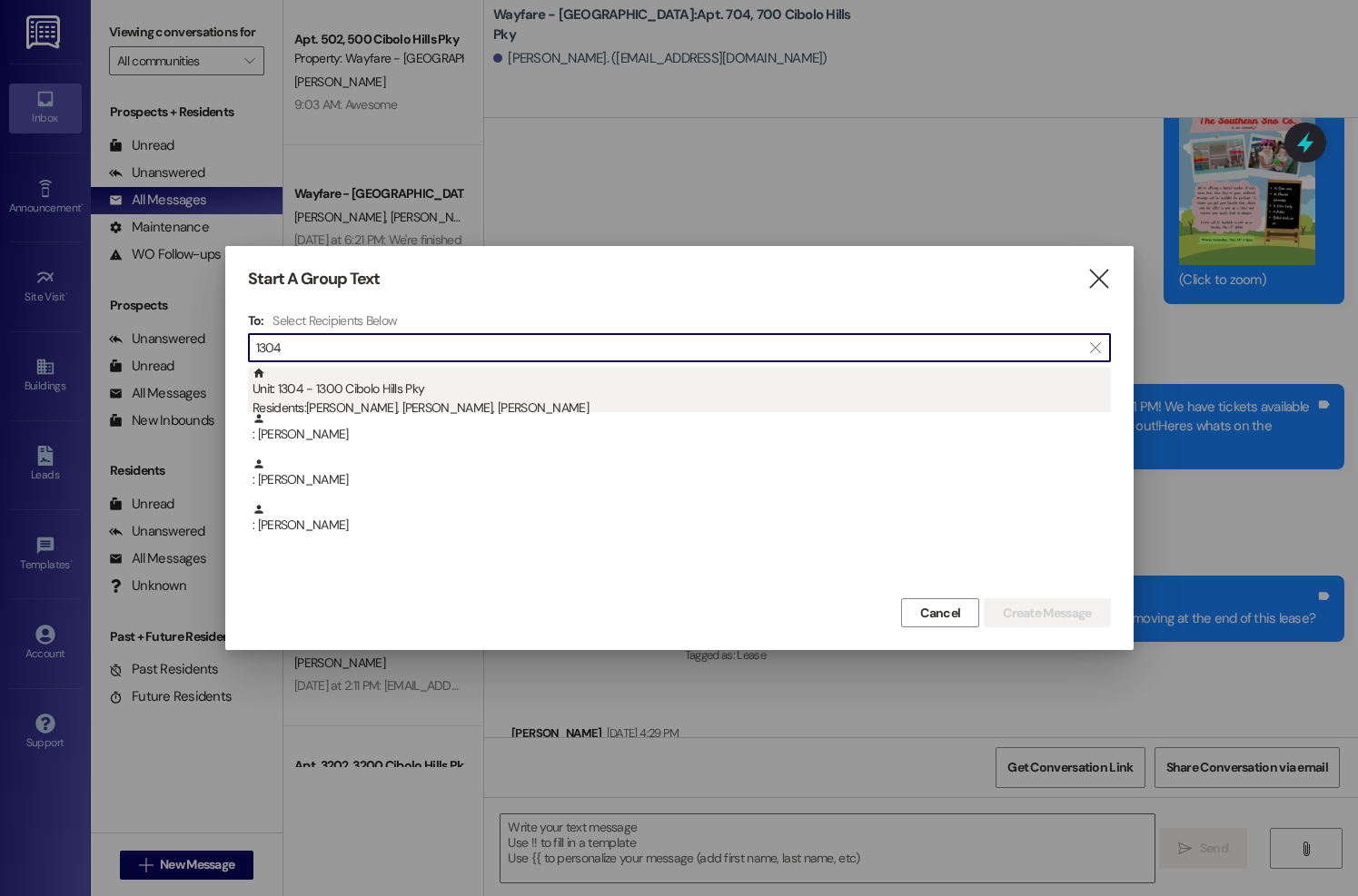
type input "1304"
click at [442, 394] on div "Unit: 1304 - 1300 Cibolo Hills Pky Residents: [PERSON_NAME], [PERSON_NAME], [PE…" at bounding box center [682, 392] width 858 height 52
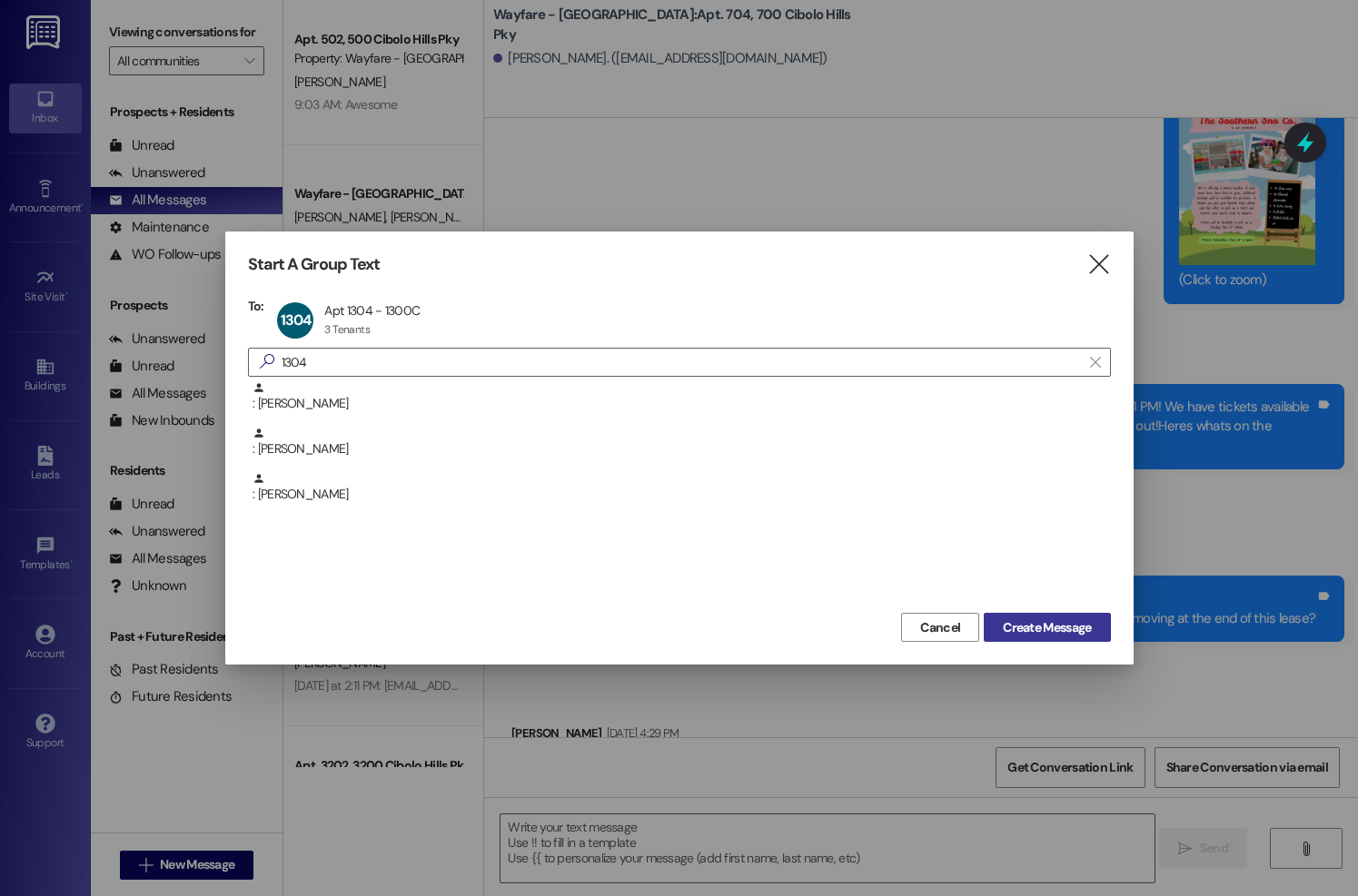
click at [1042, 631] on span "Create Message" at bounding box center [1047, 628] width 88 height 19
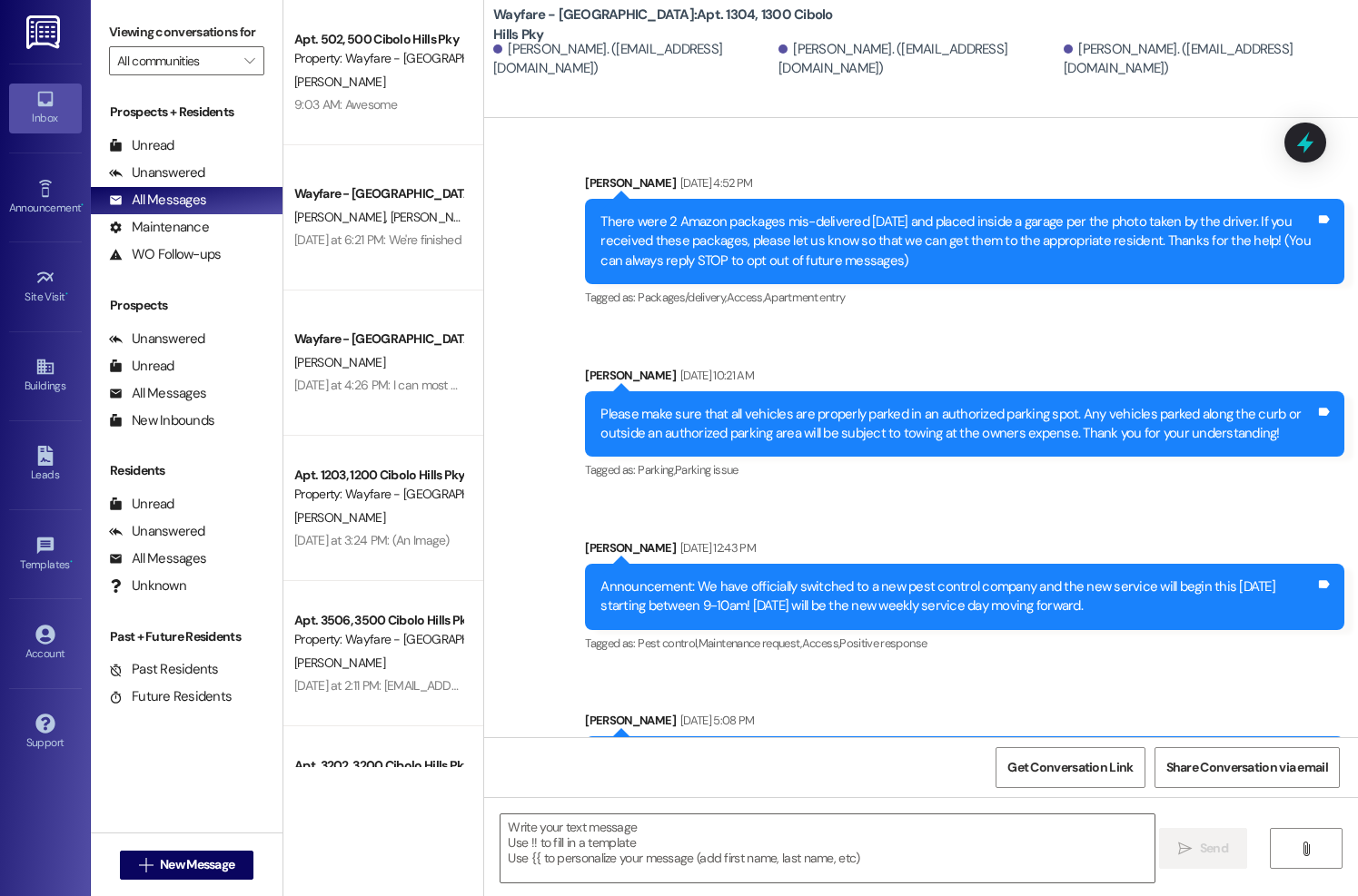
scroll to position [40696, 0]
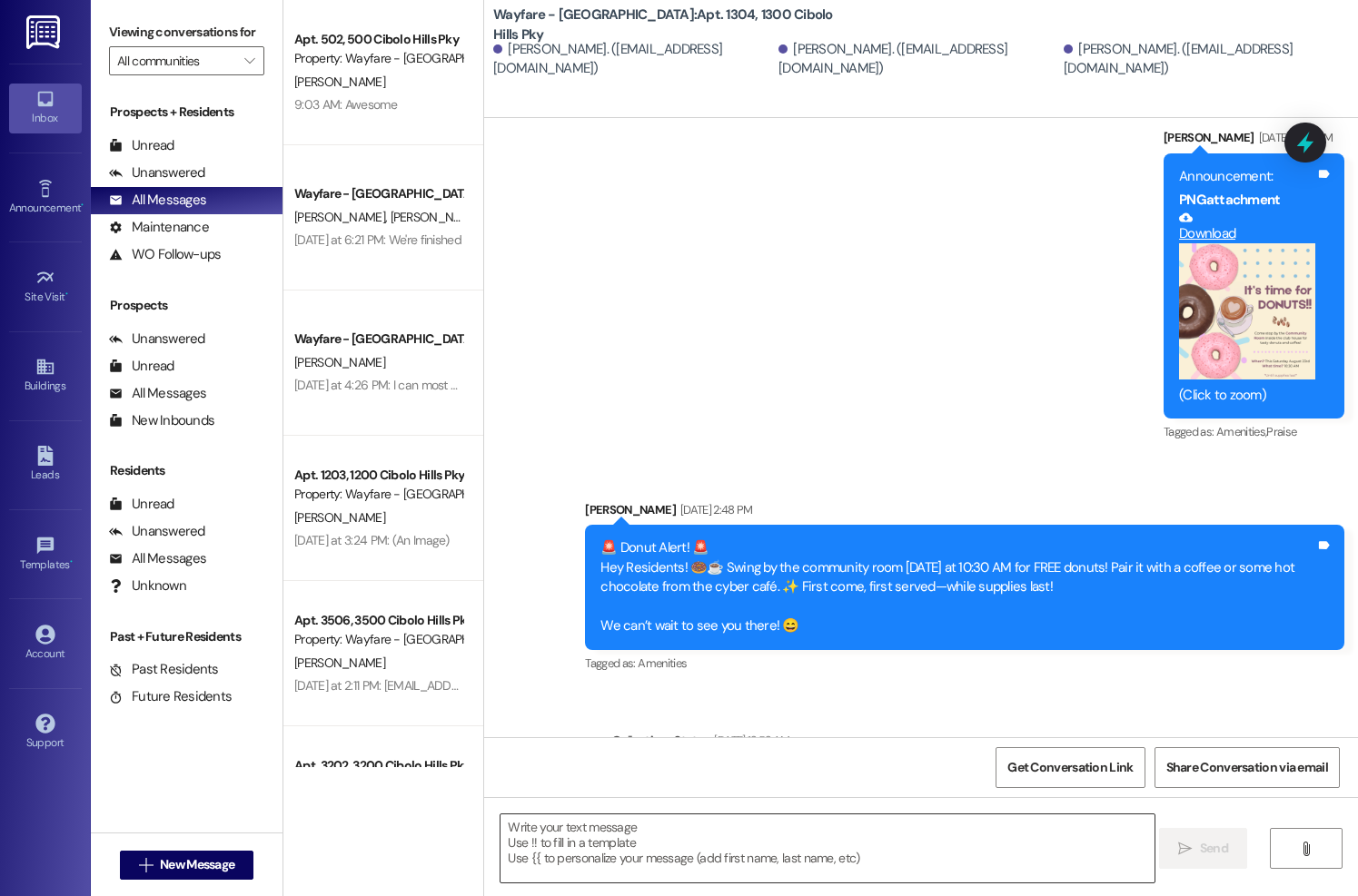
drag, startPoint x: 815, startPoint y: 848, endPoint x: 781, endPoint y: 845, distance: 34.1
click at [781, 845] on textarea at bounding box center [827, 848] width 653 height 68
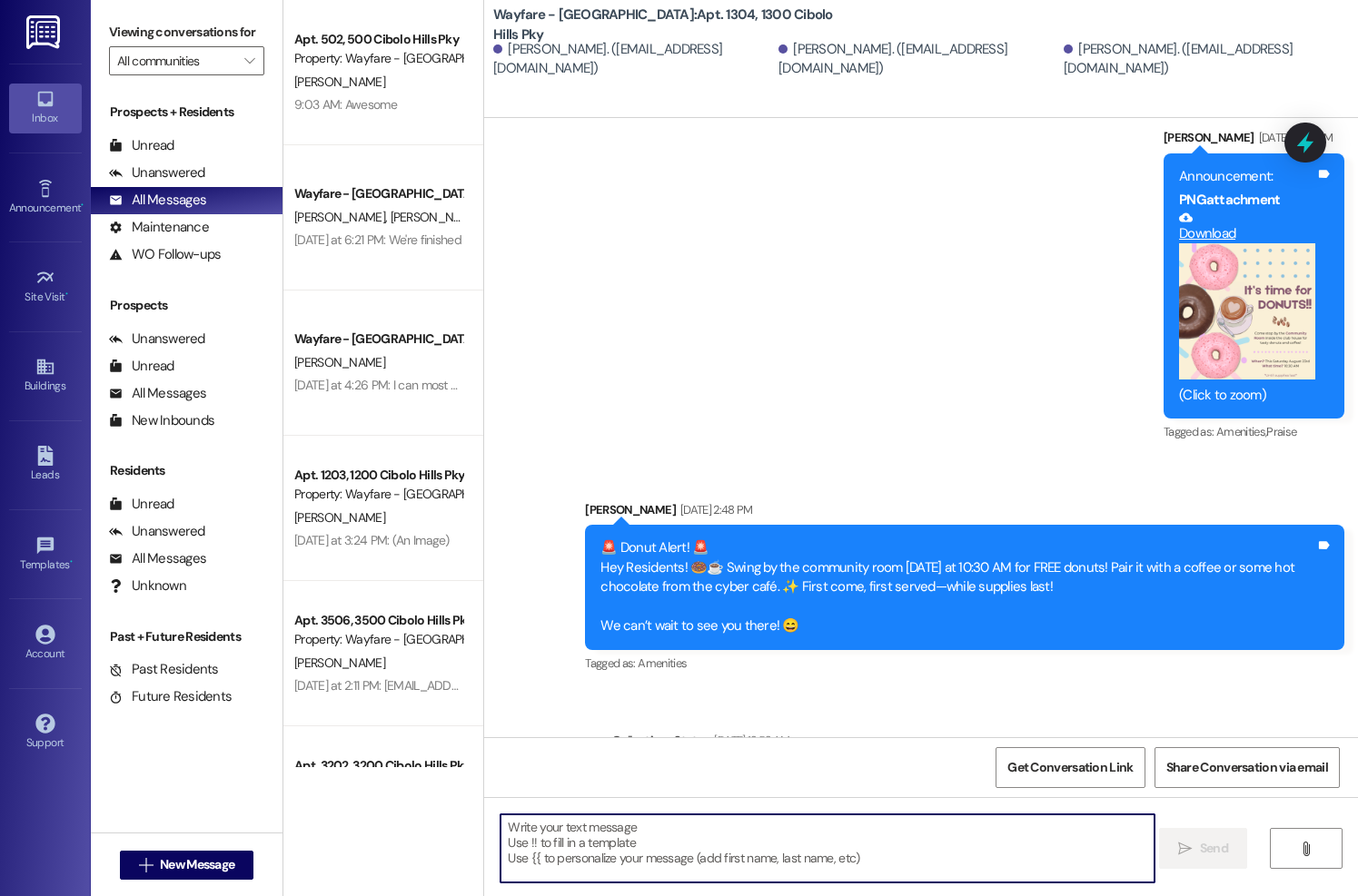
paste textarea "Hi there, I’m reaching out regarding your scheduled key return on [DATE], which…"
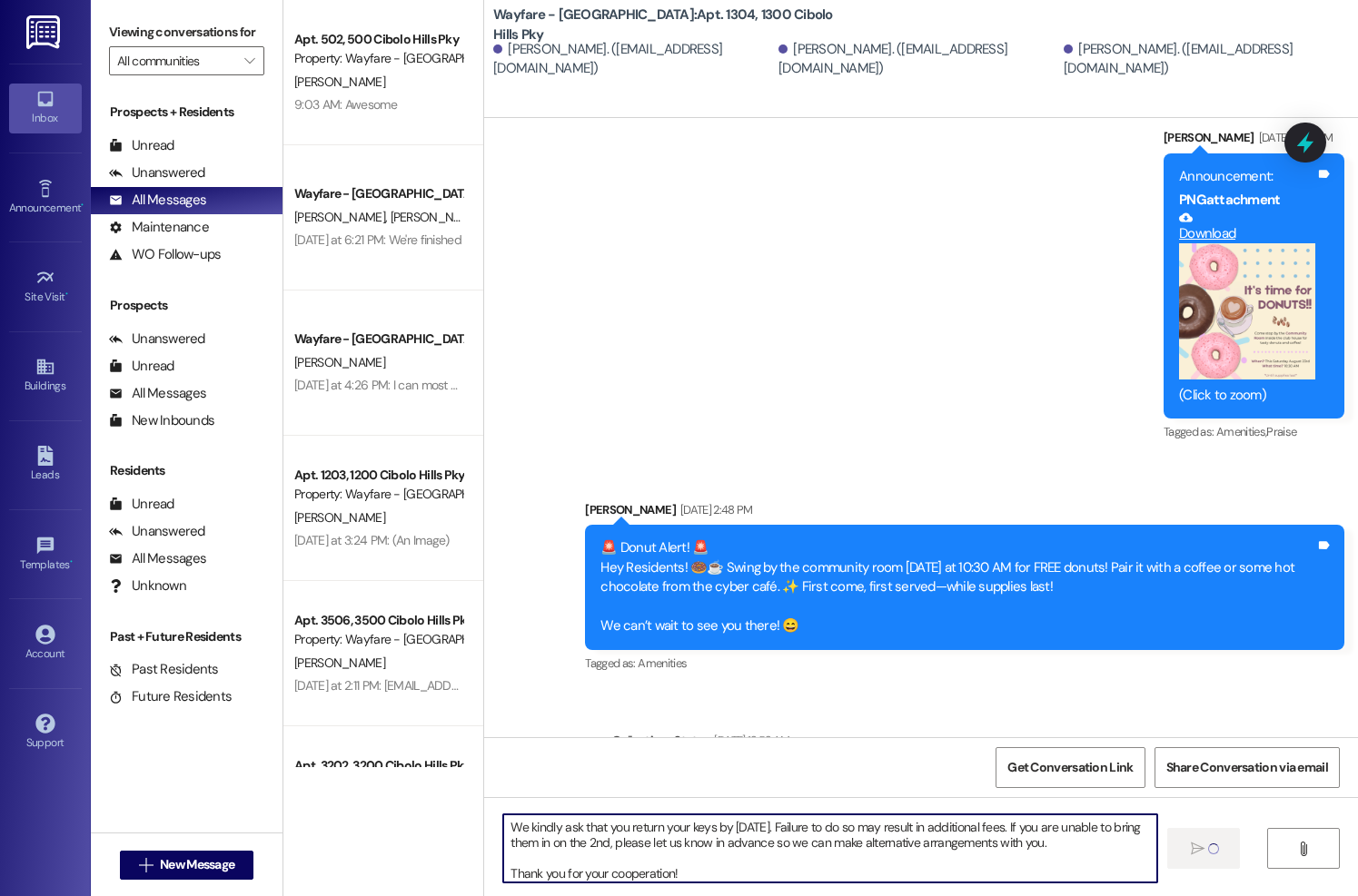
type textarea "Hi there, I’m reaching out regarding your scheduled key return on [DATE], which…"
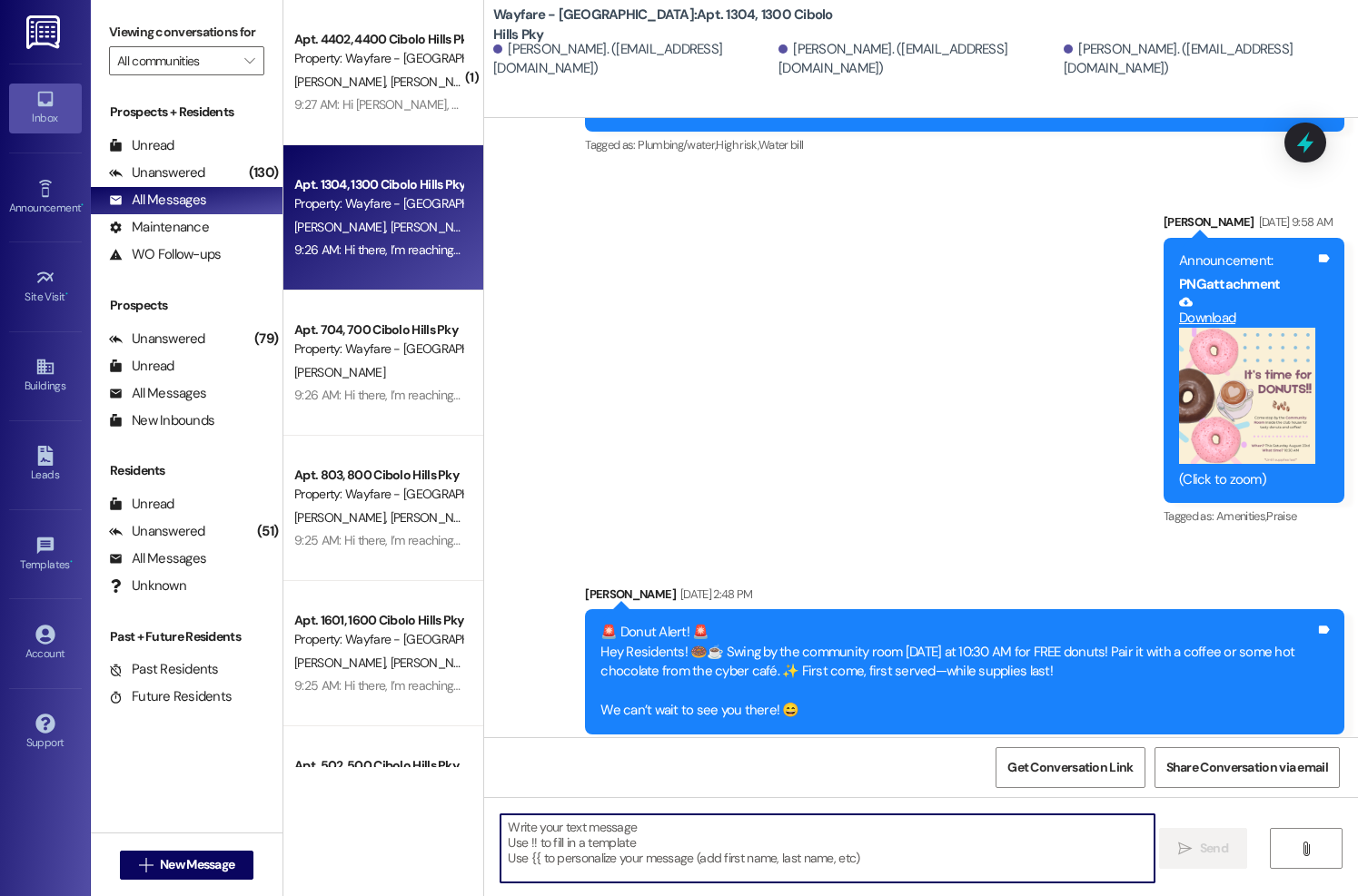
scroll to position [37681, 0]
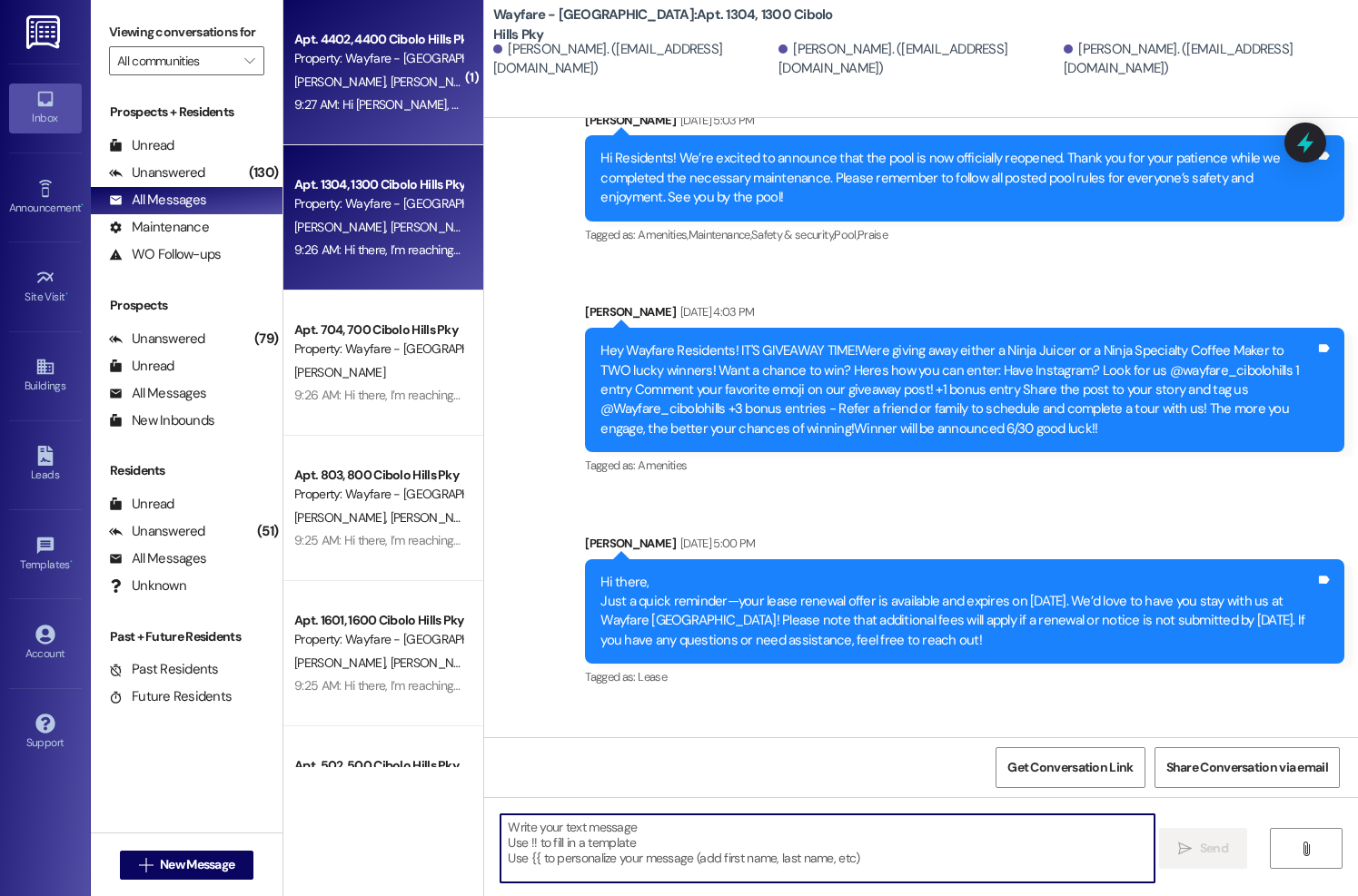
click at [360, 93] on div "[PERSON_NAME] [PERSON_NAME]" at bounding box center [377, 82] width 171 height 23
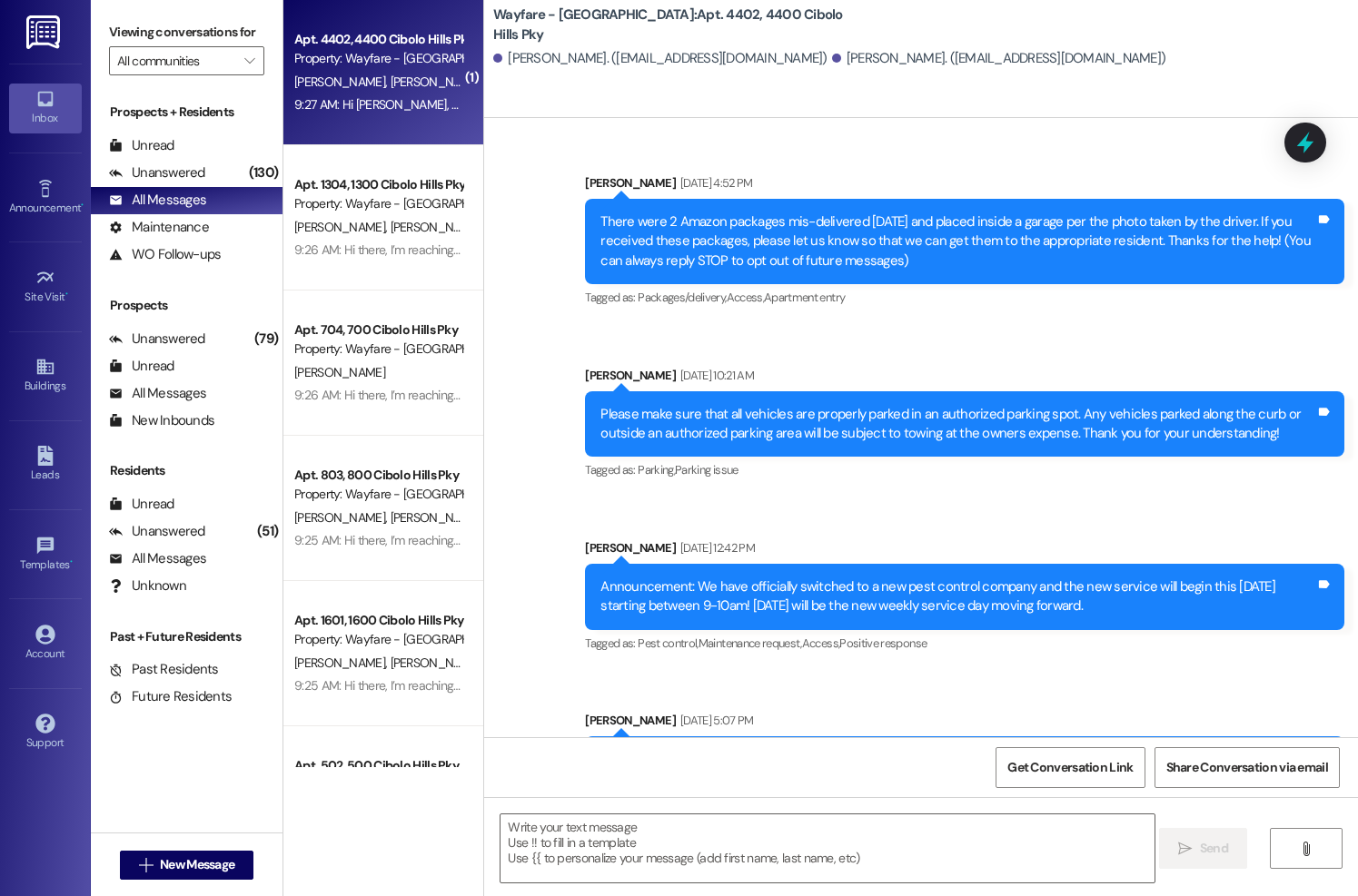
scroll to position [53659, 0]
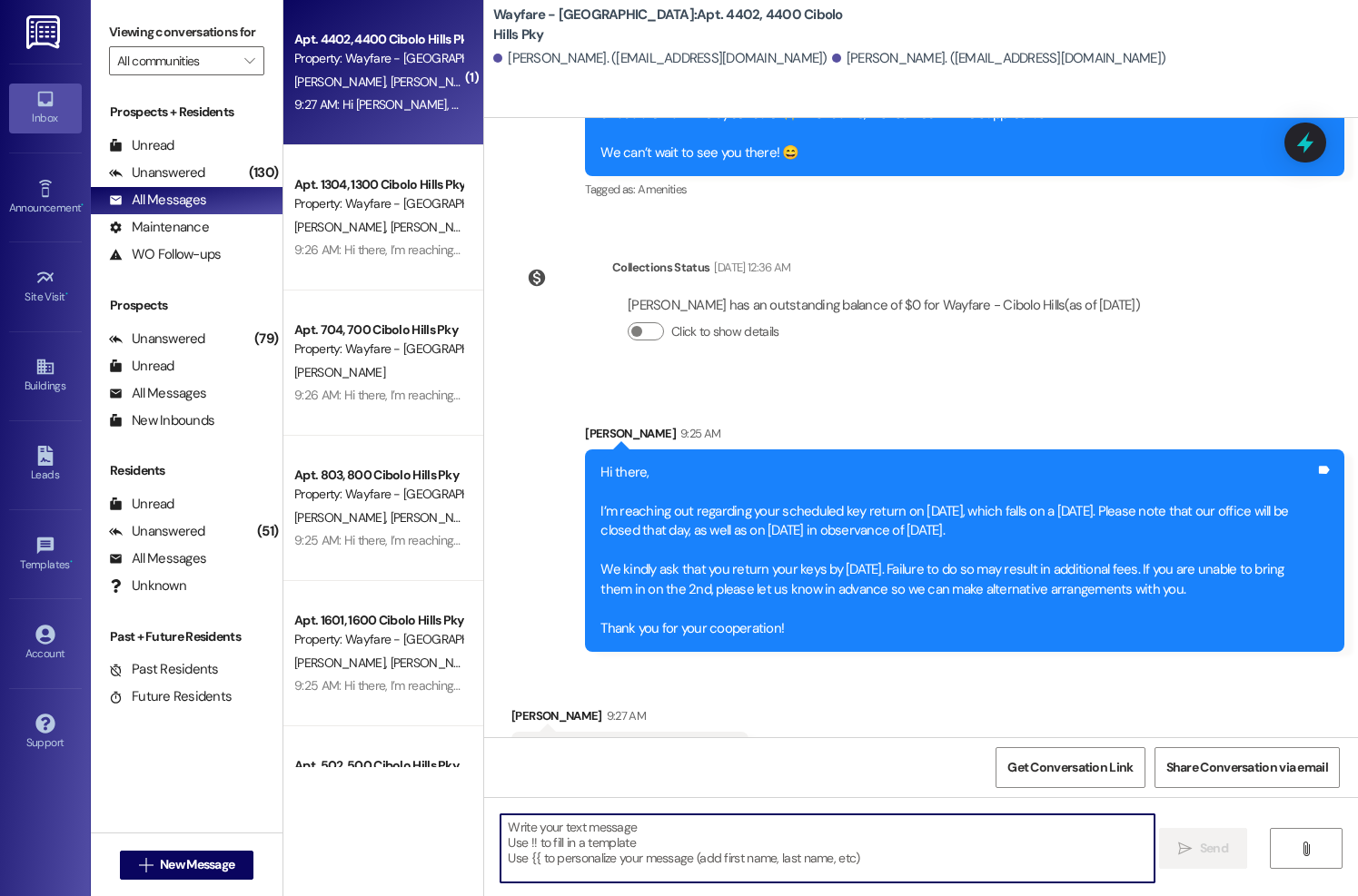
click at [738, 854] on textarea at bounding box center [827, 848] width 653 height 68
type textarea "Perfect! Thank you"
click at [182, 860] on span "New Message" at bounding box center [197, 864] width 75 height 19
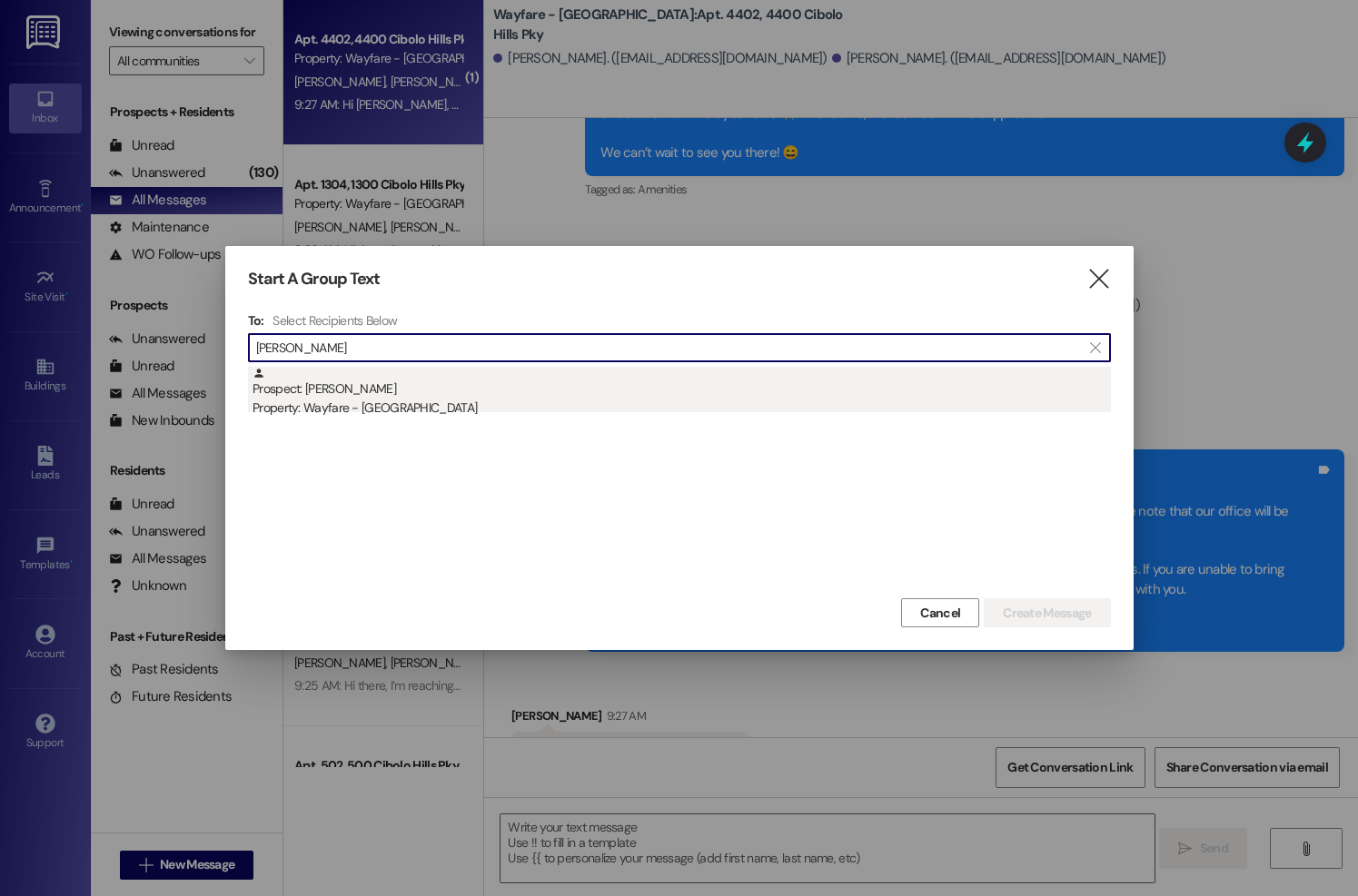
type input "[PERSON_NAME]"
click at [517, 386] on div "Prospect: [PERSON_NAME] Property: Wayfare - [GEOGRAPHIC_DATA]" at bounding box center [682, 392] width 858 height 52
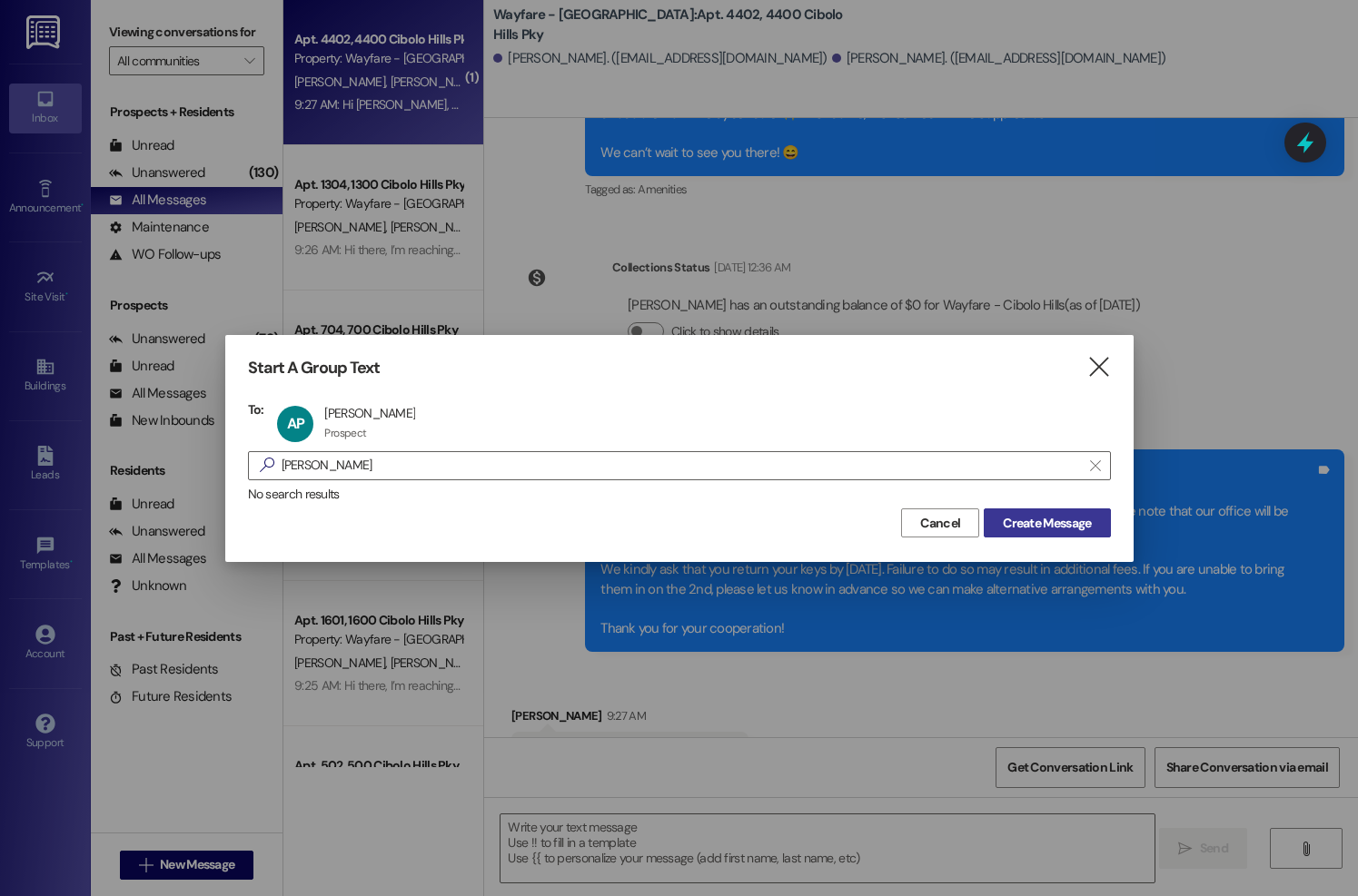
click at [1047, 529] on span "Create Message" at bounding box center [1047, 524] width 88 height 19
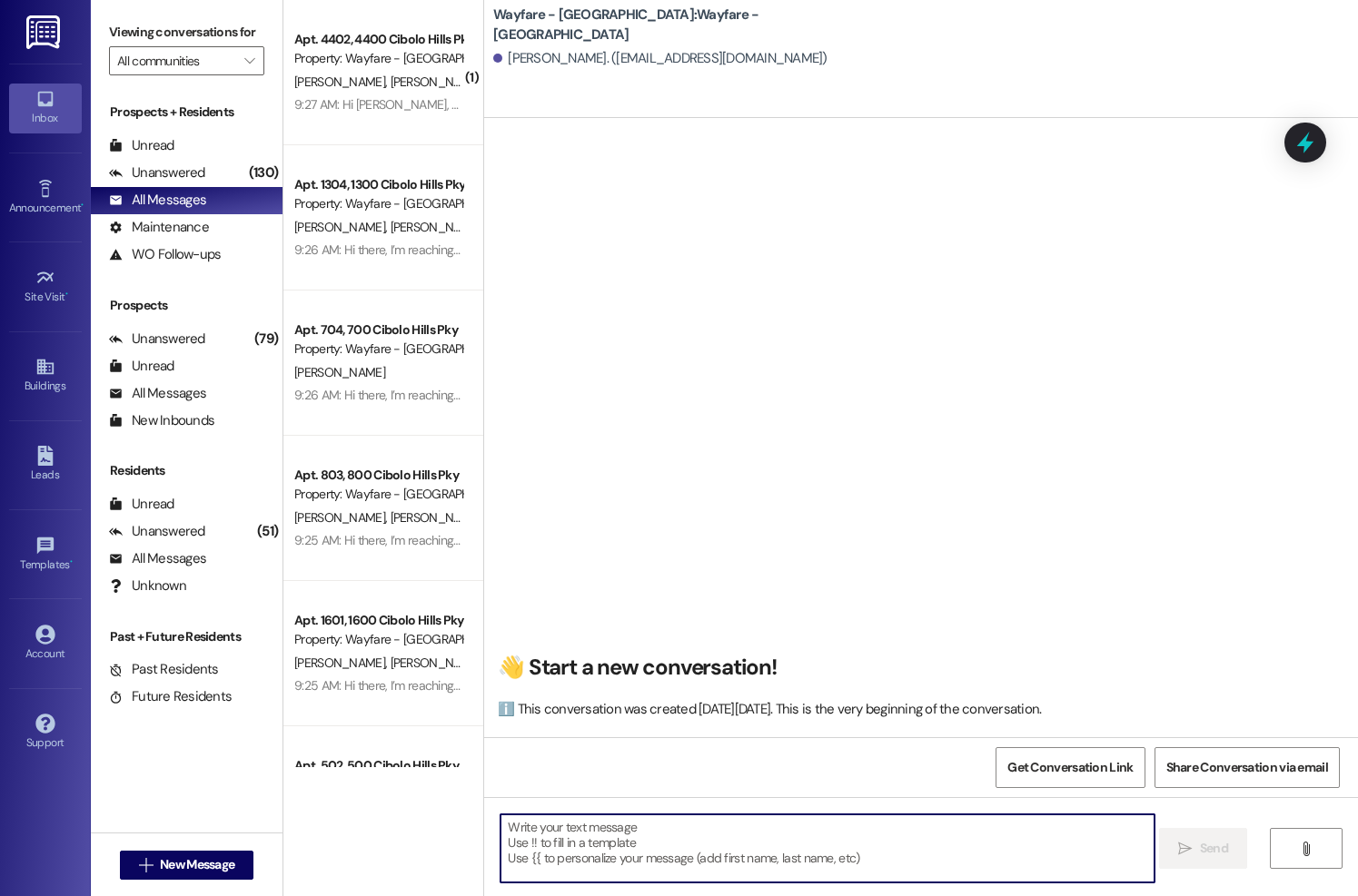
click at [804, 853] on textarea at bounding box center [827, 848] width 653 height 68
type textarea "i"
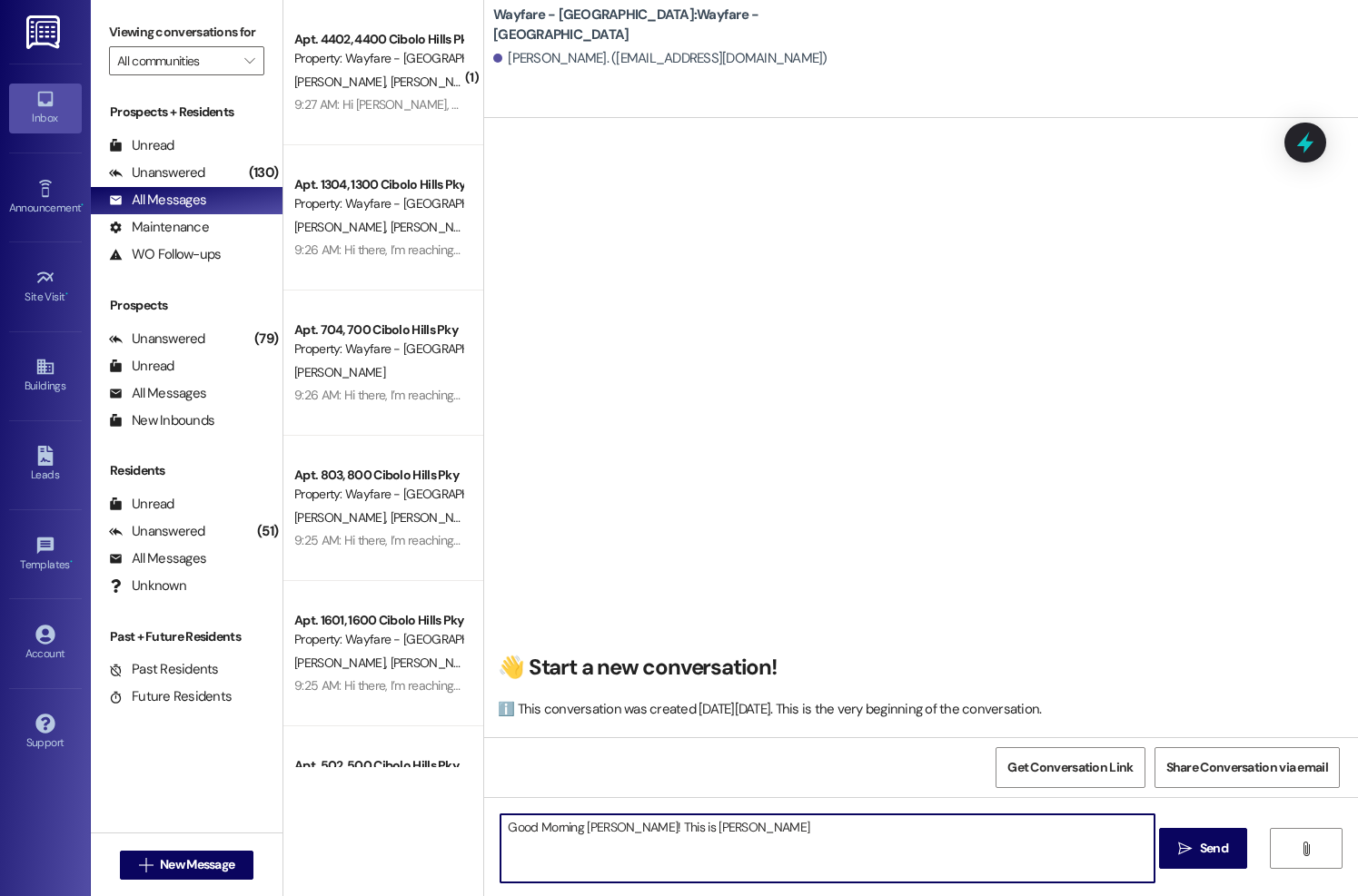
click at [751, 850] on textarea "Good Morning [PERSON_NAME]! This is [PERSON_NAME]" at bounding box center [827, 848] width 653 height 68
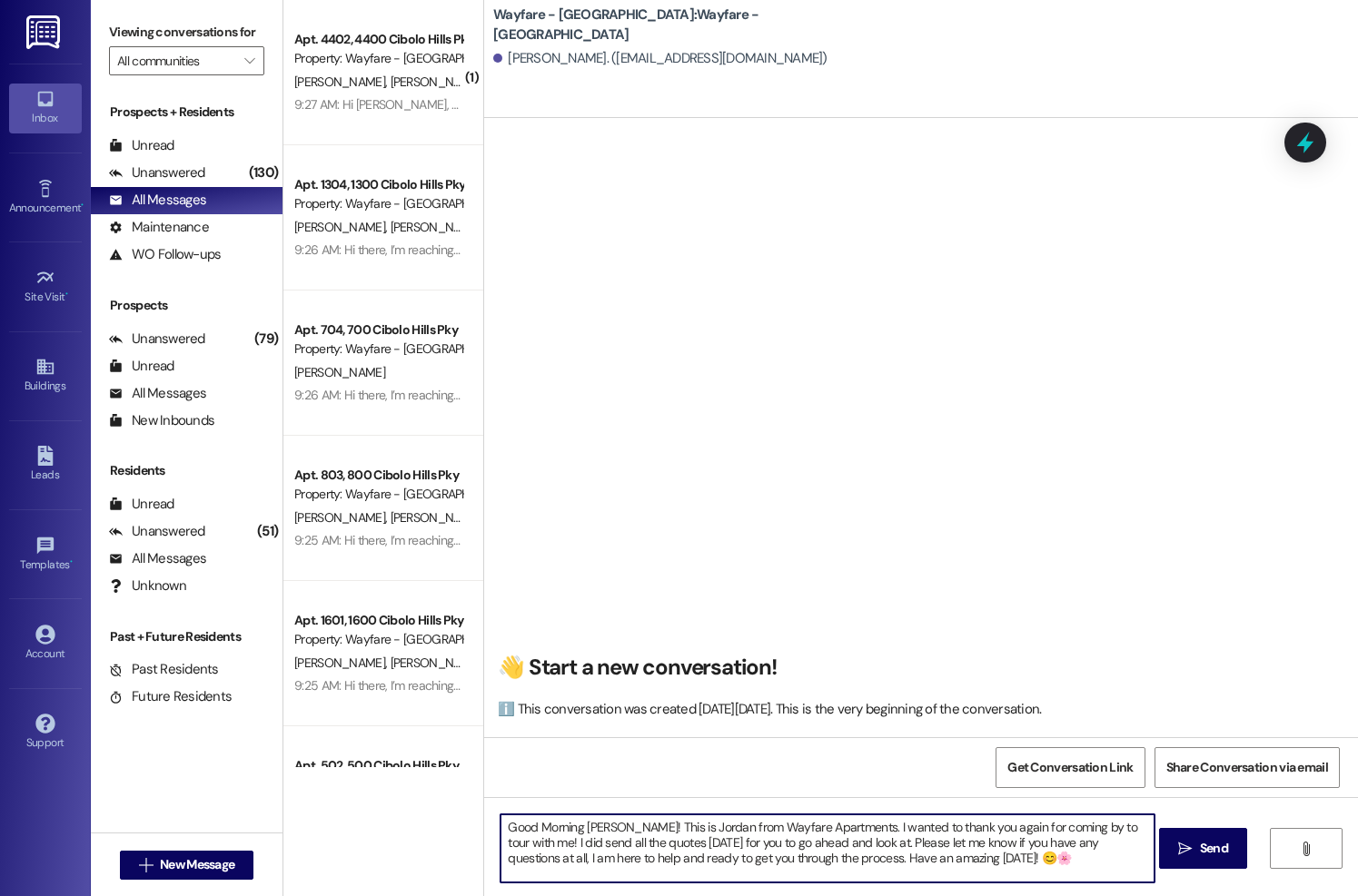
click at [1074, 854] on textarea "Good Morning [PERSON_NAME]! This is Jordan from Wayfare Apartments. I wanted to…" at bounding box center [827, 848] width 653 height 68
type textarea "Good Morning [PERSON_NAME]! This is Jordan from Wayfare Apartments. I wanted to…"
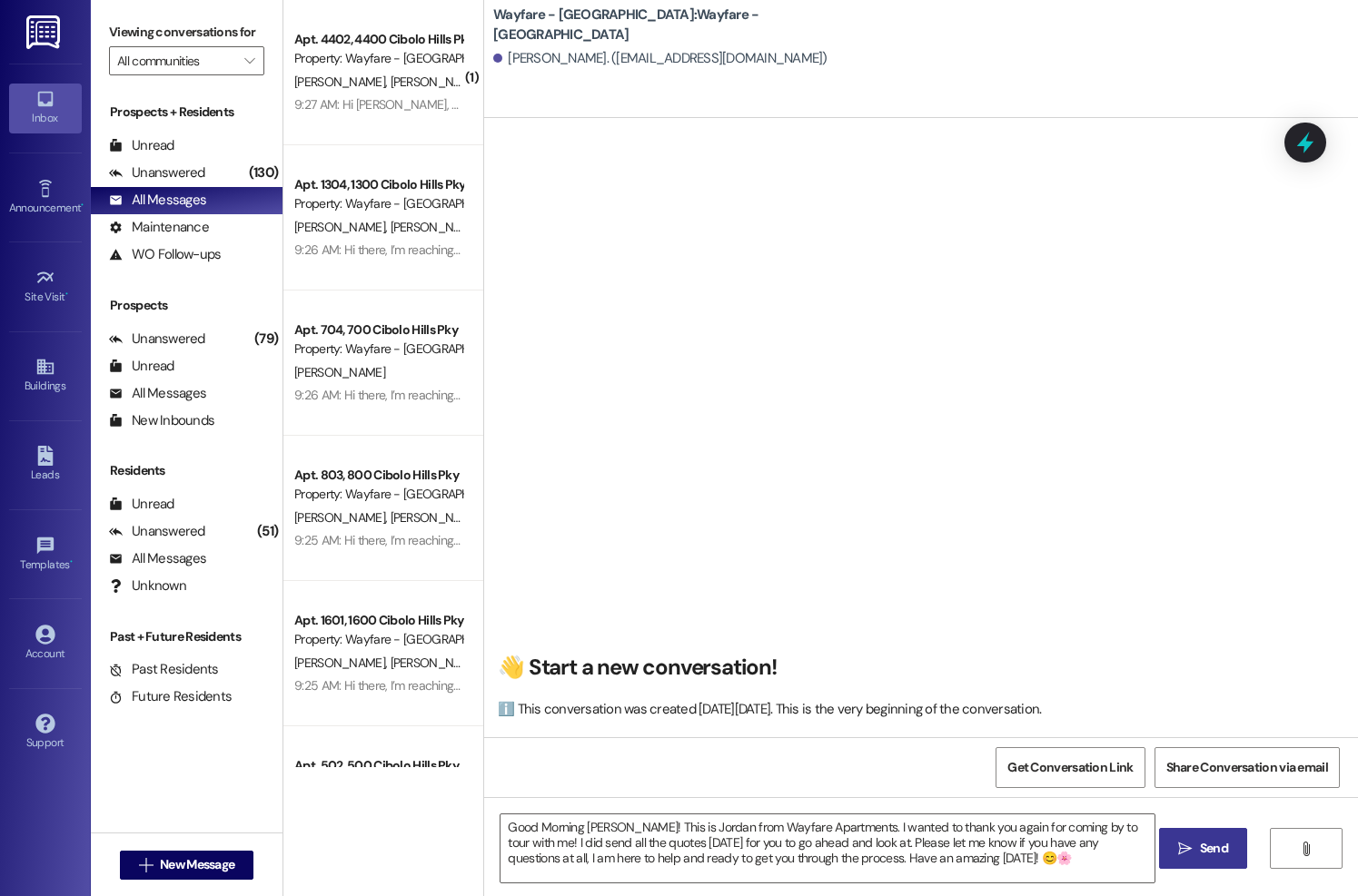
click at [1196, 853] on span "Send" at bounding box center [1213, 848] width 35 height 19
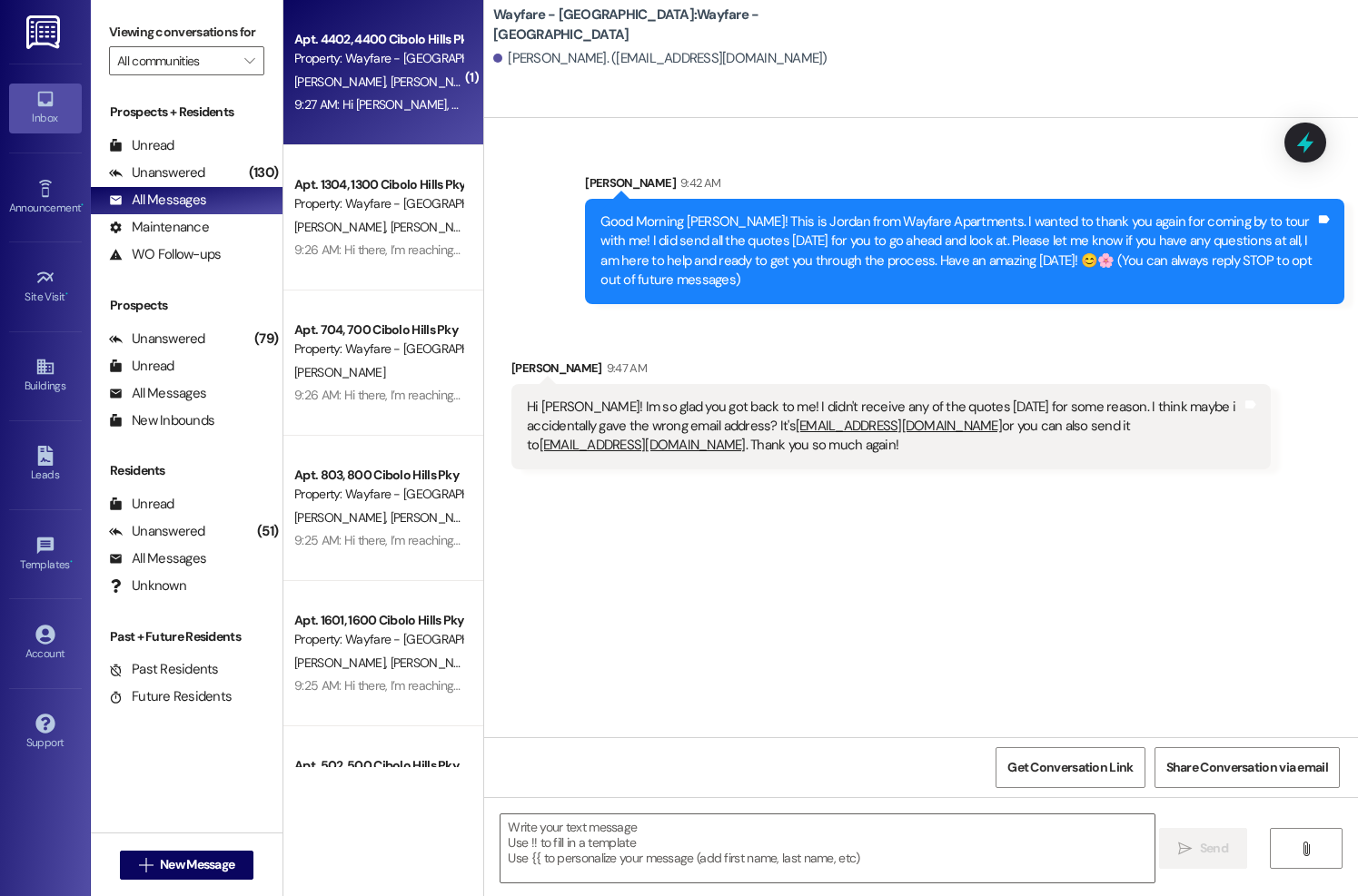
click at [386, 56] on div "Property: Wayfare - [GEOGRAPHIC_DATA]" at bounding box center [377, 58] width 168 height 19
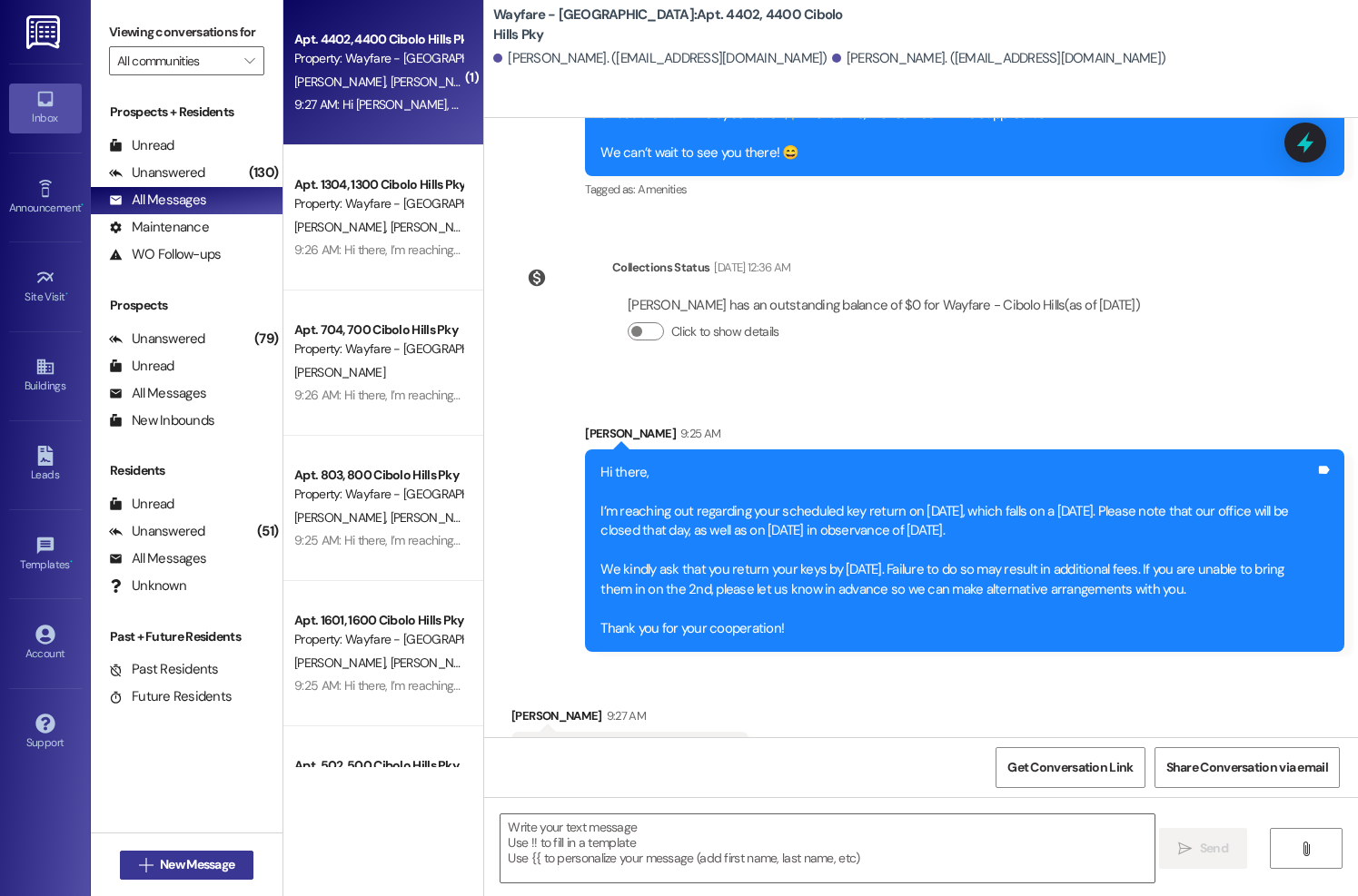
click at [160, 868] on span "New Message" at bounding box center [197, 864] width 75 height 19
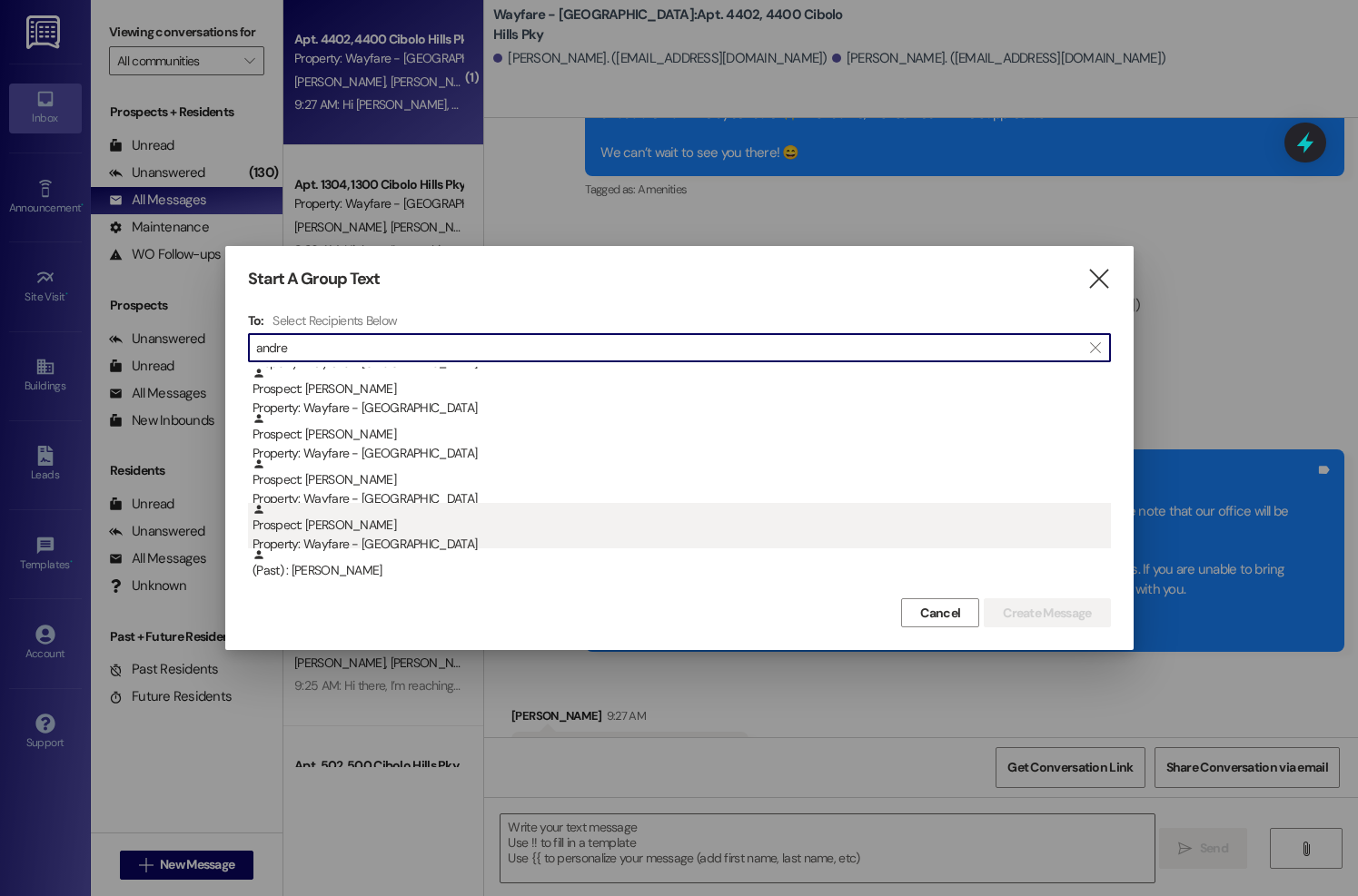
type input "andre"
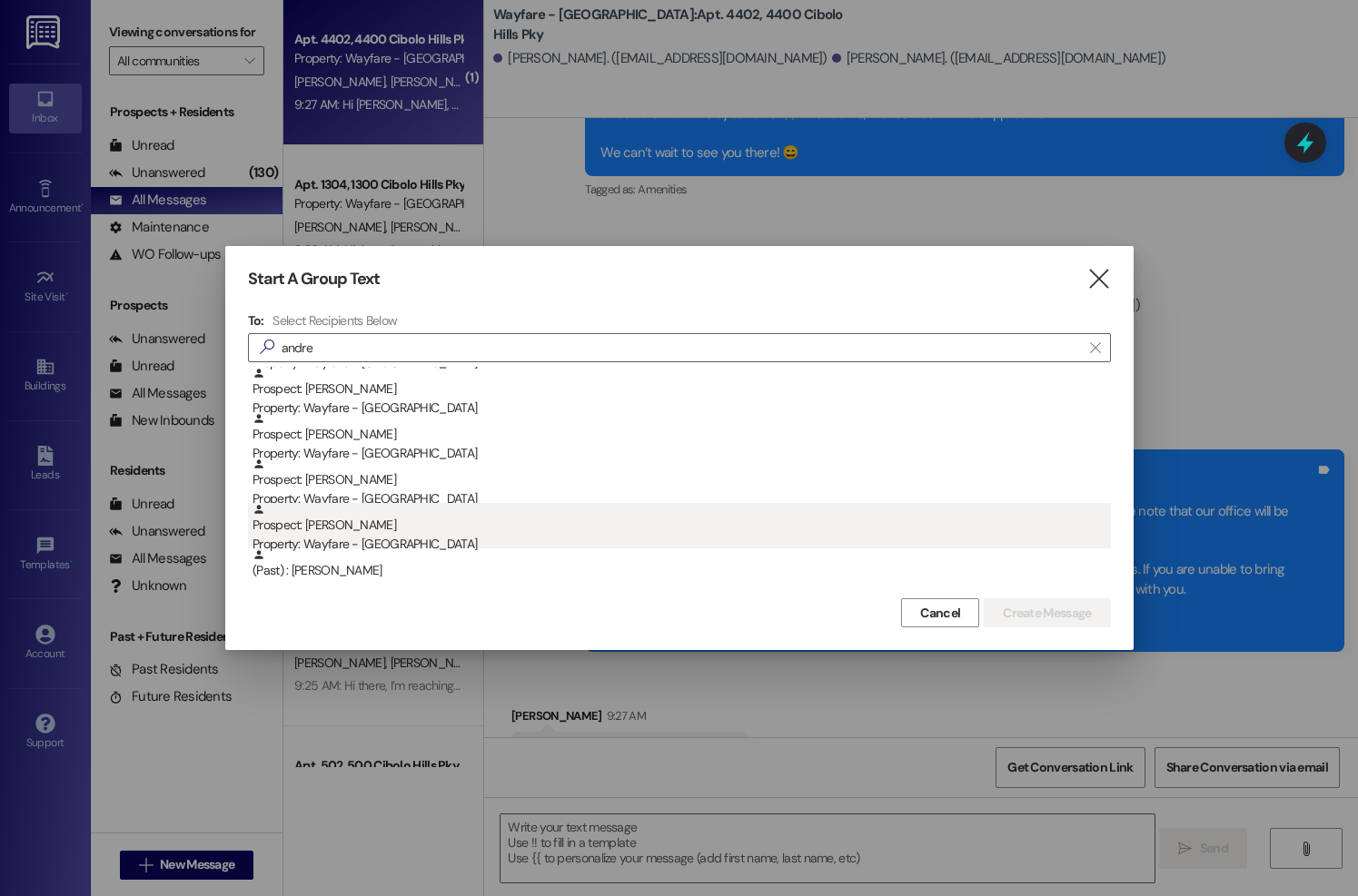
drag, startPoint x: 359, startPoint y: 533, endPoint x: 724, endPoint y: 522, distance: 365.2
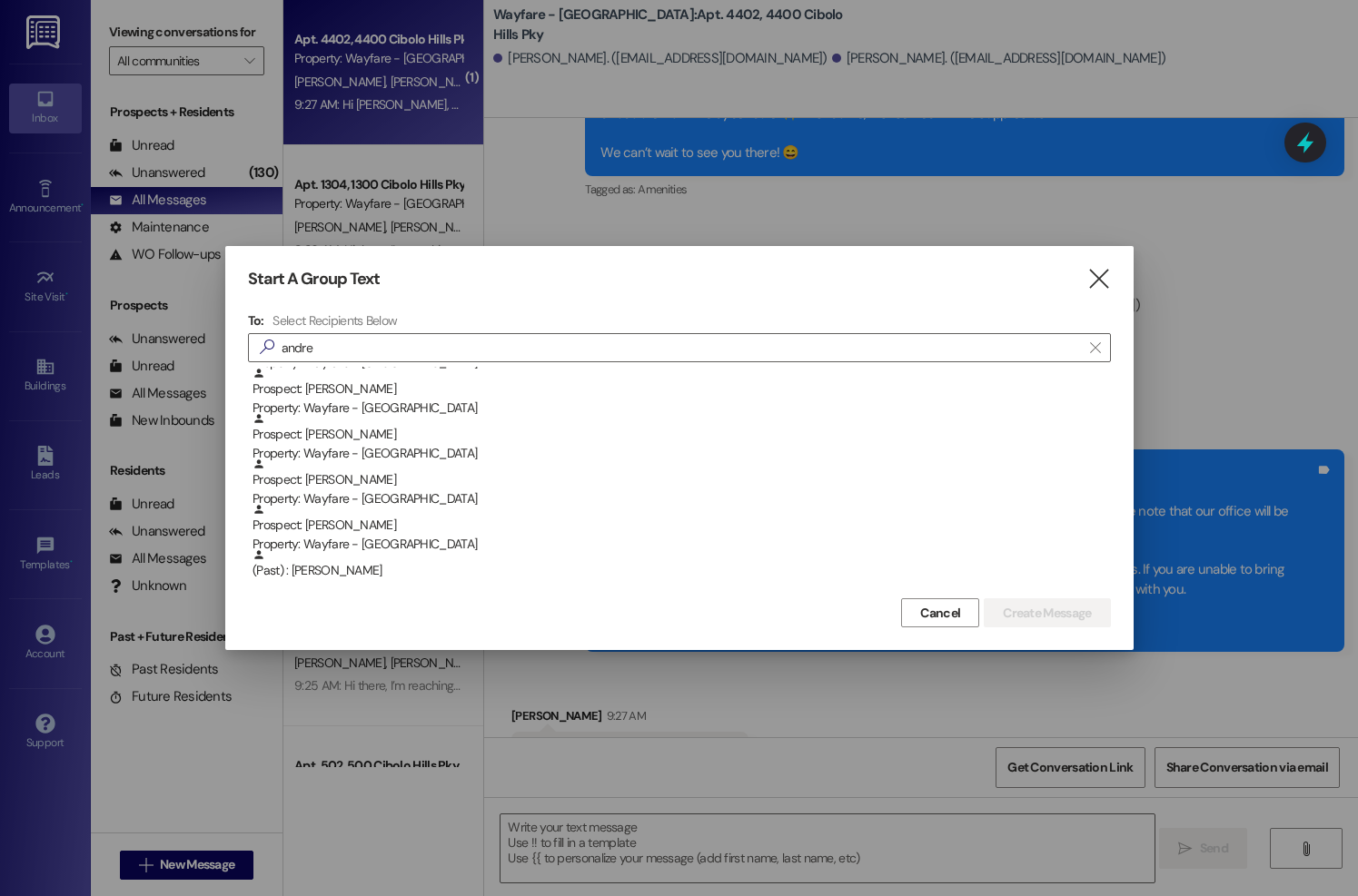
click at [359, 533] on div "Prospect: [PERSON_NAME] Property: Wayfare - [GEOGRAPHIC_DATA]" at bounding box center [682, 528] width 858 height 52
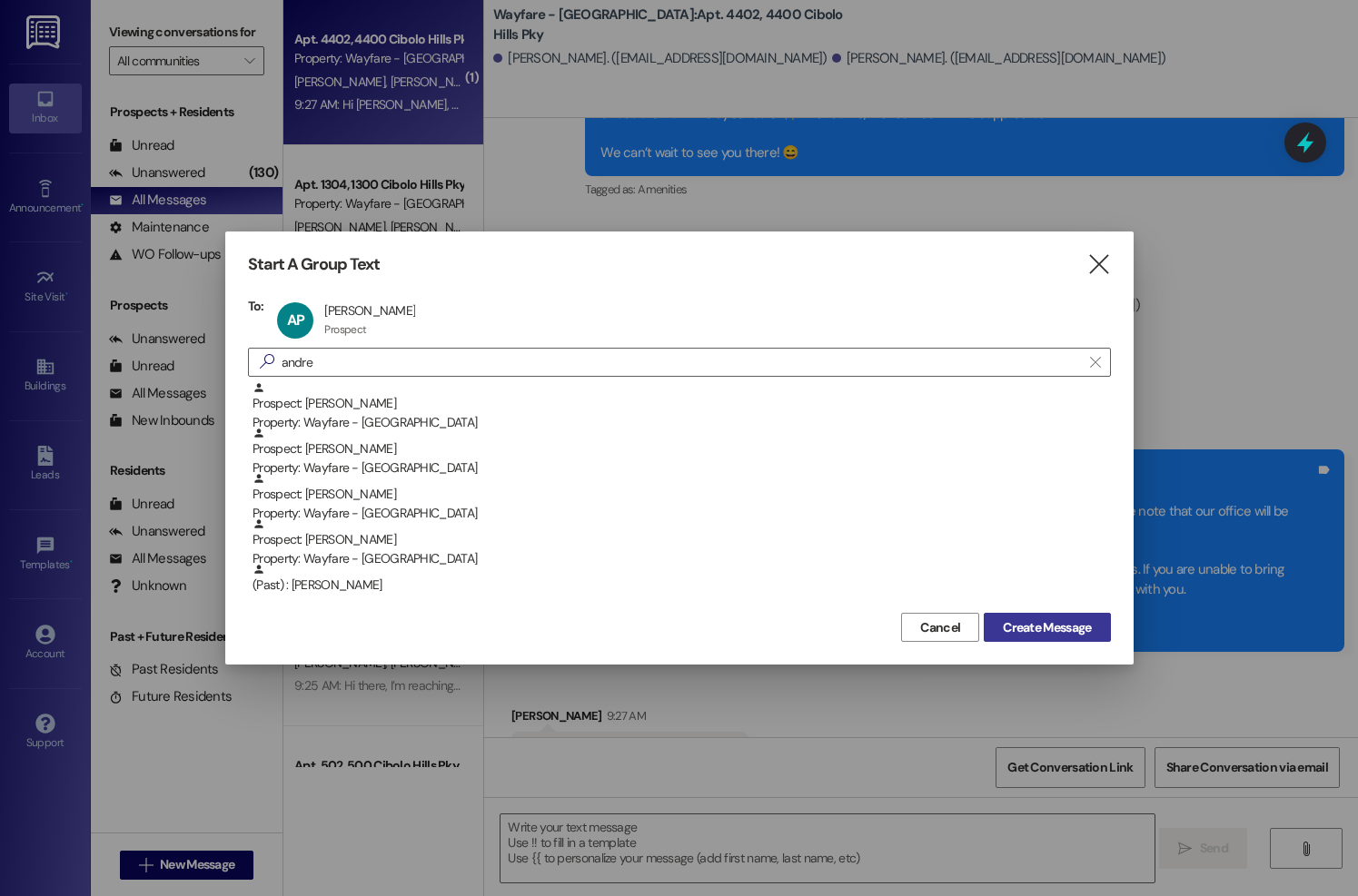
click at [1049, 618] on span "Create Message" at bounding box center [1047, 628] width 88 height 19
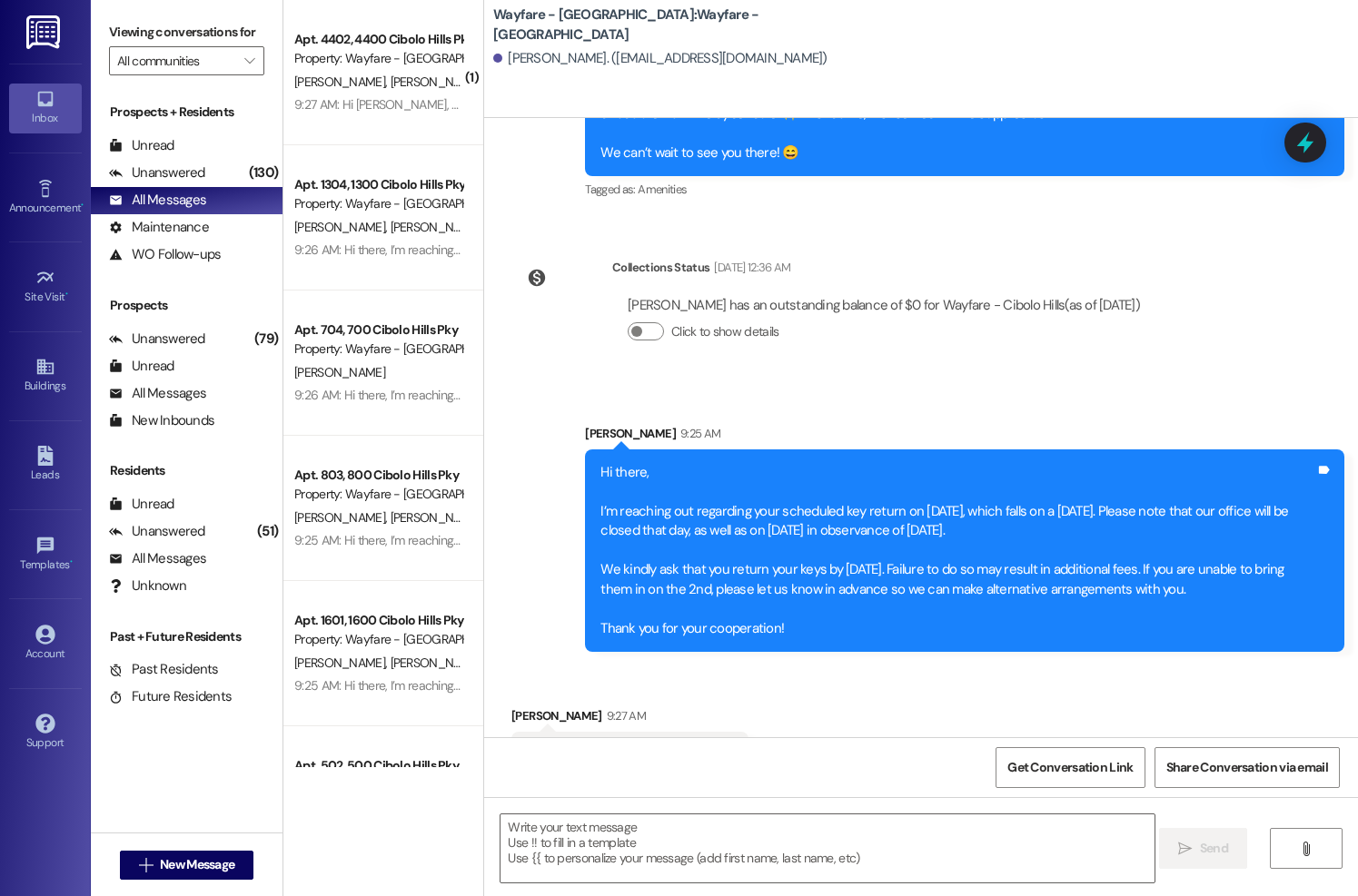
scroll to position [0, 0]
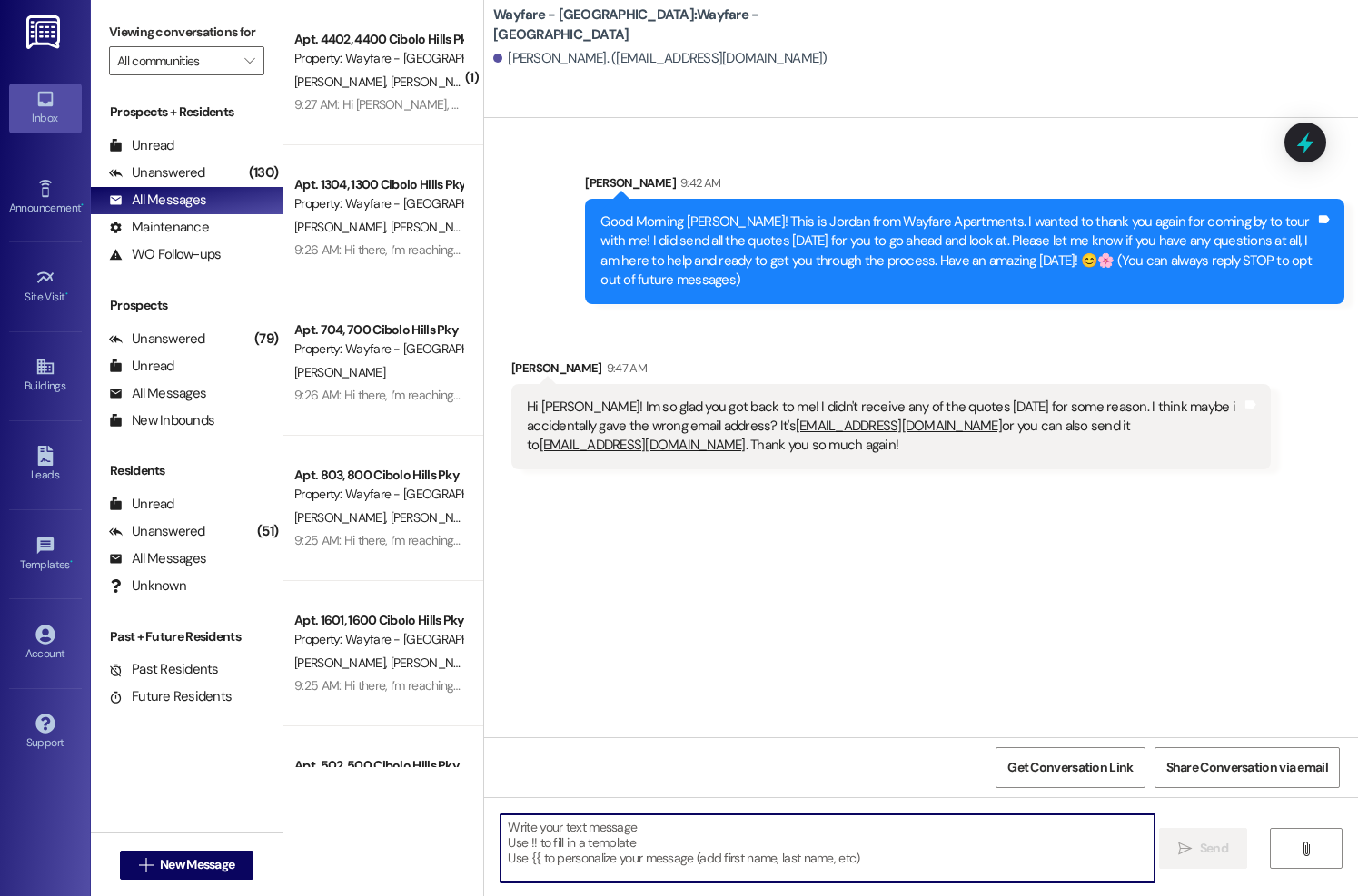
click at [700, 840] on textarea at bounding box center [827, 848] width 653 height 68
type textarea "uh ohhhh let me try again!!"
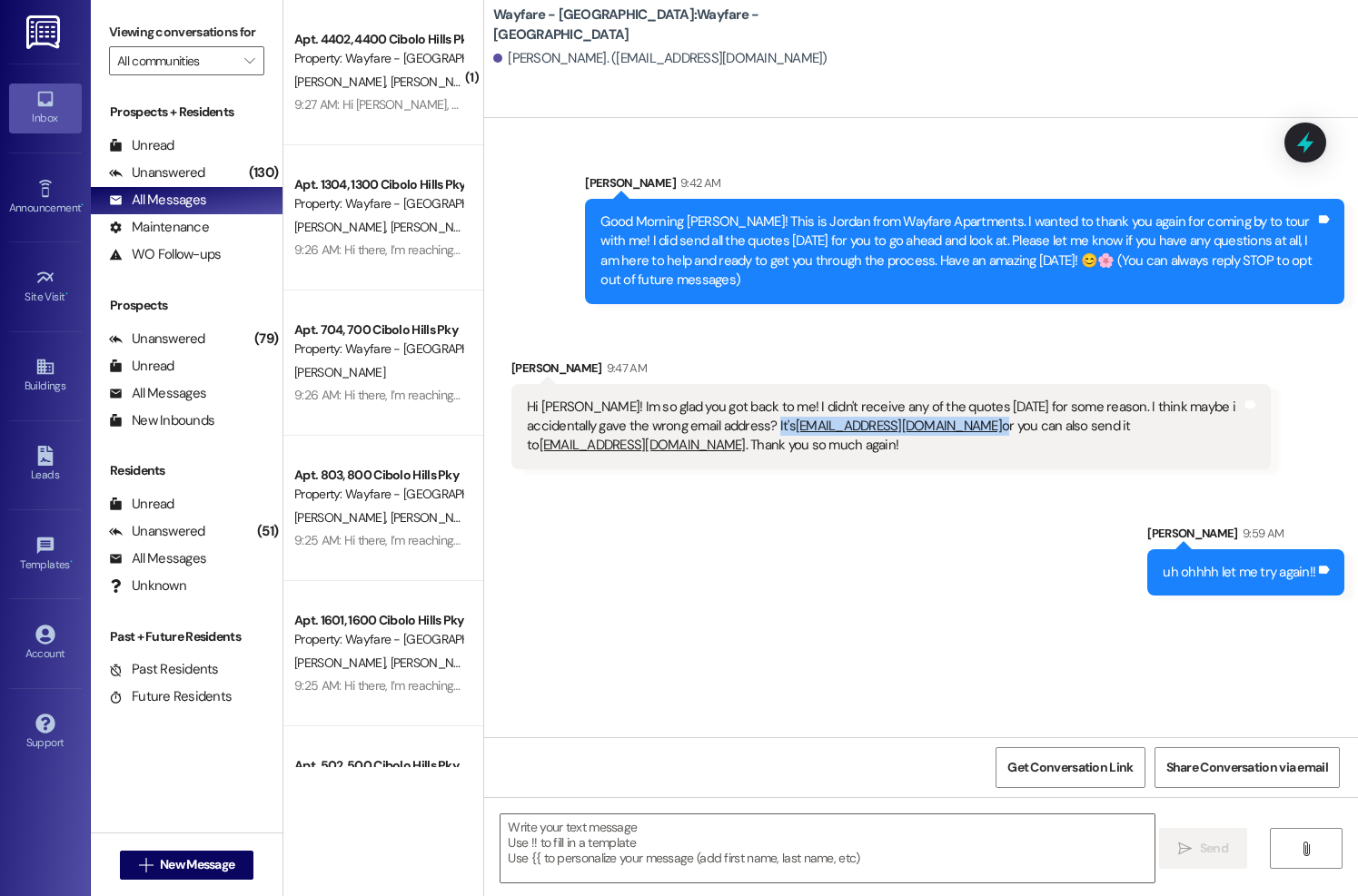
drag, startPoint x: 941, startPoint y: 431, endPoint x: 780, endPoint y: 428, distance: 161.0
click at [780, 428] on div "Hi [PERSON_NAME]! Im so glad you got back to me! I didn't receive any of the qu…" at bounding box center [884, 426] width 714 height 58
copy div "[EMAIL_ADDRESS][DOMAIN_NAME]"
click at [720, 840] on textarea at bounding box center [827, 848] width 653 height 68
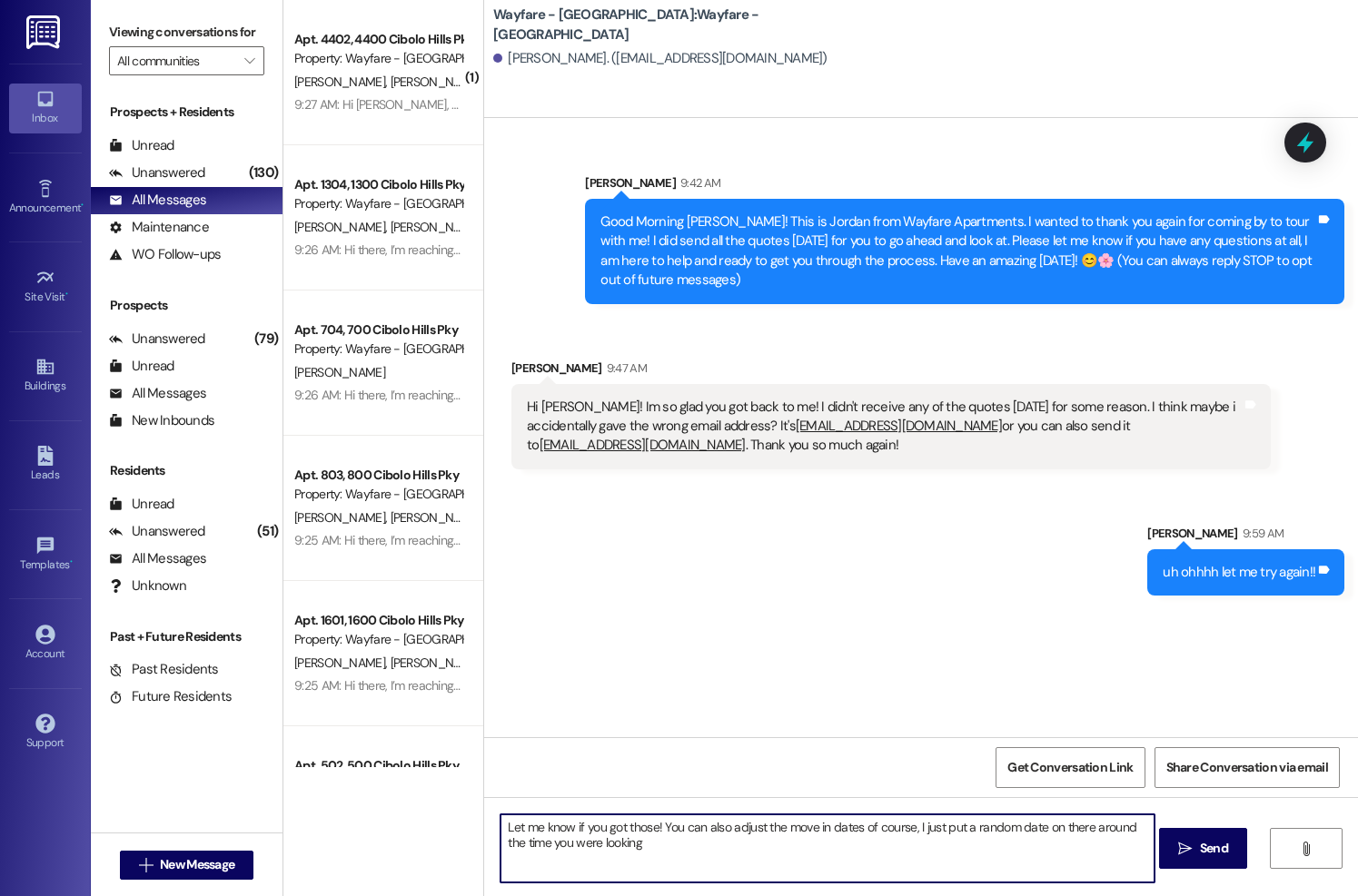
type textarea "Let me know if you got those! You can also adjust the move in dates of course, …"
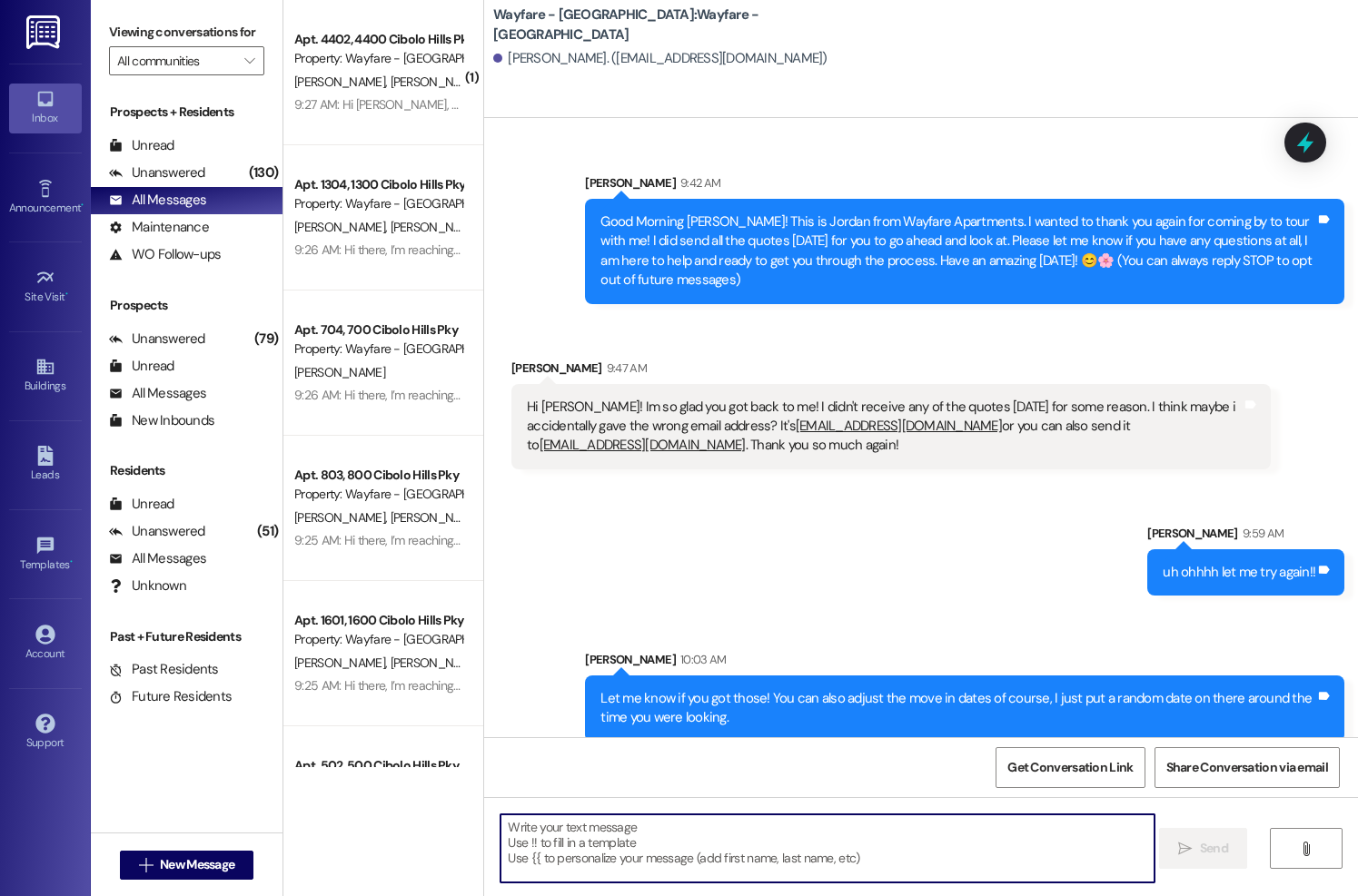
scroll to position [19, 0]
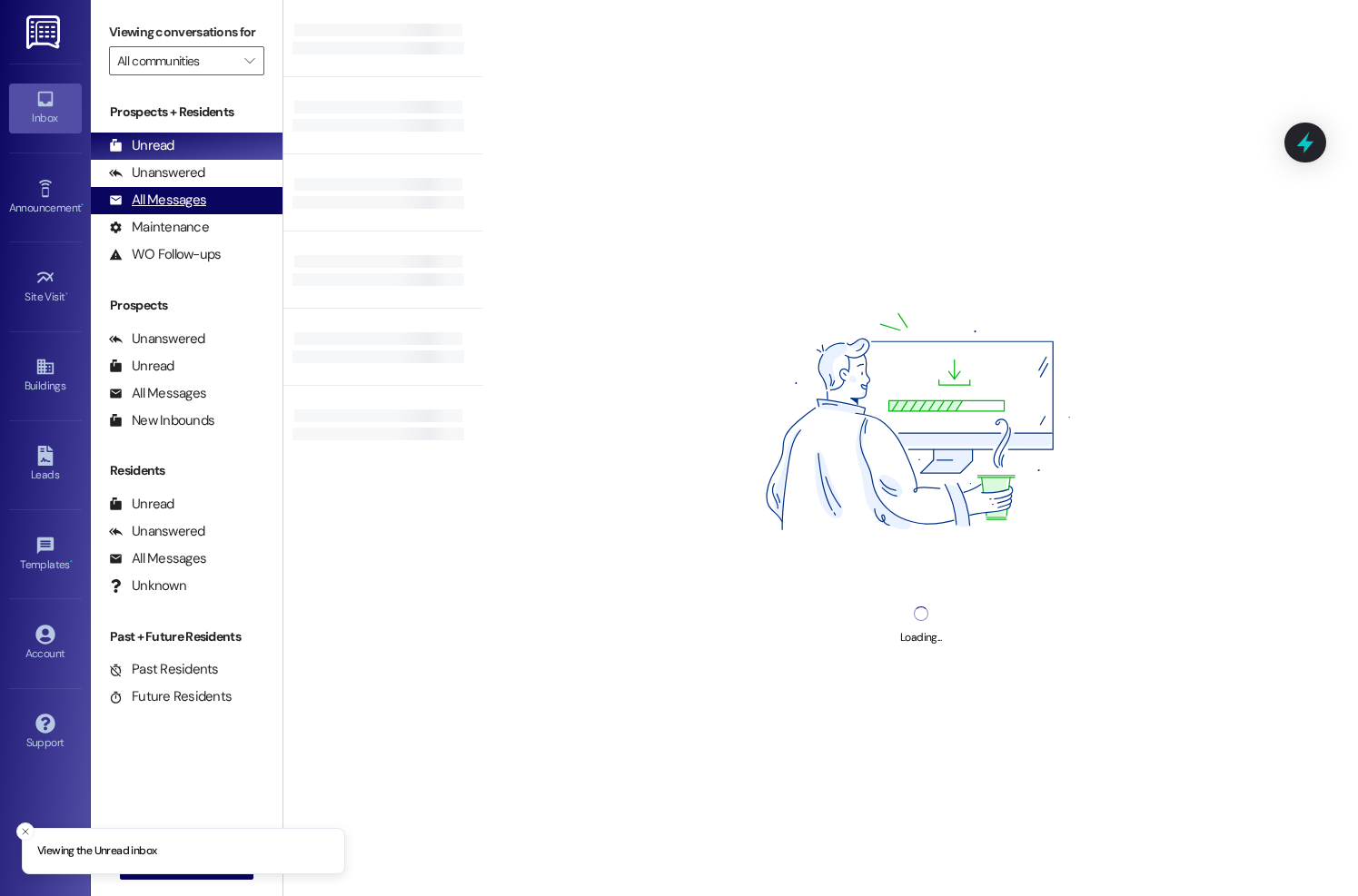
click at [141, 210] on div "All Messages" at bounding box center [157, 200] width 97 height 19
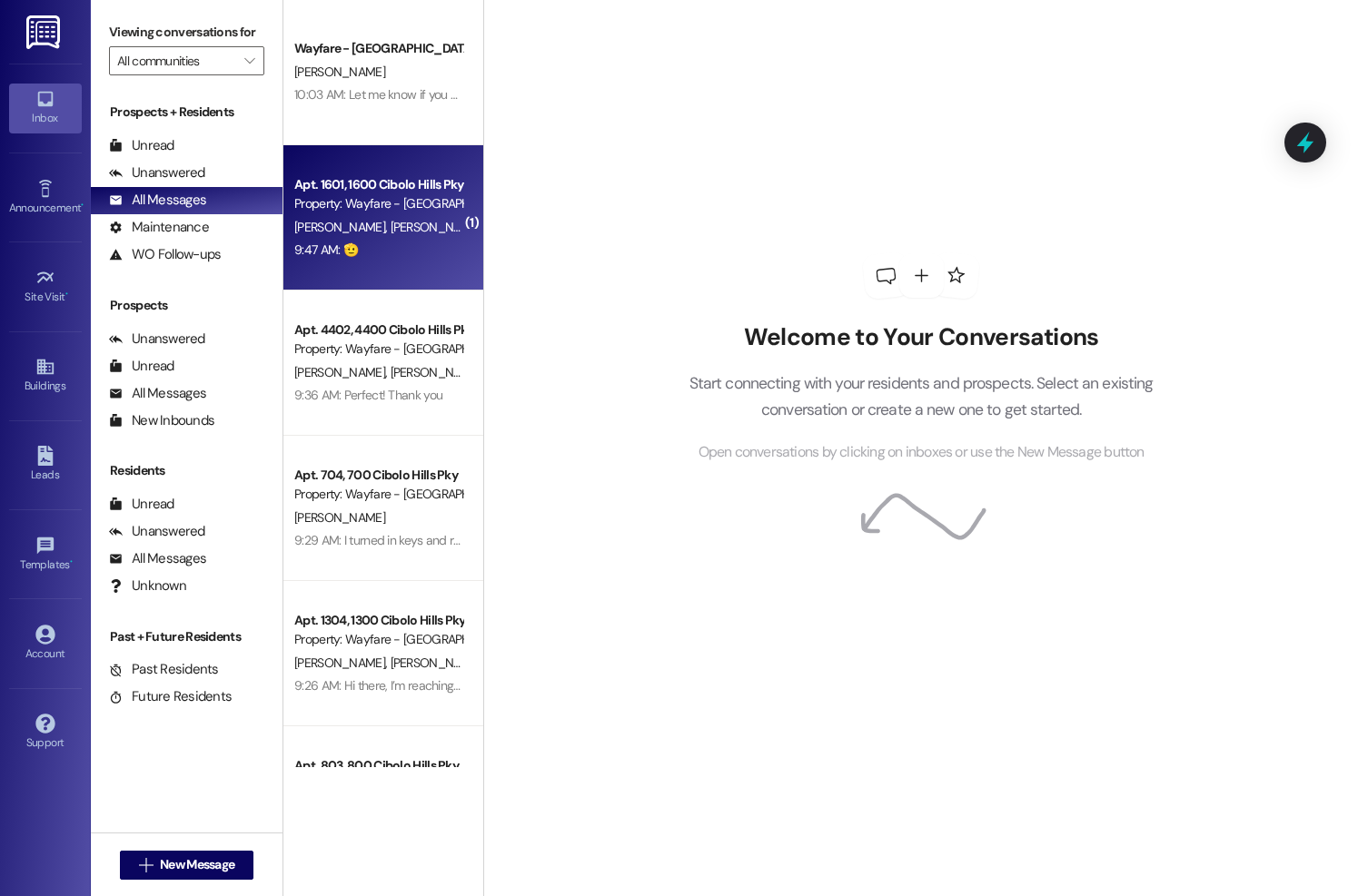
click at [423, 192] on div "Apt. 1601, 1600 Cibolo Hills Pky" at bounding box center [377, 185] width 168 height 19
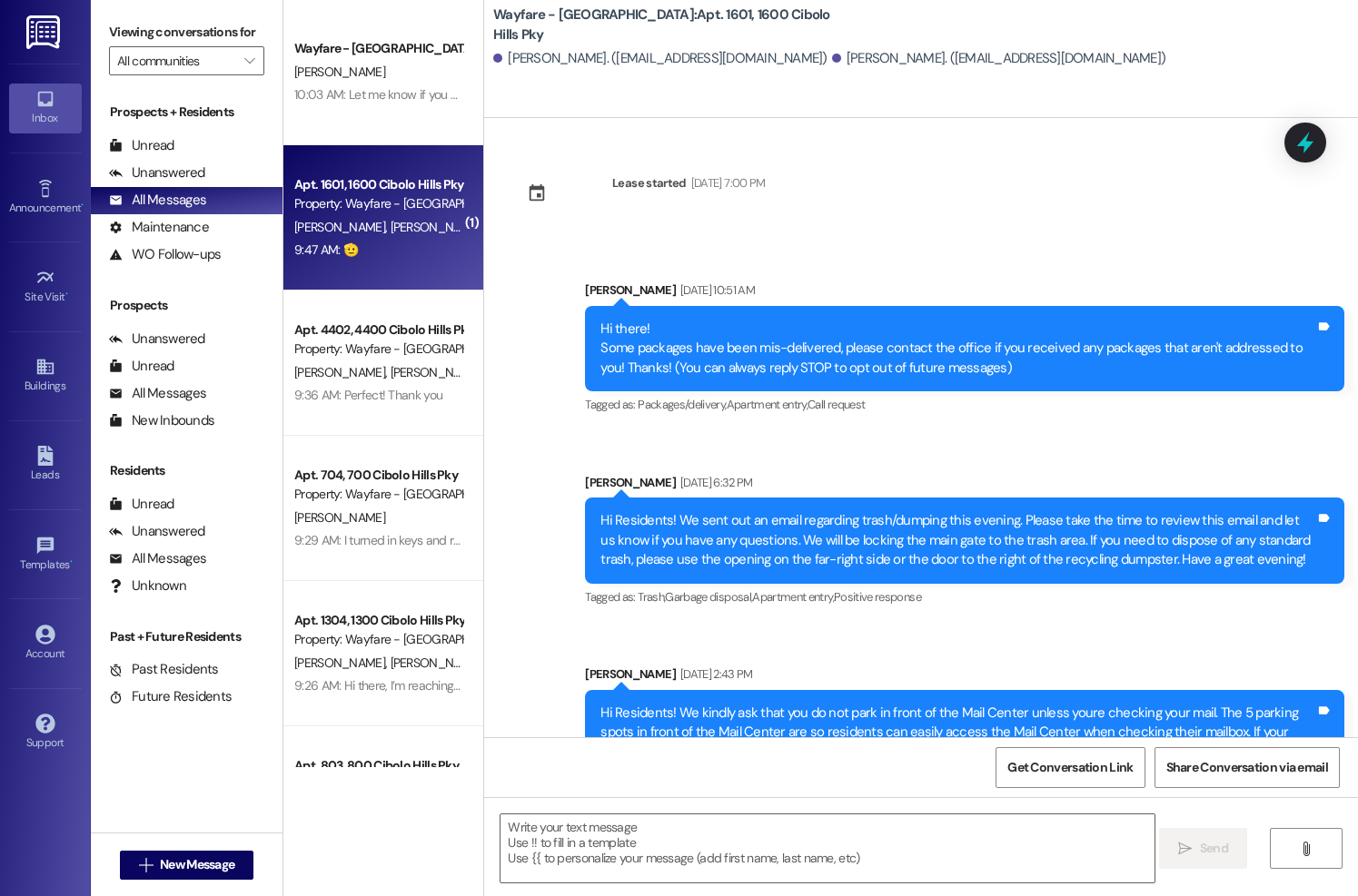
scroll to position [29997, 0]
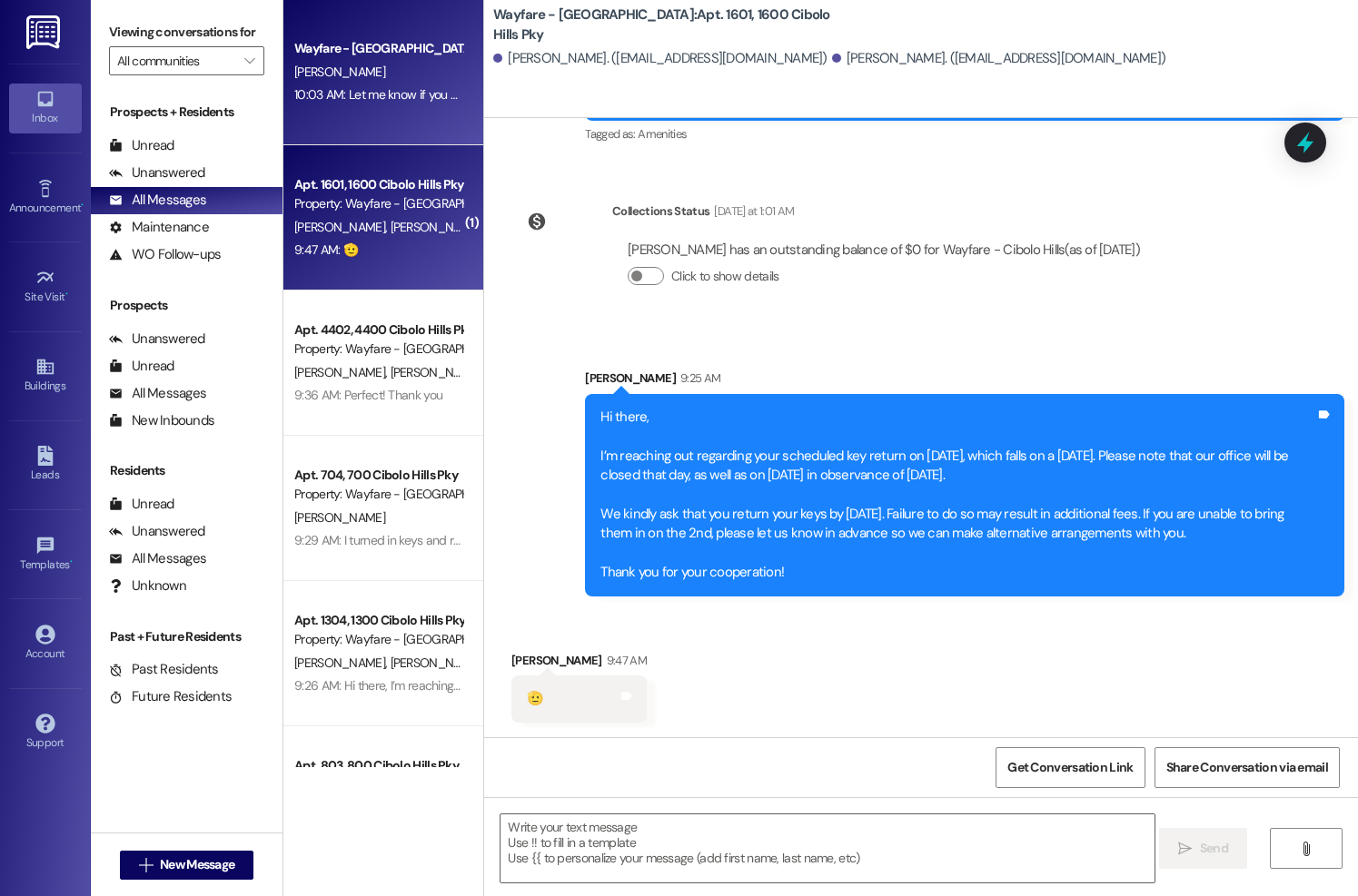
click at [375, 86] on div "10:03 AM: Let me know if you got those! You can also adjust the move in dates o…" at bounding box center [705, 94] width 822 height 16
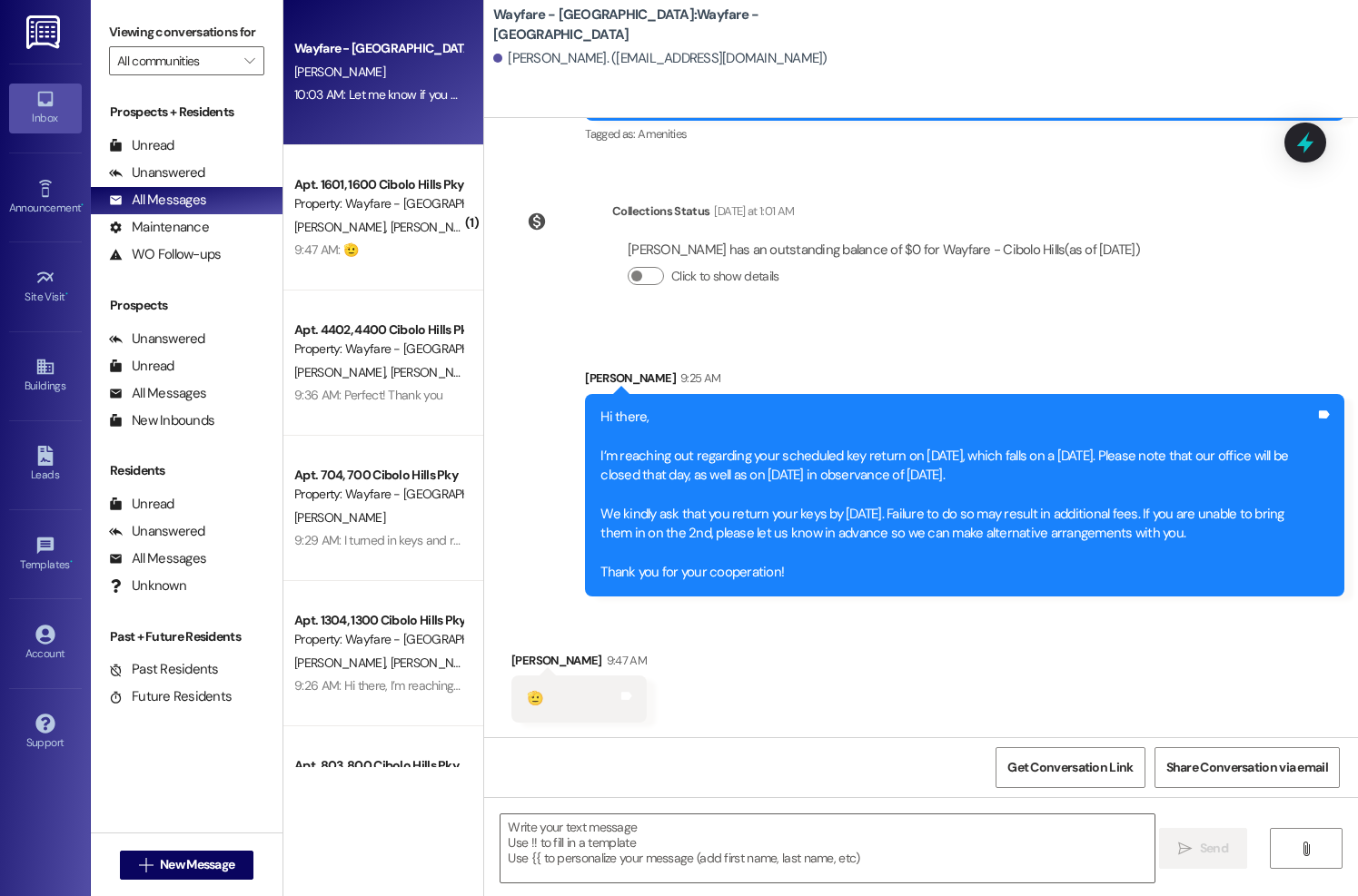
scroll to position [0, 0]
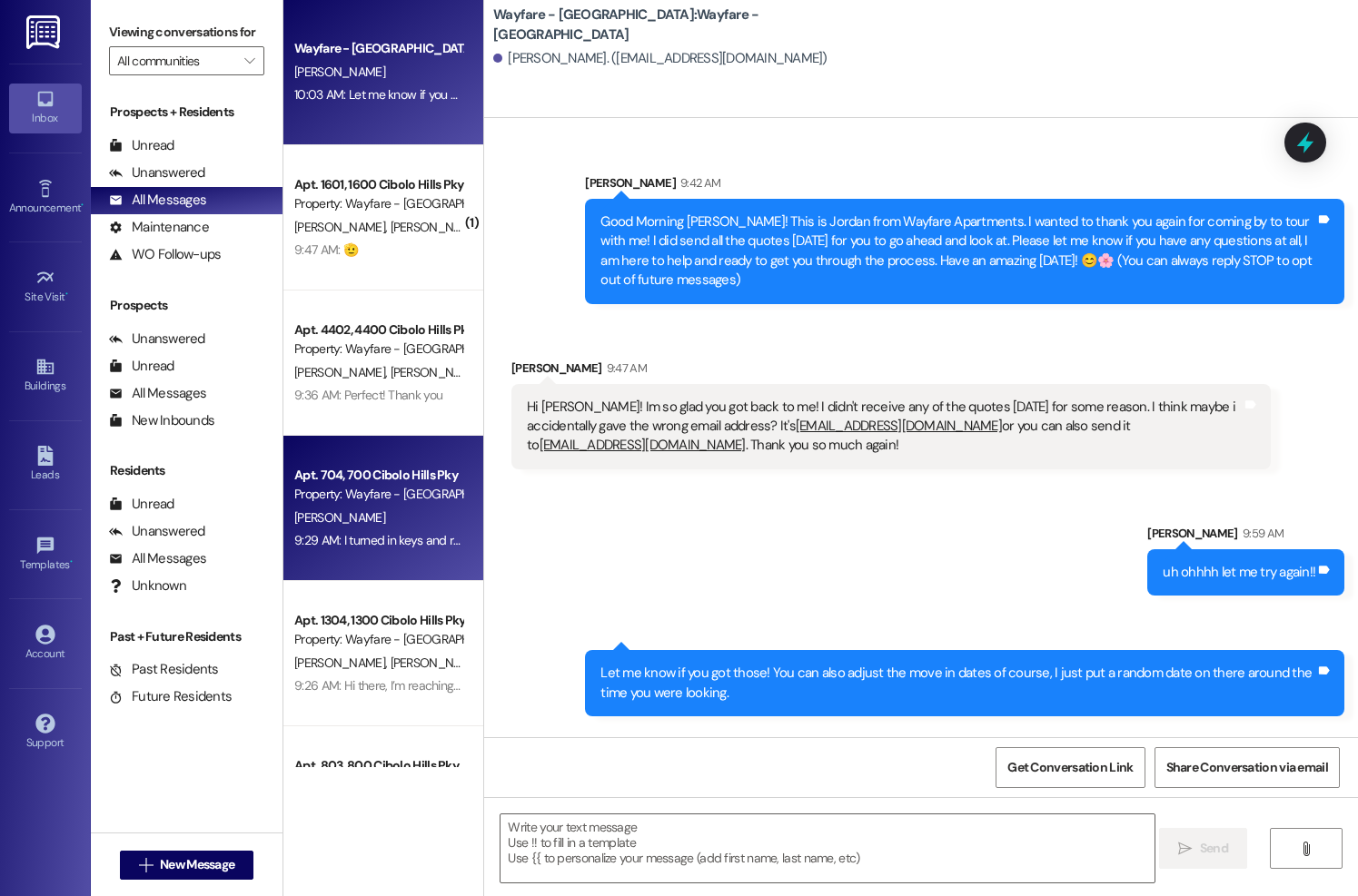
click at [416, 470] on div "Apt. 704, 700 Cibolo Hills Pky" at bounding box center [377, 476] width 168 height 19
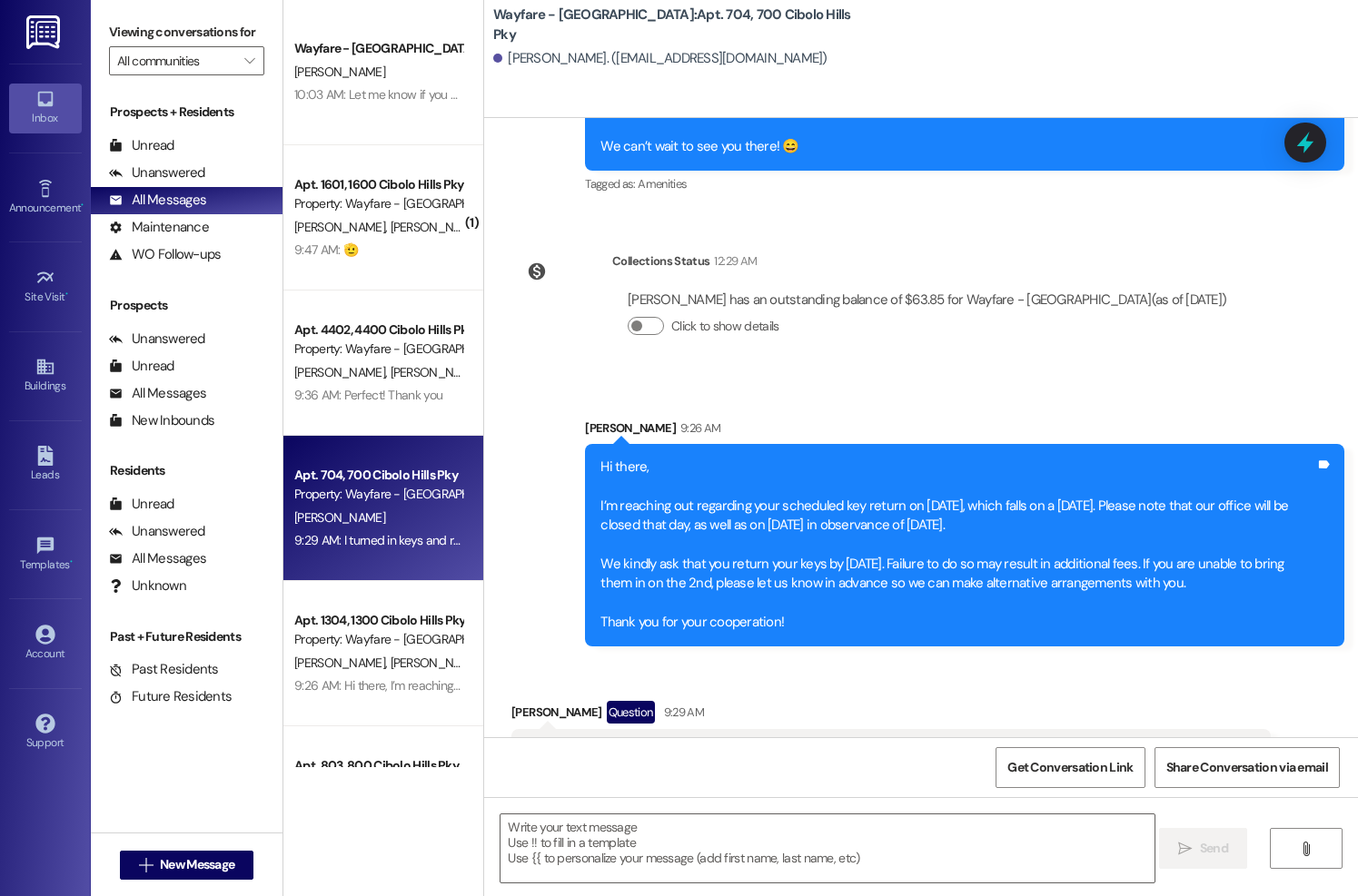
scroll to position [53487, 0]
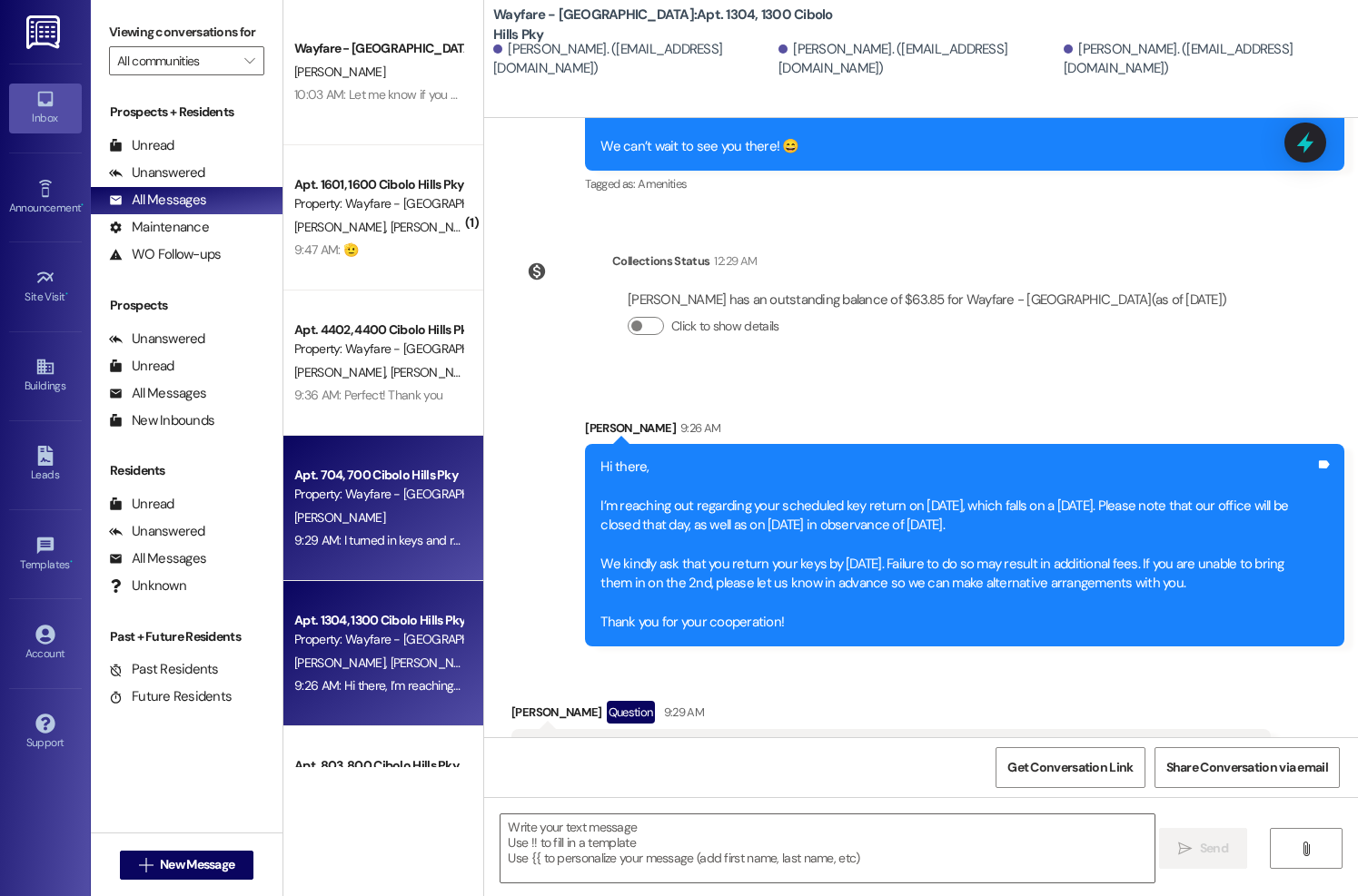
click at [375, 541] on div "9:29 AM: I turned in keys and remote in June. I called last week to see if anyt…" at bounding box center [897, 540] width 1208 height 16
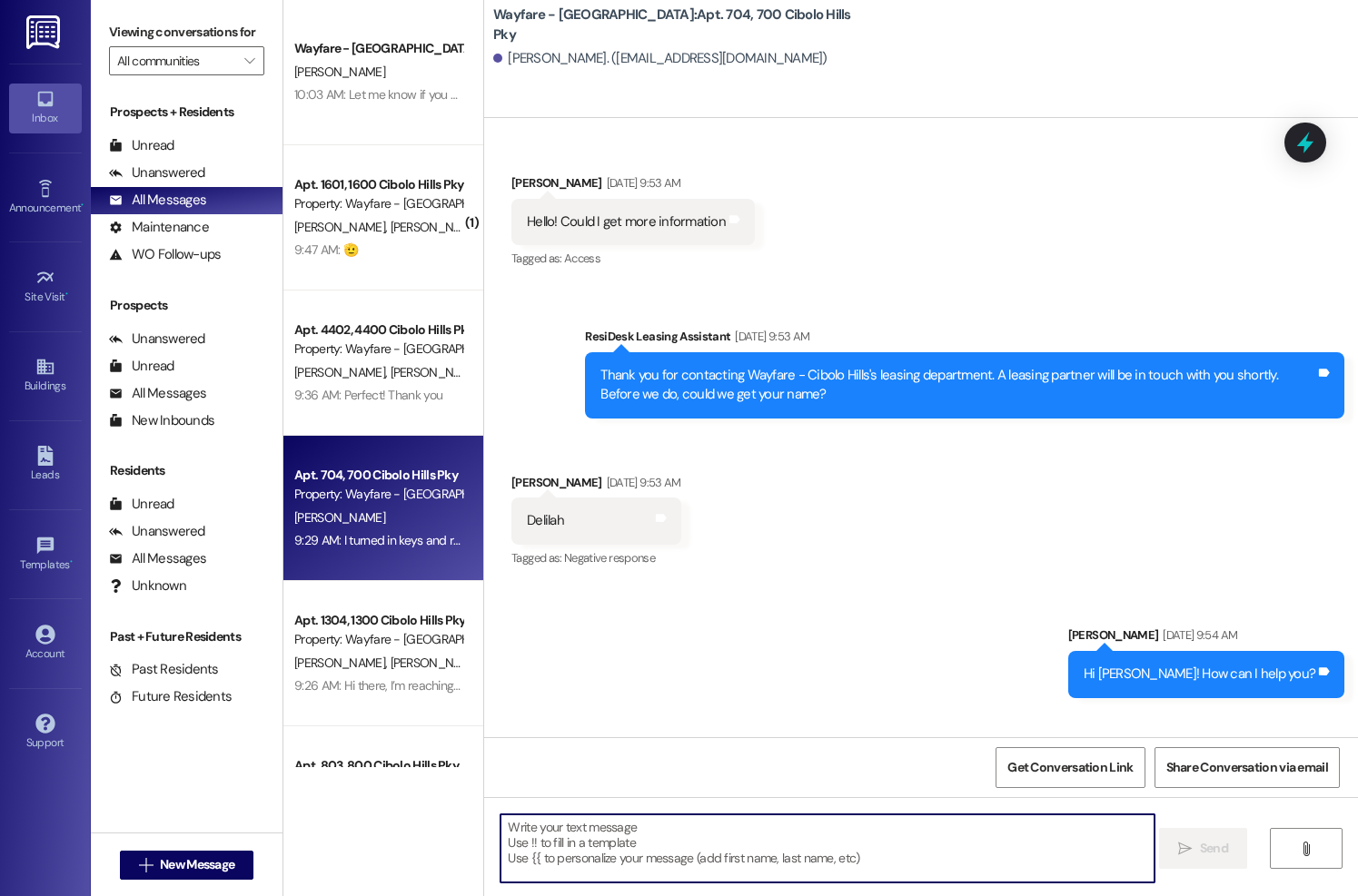
click at [592, 840] on textarea at bounding box center [827, 848] width 653 height 68
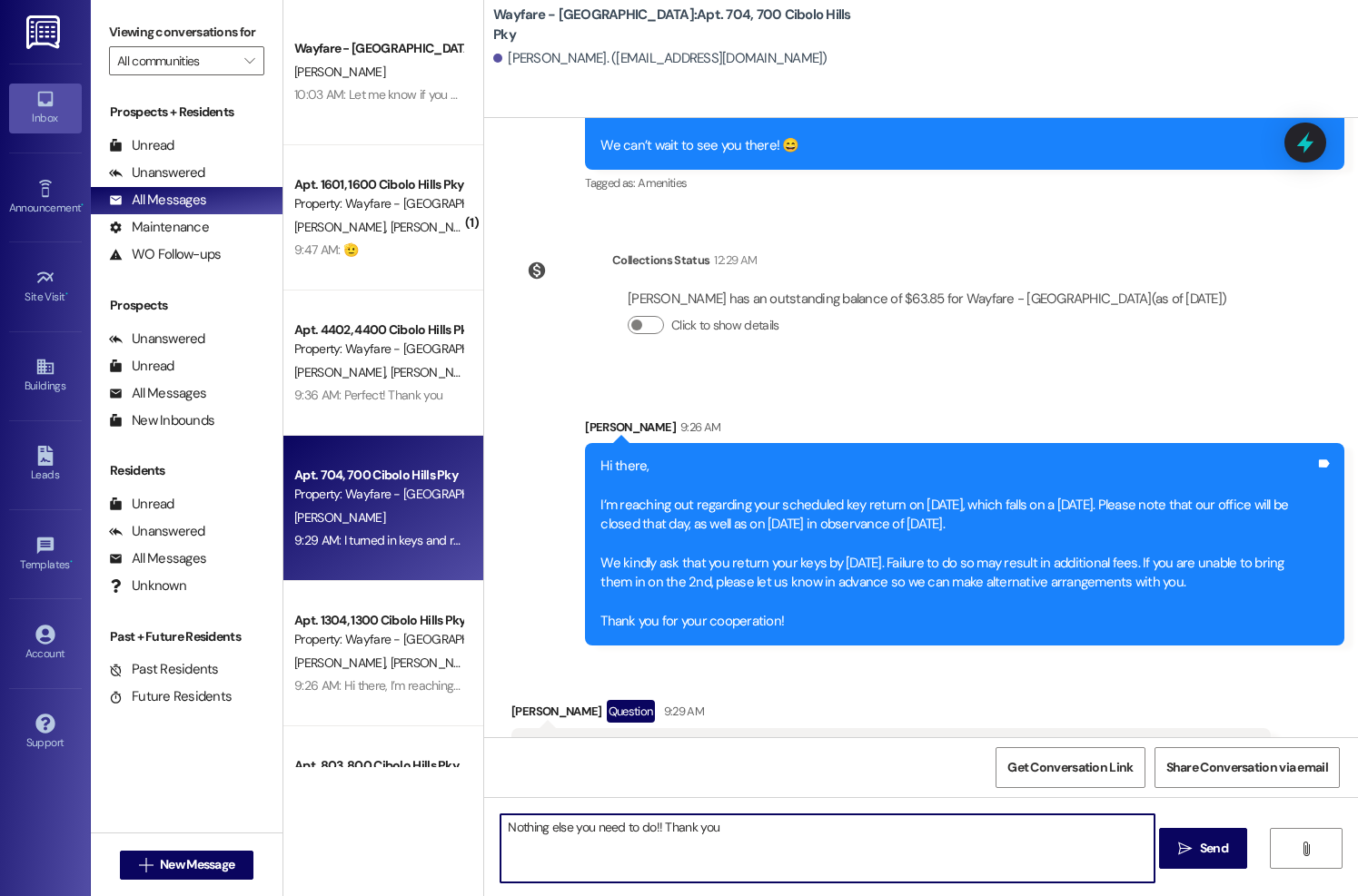
type textarea "Nothing else you need to do!! Thank you."
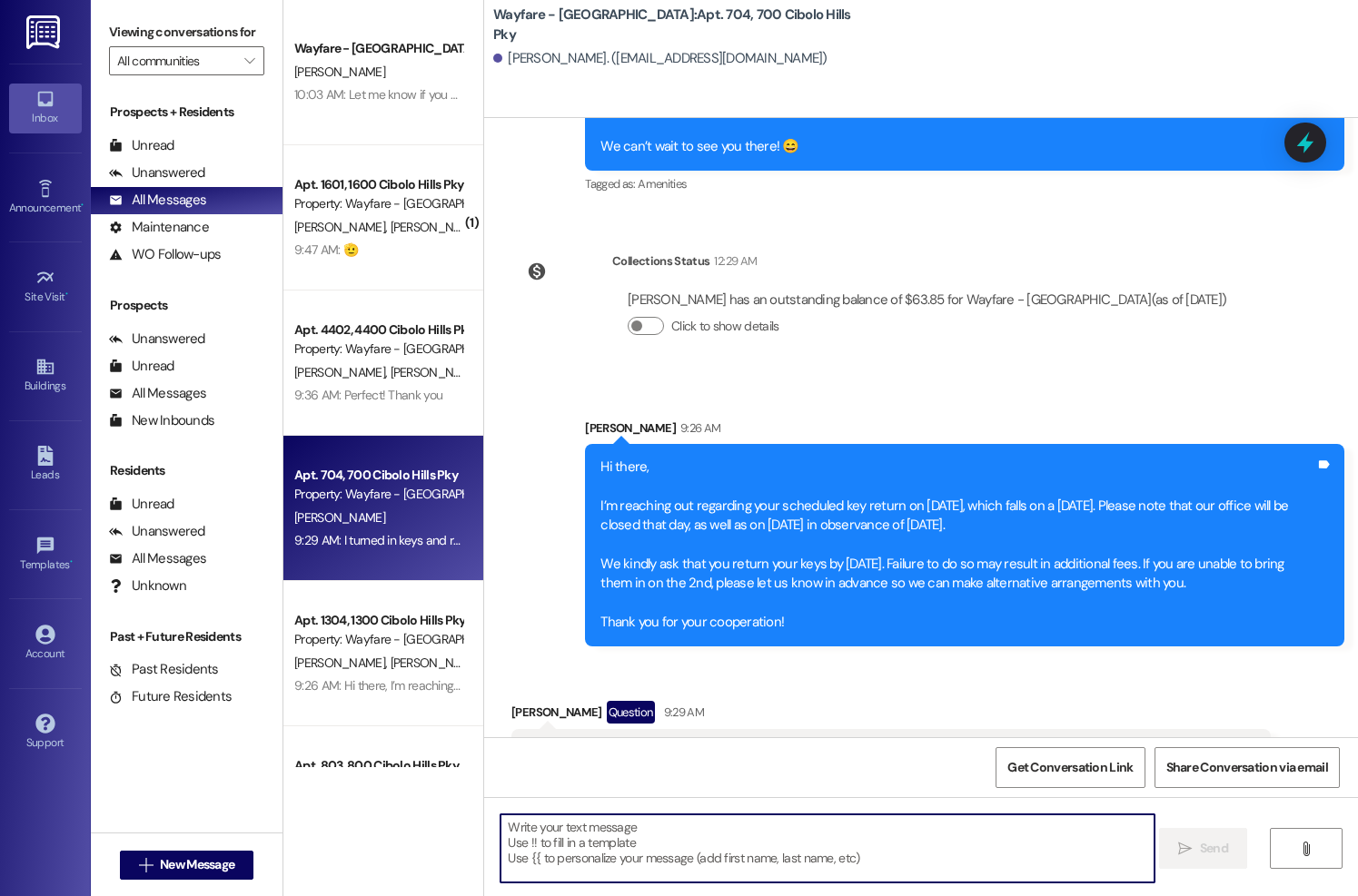
scroll to position [53614, 0]
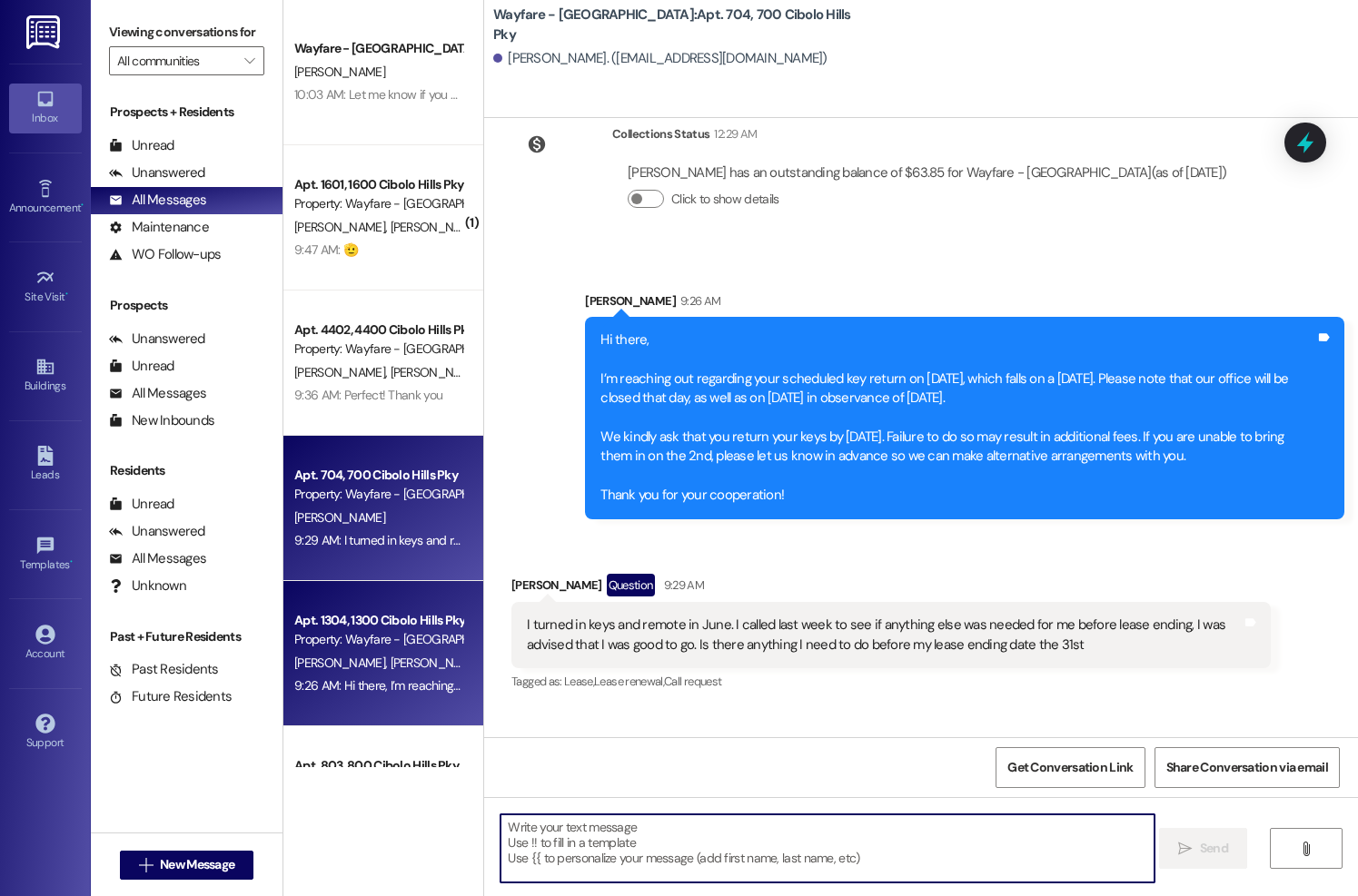
click at [372, 626] on div "Apt. 1304, 1300 Cibolo Hills Pky" at bounding box center [377, 620] width 168 height 19
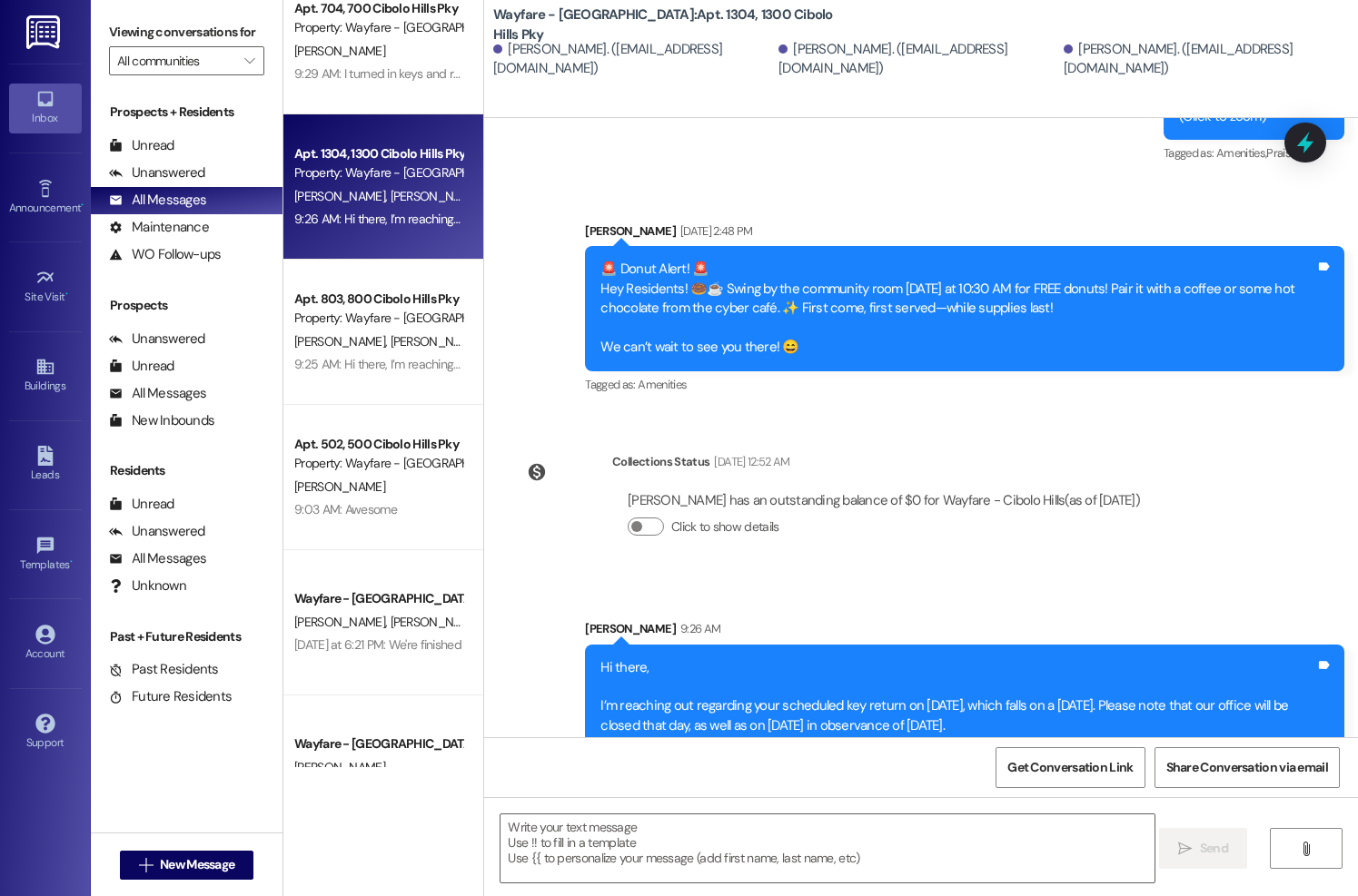
scroll to position [471, 0]
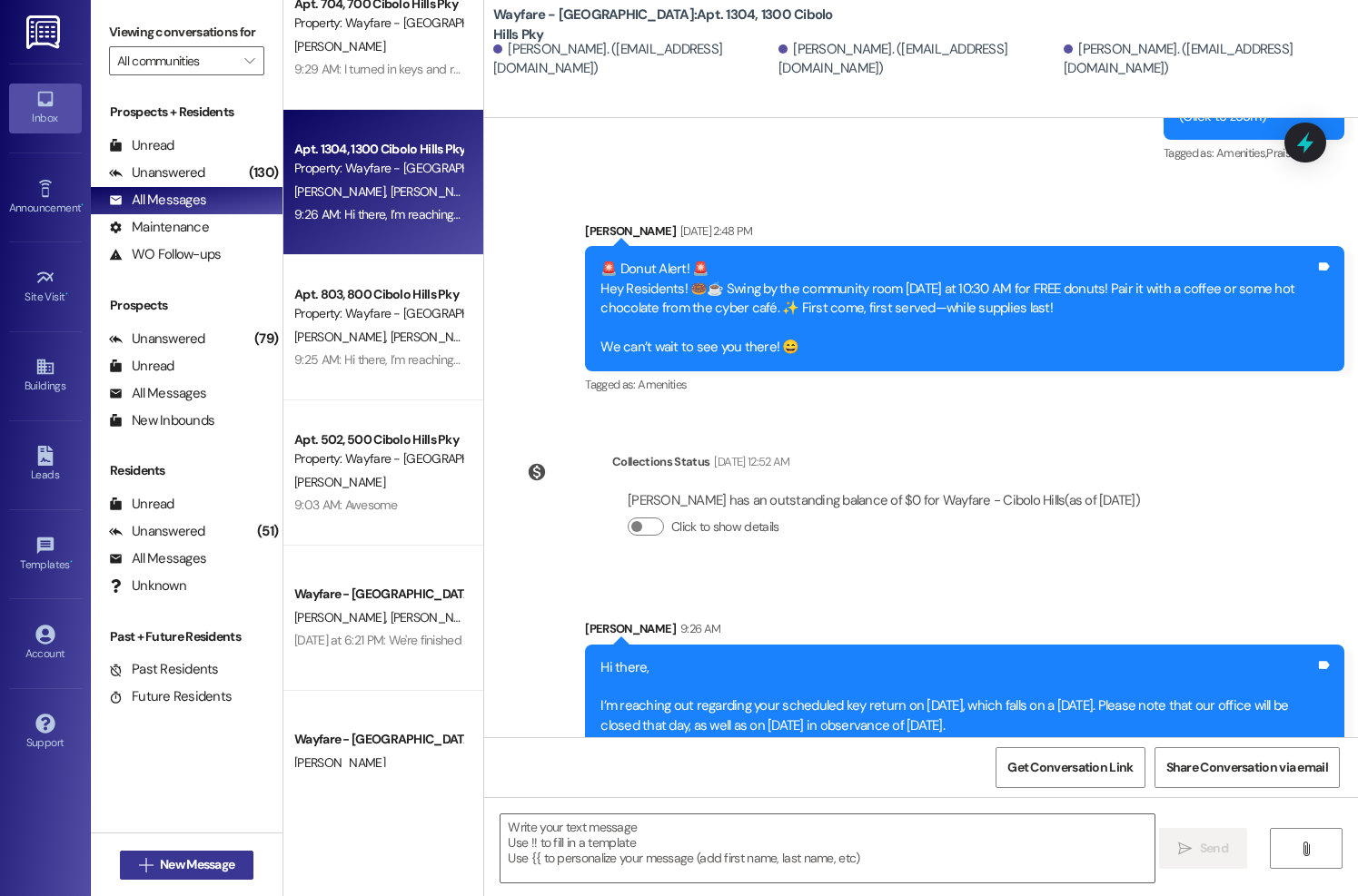
click at [165, 872] on span "New Message" at bounding box center [197, 864] width 75 height 19
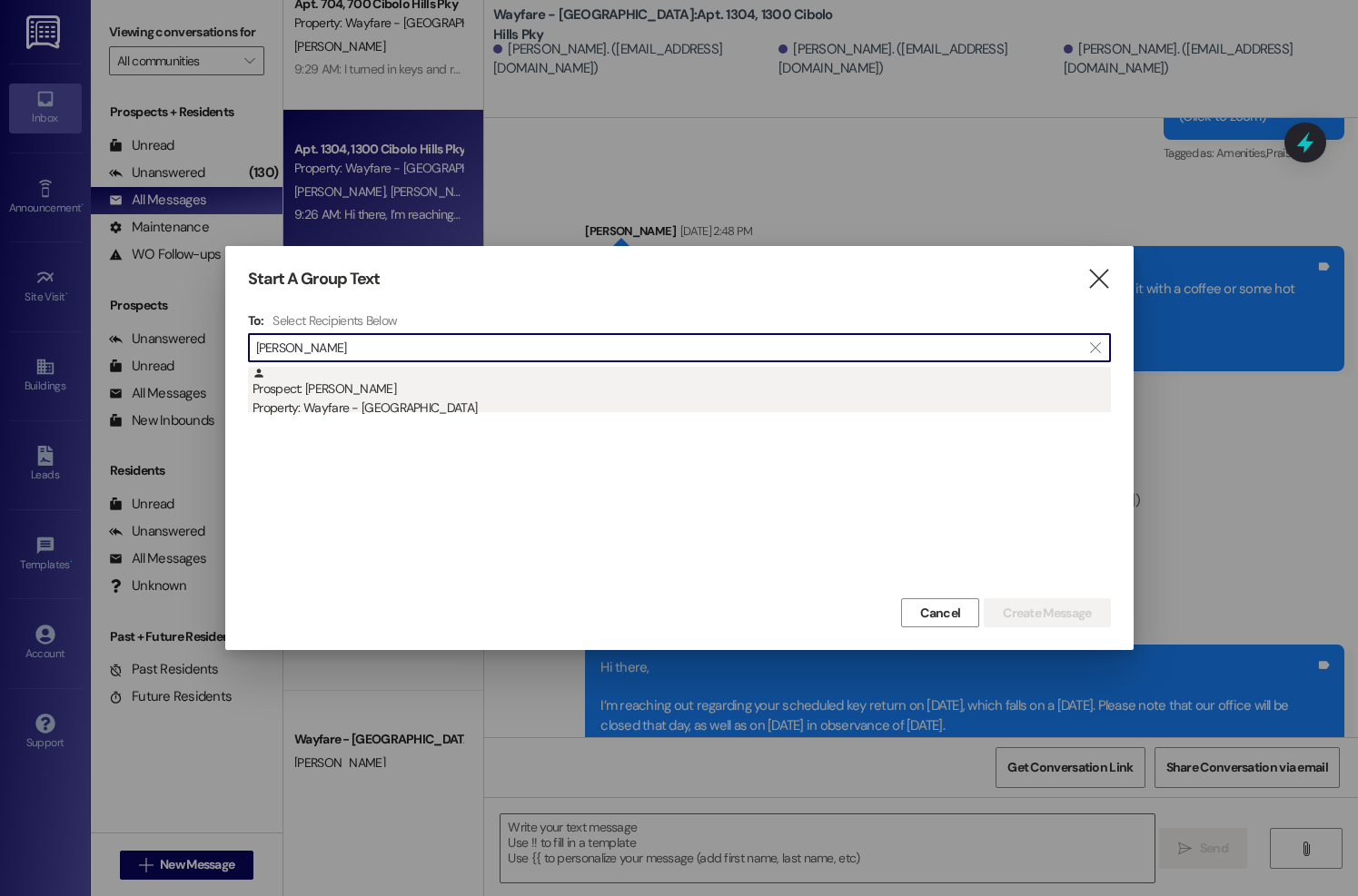
type input "serna"
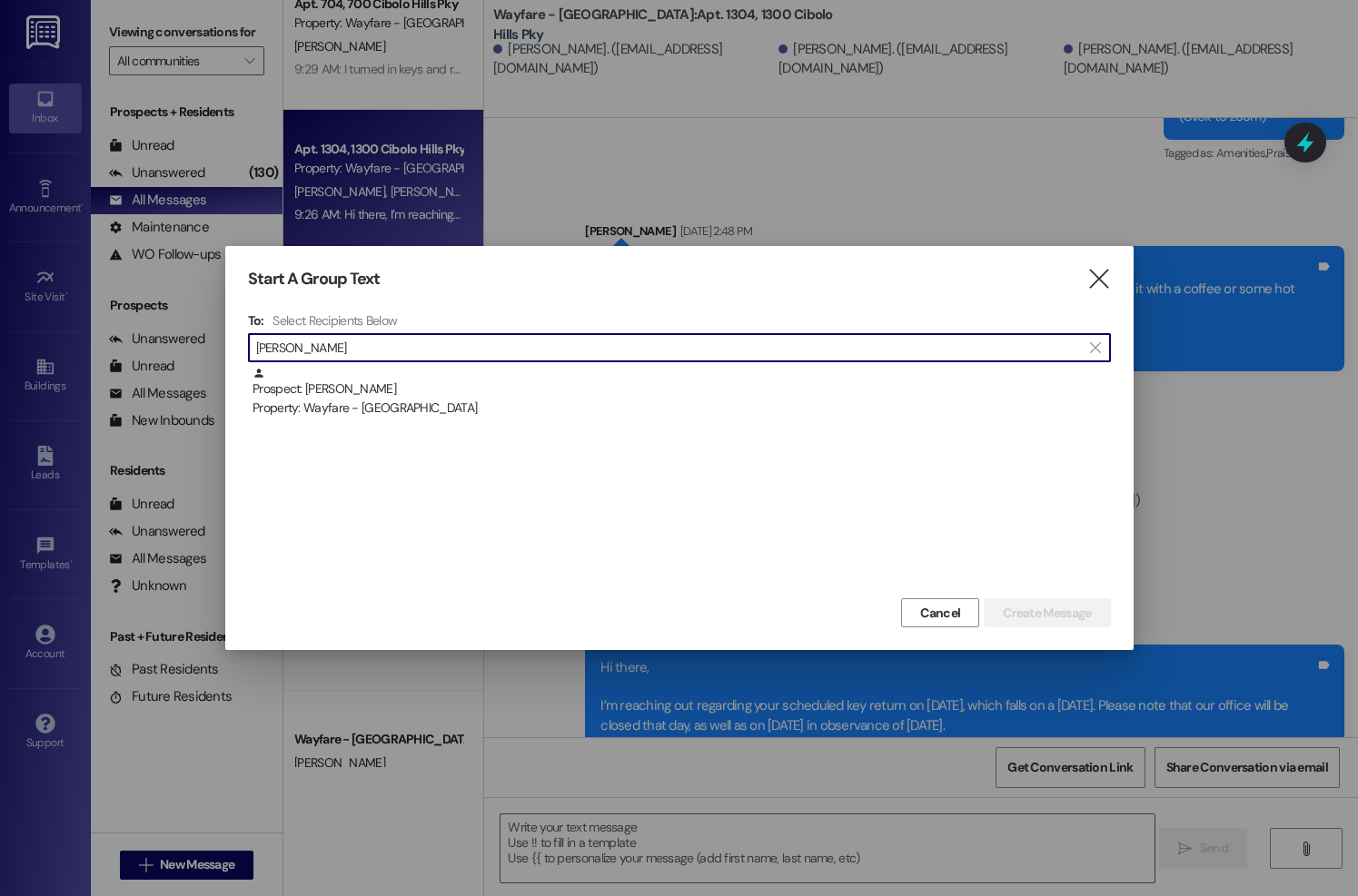
drag, startPoint x: 418, startPoint y: 396, endPoint x: 568, endPoint y: 401, distance: 150.1
click at [418, 396] on div "Prospect: Erika Serna Property: Wayfare - Cibolo Hills" at bounding box center [682, 392] width 858 height 52
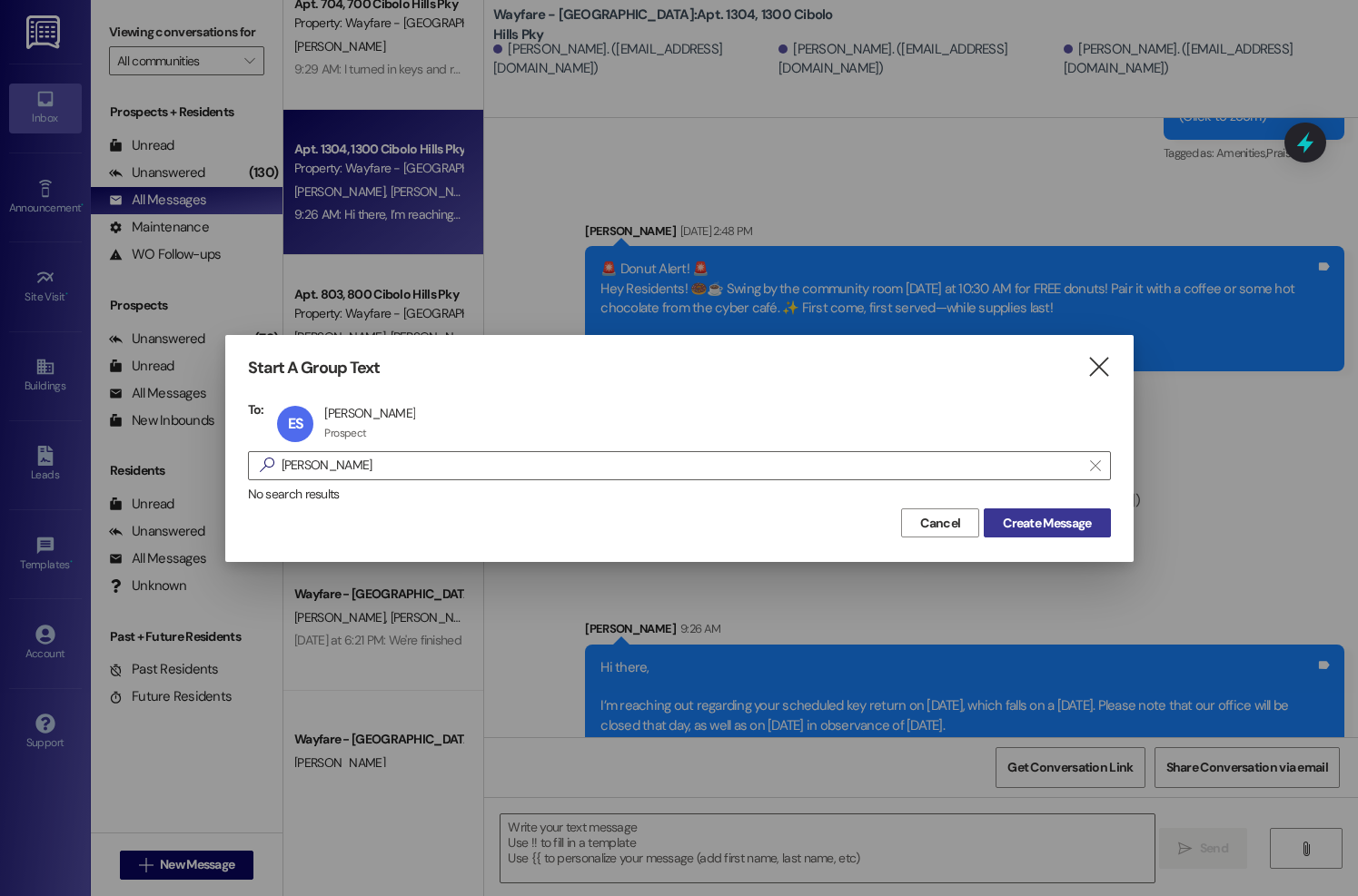
click at [1018, 517] on span "Create Message" at bounding box center [1047, 524] width 88 height 19
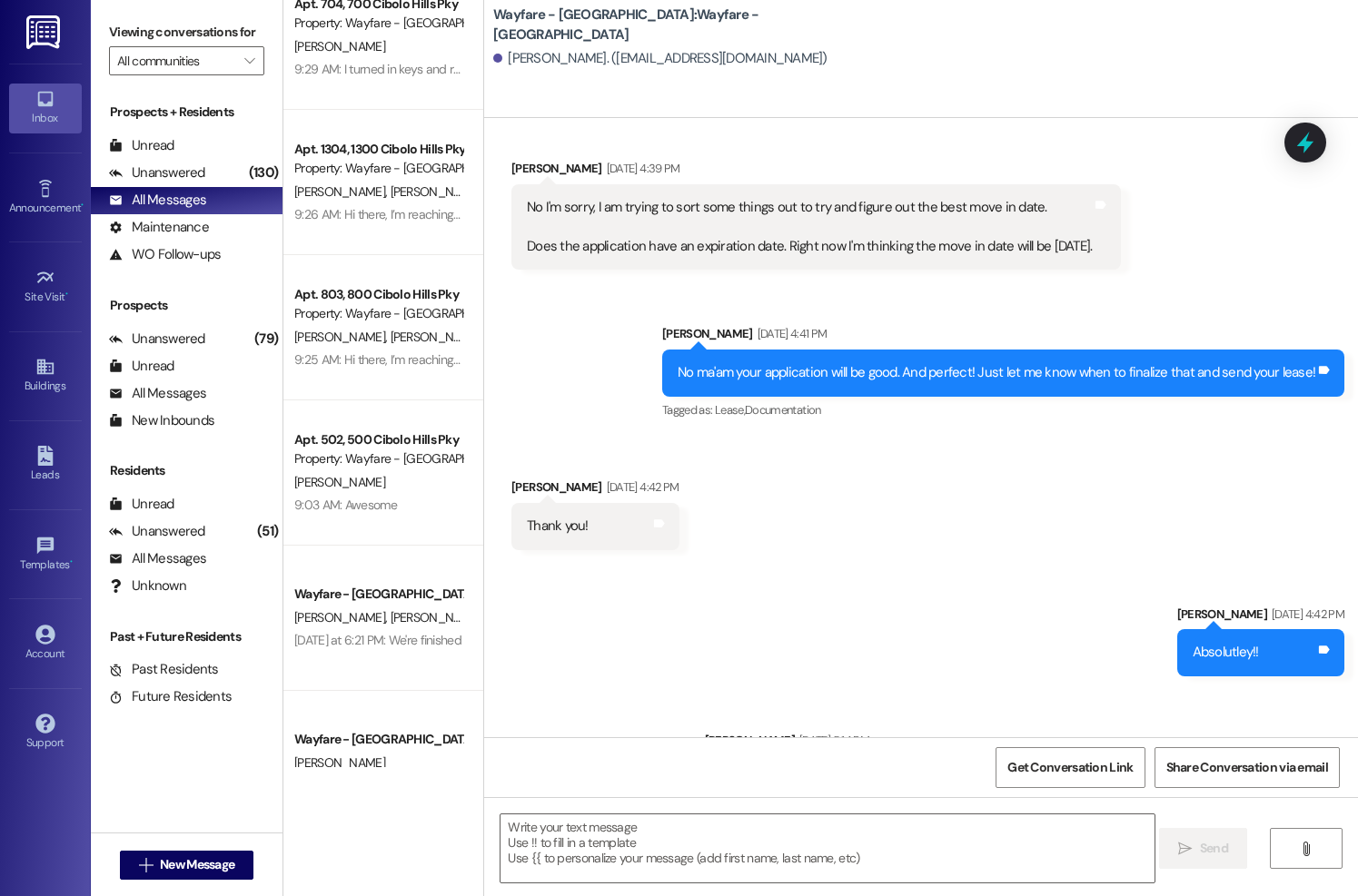
scroll to position [1667, 0]
